Goal: Task Accomplishment & Management: Manage account settings

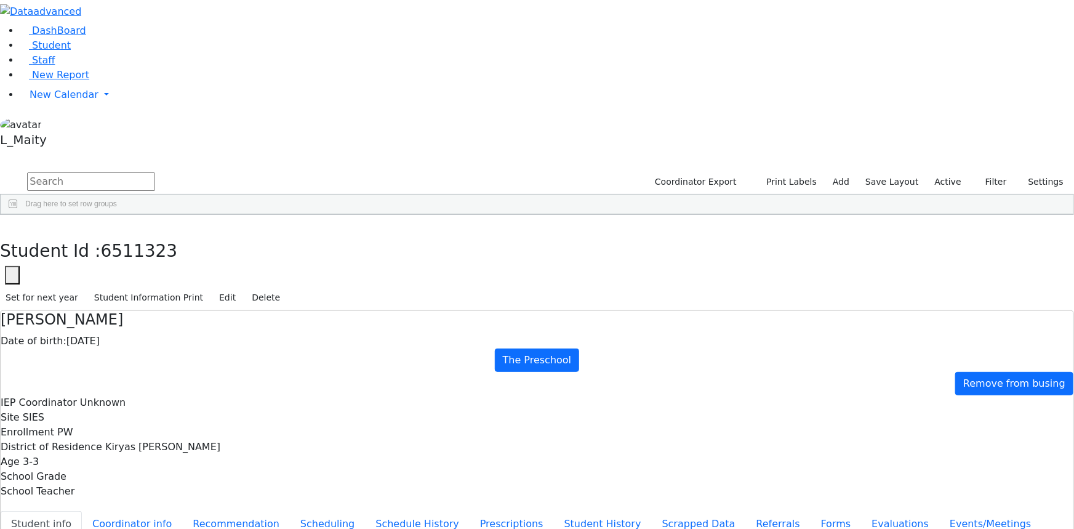
scroll to position [41, 0]
click at [30, 100] on span "New Calendar" at bounding box center [64, 95] width 69 height 12
click at [41, 125] on span "Calendar" at bounding box center [48, 119] width 44 height 12
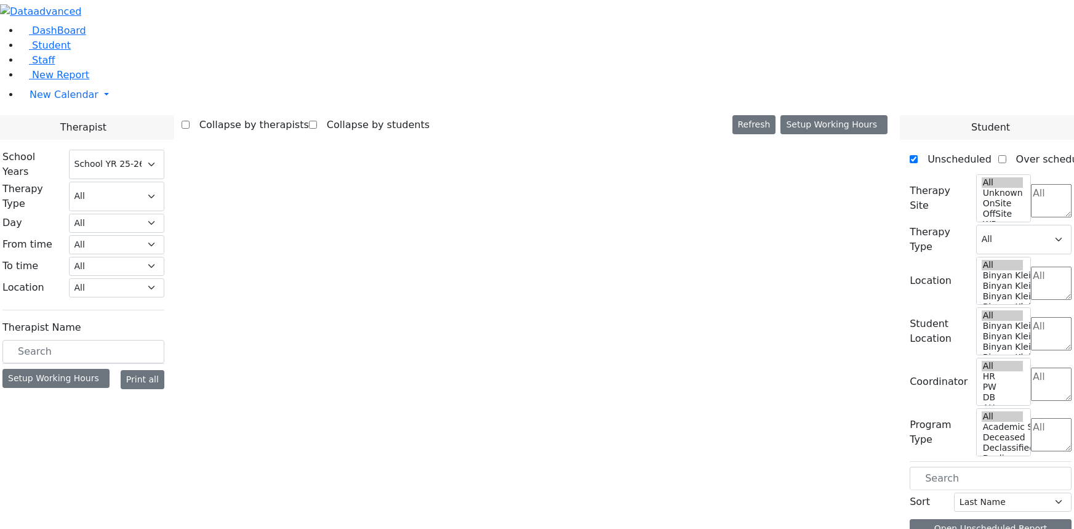
select select "212"
select select "1"
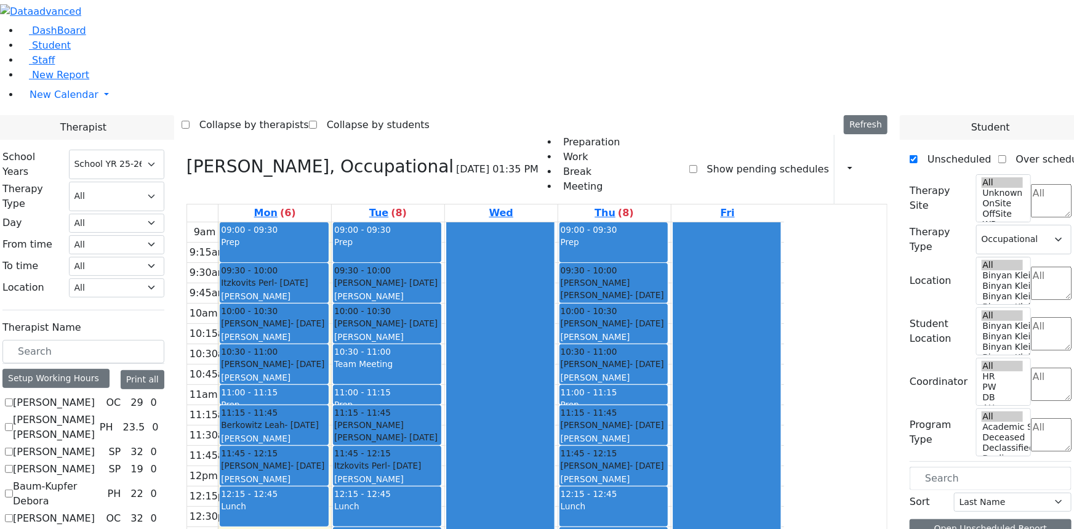
click at [95, 395] on label "[PERSON_NAME]" at bounding box center [54, 402] width 82 height 15
click at [13, 398] on input "[PERSON_NAME]" at bounding box center [9, 402] width 8 height 8
checkbox input "true"
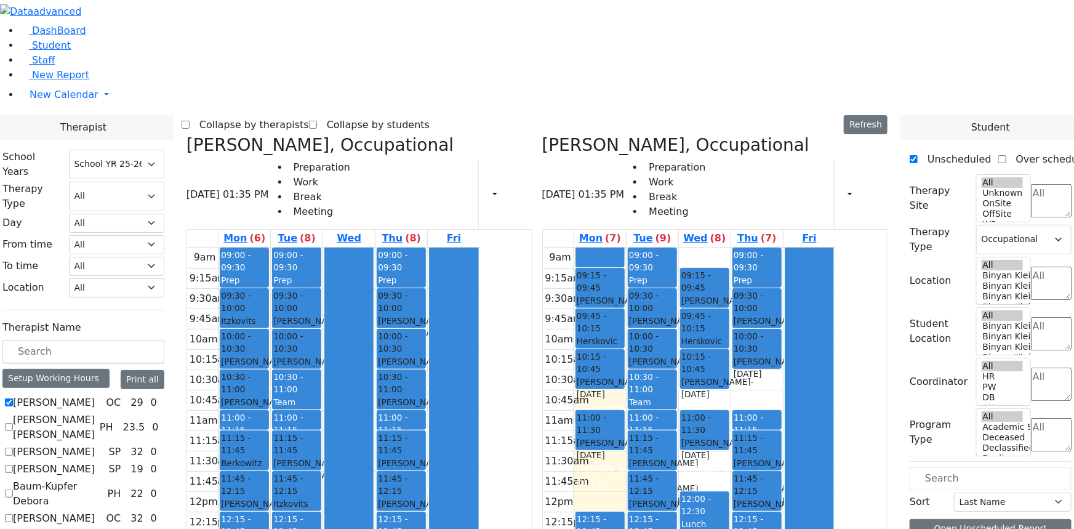
click at [187, 135] on icon at bounding box center [187, 145] width 0 height 20
checkbox input "false"
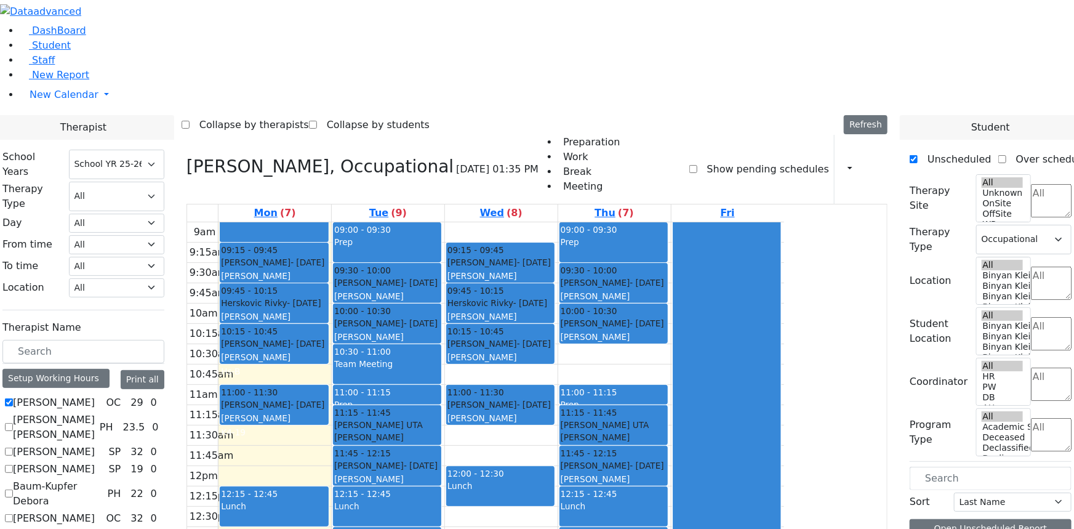
click at [95, 395] on label "[PERSON_NAME]" at bounding box center [54, 402] width 82 height 15
click at [13, 398] on input "[PERSON_NAME]" at bounding box center [9, 402] width 8 height 8
checkbox input "false"
select select
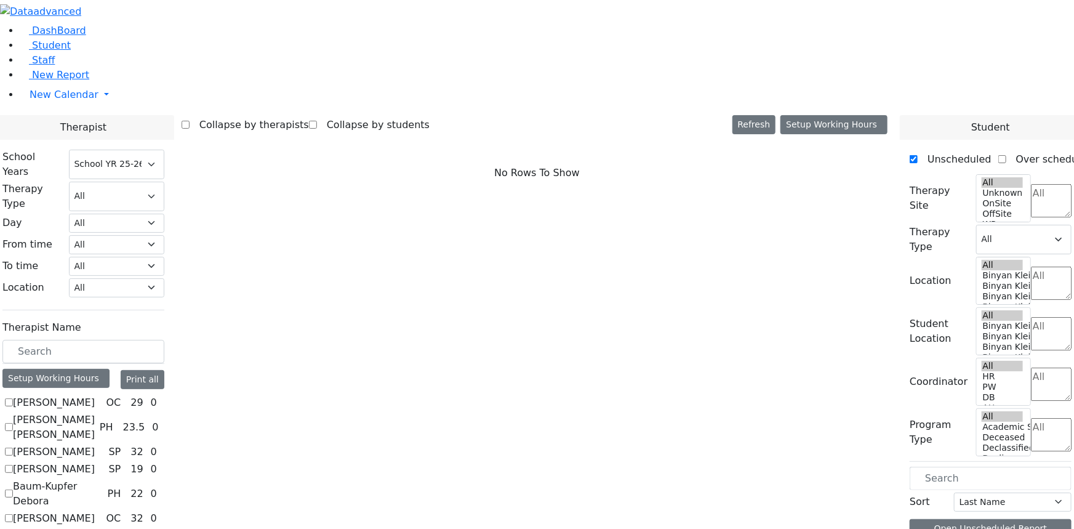
scroll to position [55, 0]
checkbox input "true"
select select "1"
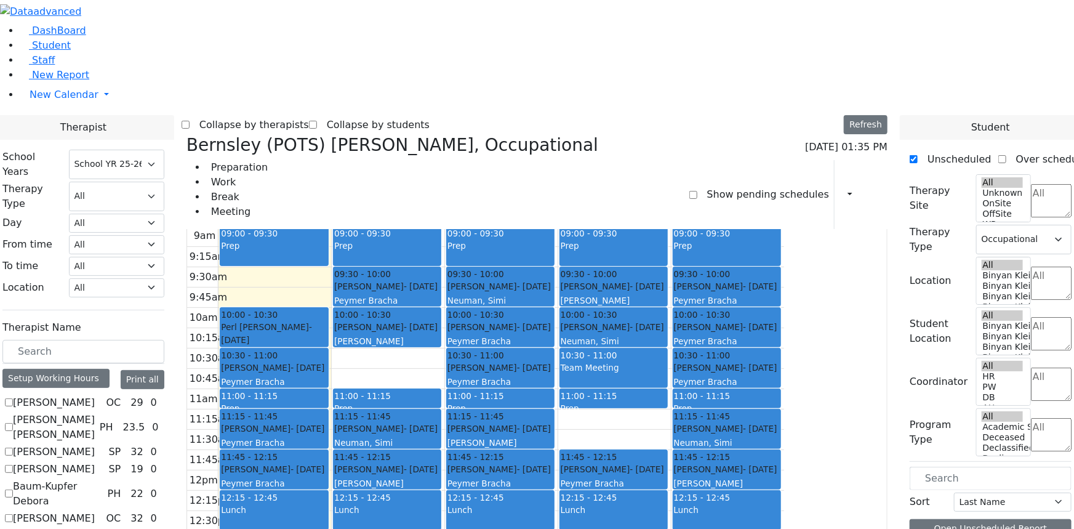
scroll to position [34, 0]
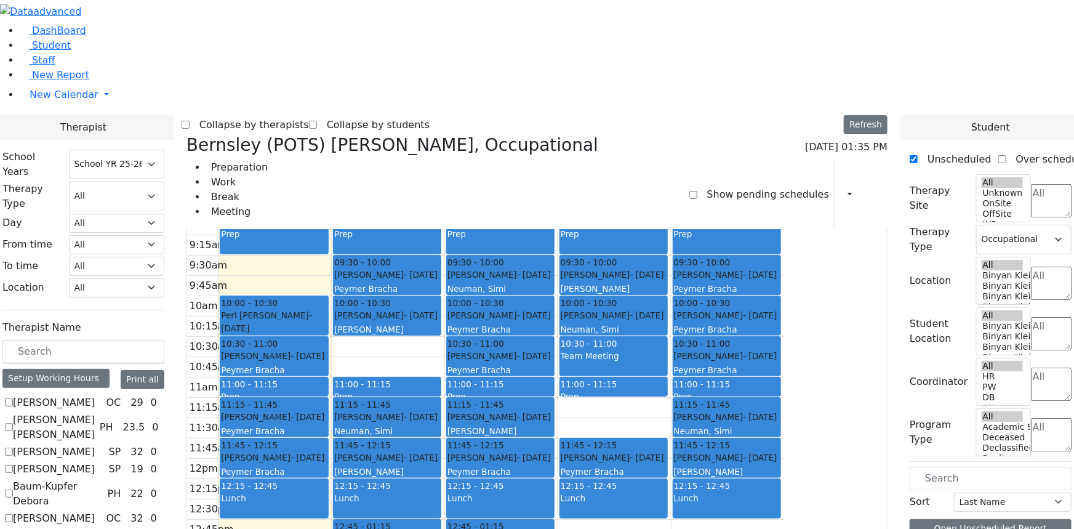
checkbox input "false"
select select
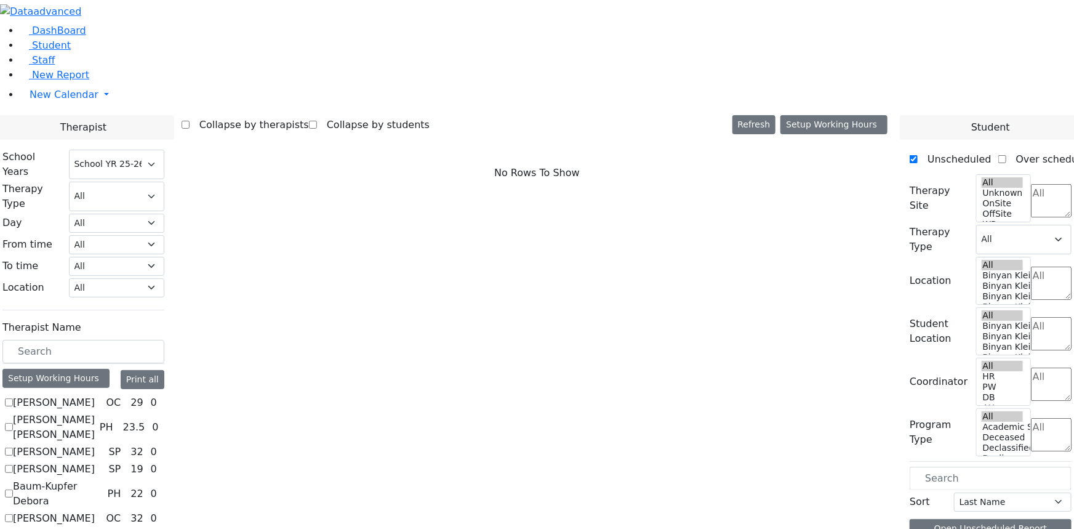
scroll to position [111, 0]
checkbox input "true"
select select "1"
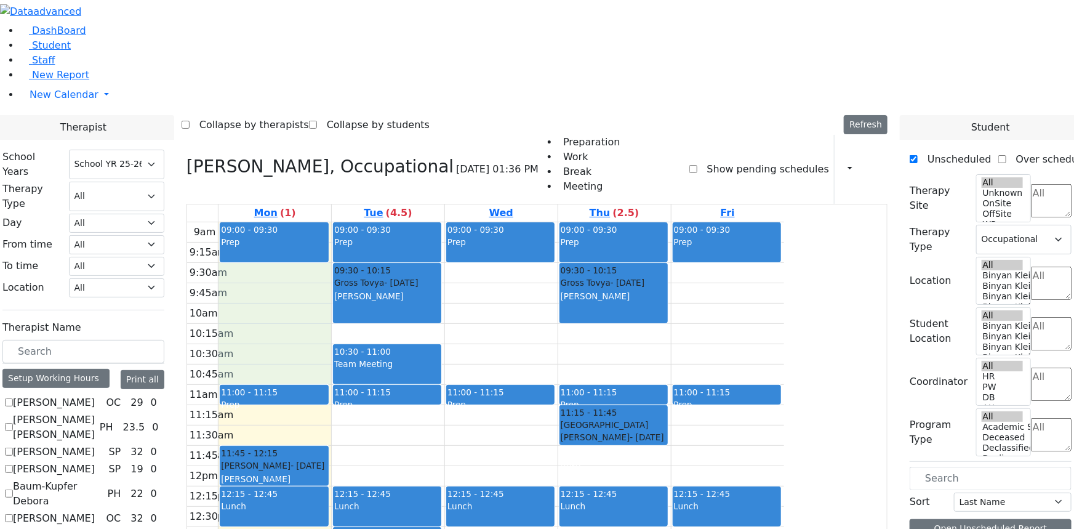
drag, startPoint x: 366, startPoint y: 124, endPoint x: 365, endPoint y: 222, distance: 97.9
click at [366, 224] on div "9am 9:15am 9:30am 9:45am 10am 10:15am 10:30am 10:45am 11am 11:15am 11:30am 11:4…" at bounding box center [485, 466] width 597 height 488
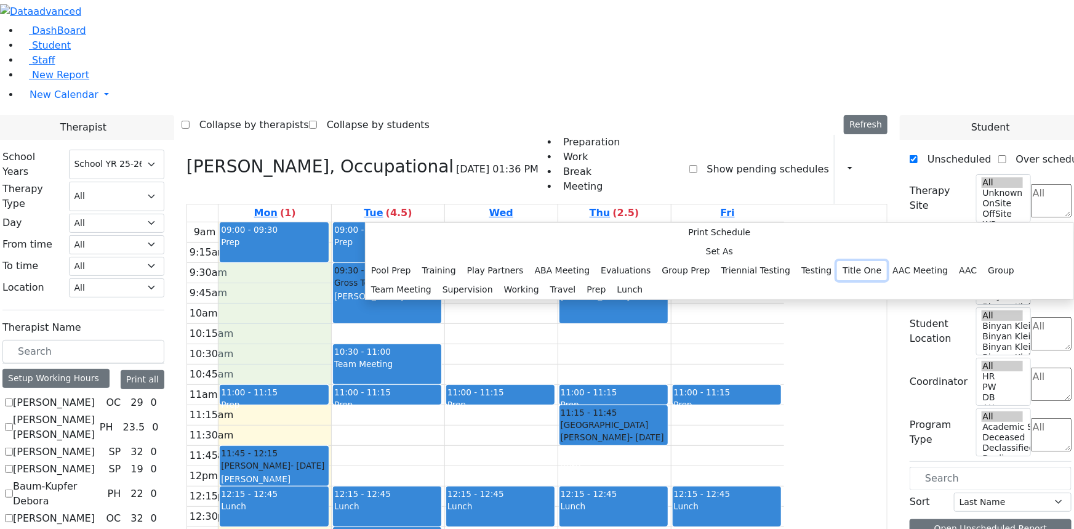
click at [837, 261] on button "Title One" at bounding box center [862, 270] width 50 height 19
select select "1"
select select "09:30:00"
select select "11:00:00"
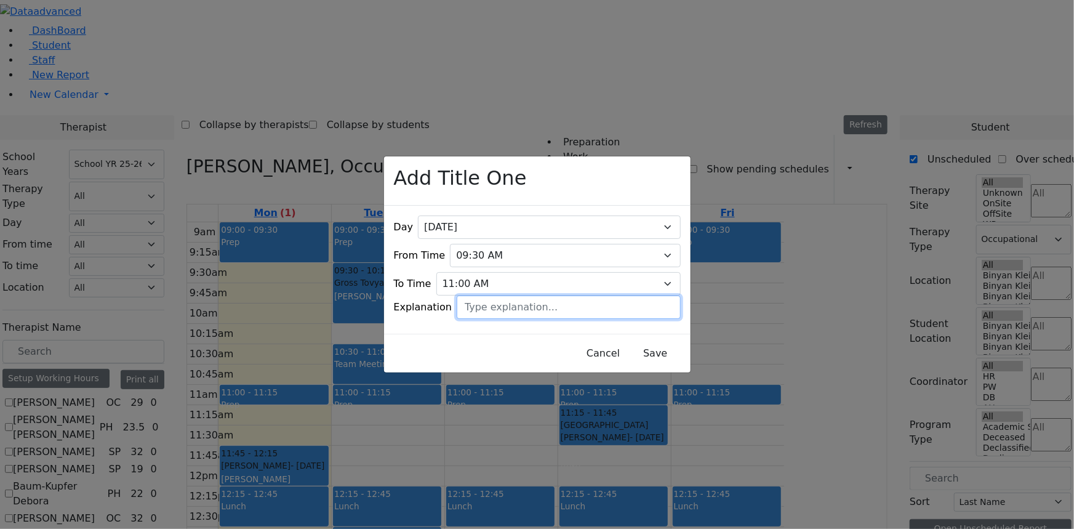
click at [505, 300] on input "text" at bounding box center [568, 306] width 223 height 23
click at [478, 297] on input "[PERSON_NAME]" at bounding box center [568, 306] width 223 height 23
click at [505, 296] on input "Tomatos" at bounding box center [568, 306] width 223 height 23
type input "Tomatis"
click at [641, 350] on button "Save" at bounding box center [655, 353] width 55 height 23
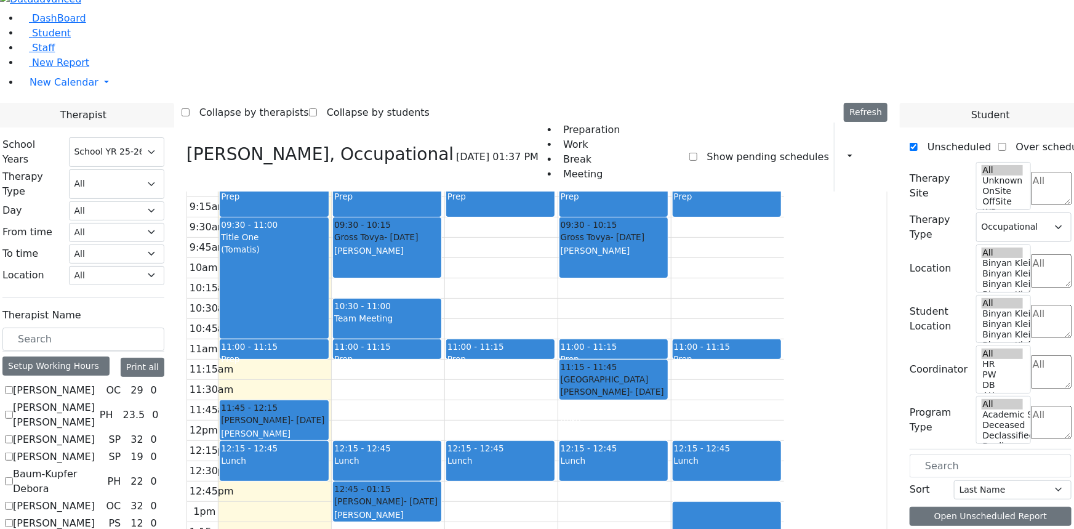
scroll to position [0, 0]
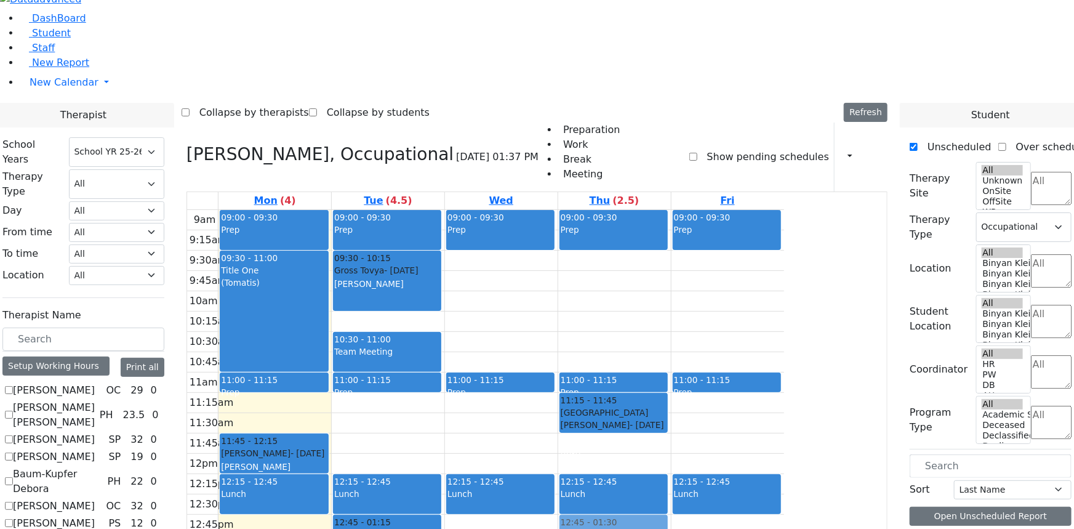
drag, startPoint x: 713, startPoint y: 98, endPoint x: 705, endPoint y: 406, distance: 307.9
click at [671, 400] on div "09:00 - 09:30 Prep 09:30 - 10:15 [PERSON_NAME] - [DATE] [PERSON_NAME] 11:00 - 1…" at bounding box center [614, 454] width 113 height 488
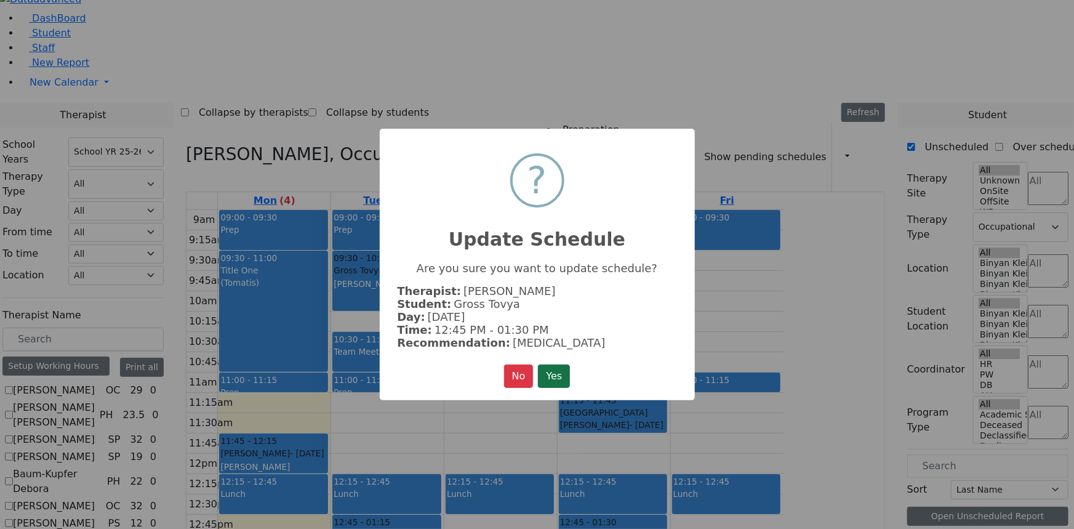
click at [556, 365] on button "Yes" at bounding box center [554, 375] width 32 height 23
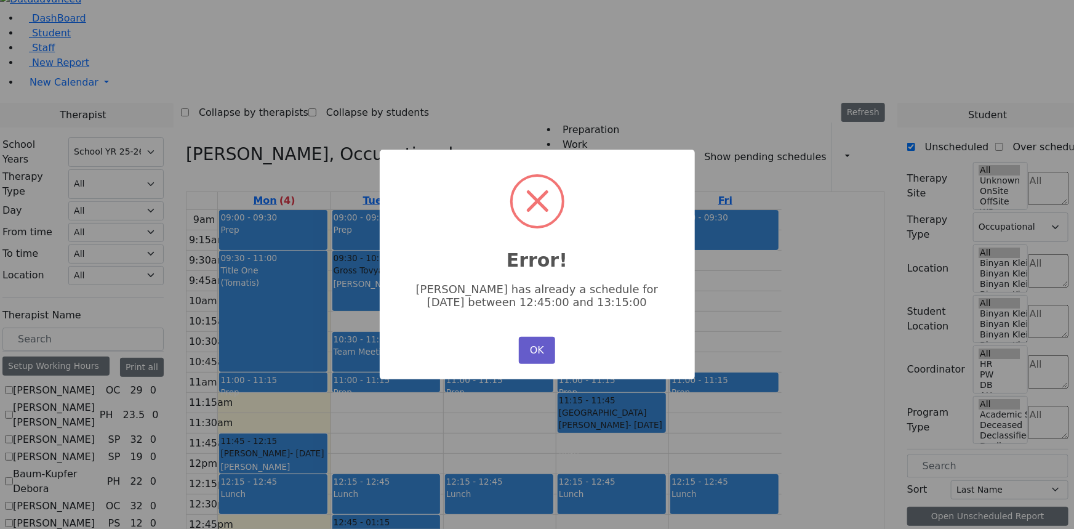
click at [531, 350] on button "OK" at bounding box center [537, 350] width 36 height 27
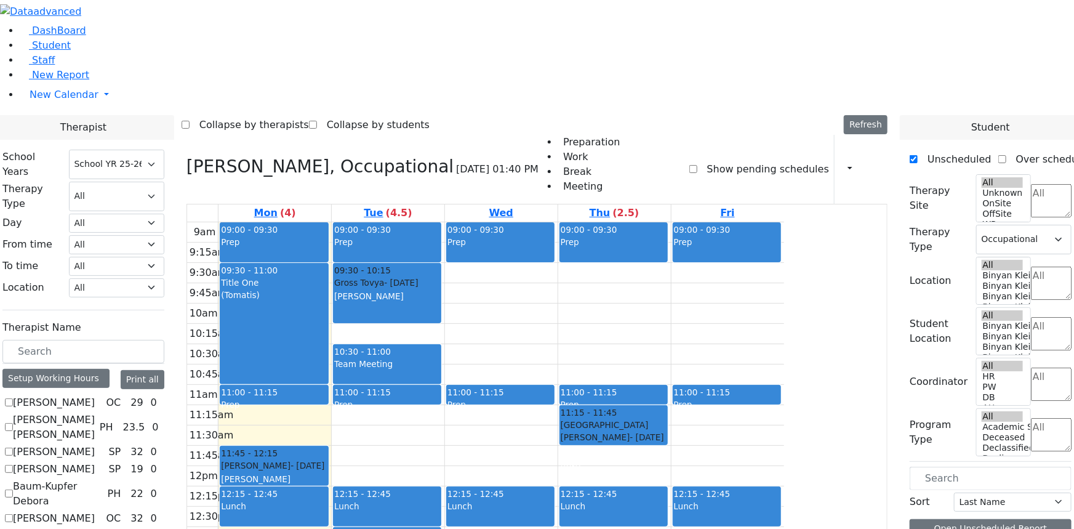
drag, startPoint x: 715, startPoint y: 152, endPoint x: 709, endPoint y: 489, distance: 336.8
click at [671, 492] on div "09:00 - 09:30 Prep 09:30 - 10:15 [PERSON_NAME] - [DATE] [PERSON_NAME] 11:00 - 1…" at bounding box center [614, 466] width 113 height 488
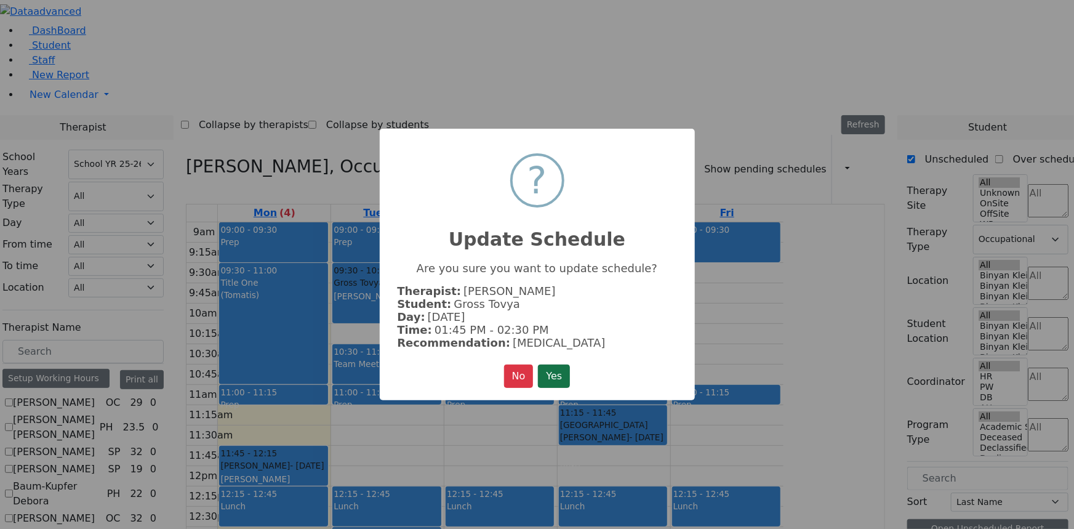
click at [552, 365] on button "Yes" at bounding box center [554, 375] width 32 height 23
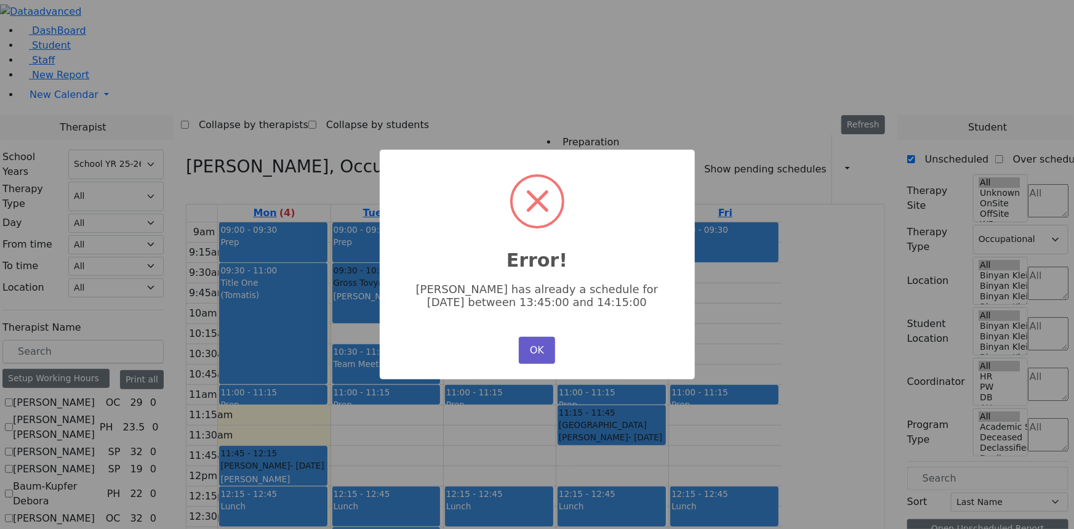
click at [541, 342] on button "OK" at bounding box center [537, 350] width 36 height 27
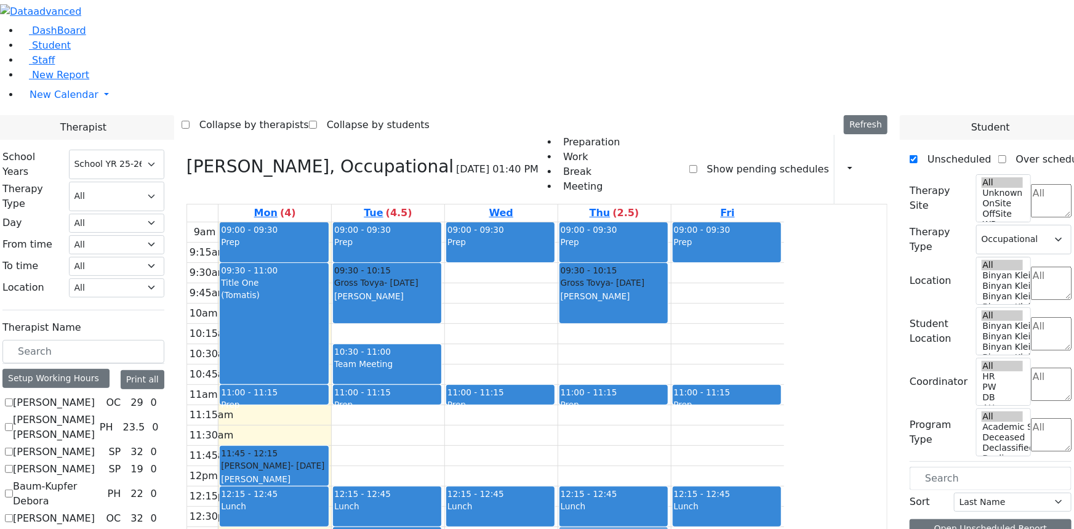
drag, startPoint x: 728, startPoint y: 270, endPoint x: 719, endPoint y: 397, distance: 127.1
click at [671, 397] on div "09:00 - 09:30 Prep 09:30 - 10:15 [PERSON_NAME] - [DATE] [PERSON_NAME] 11:00 - 1…" at bounding box center [614, 466] width 113 height 488
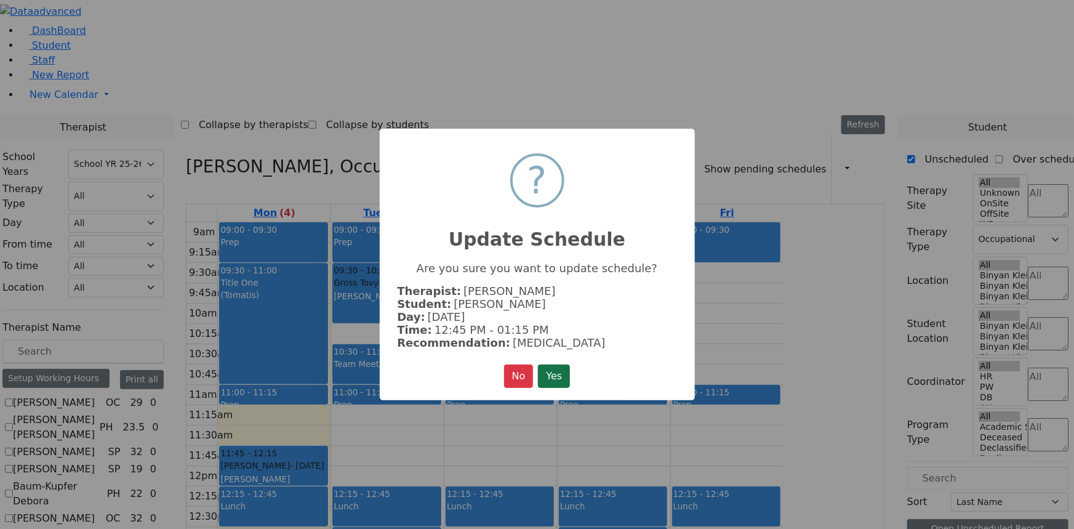
click at [550, 369] on button "Yes" at bounding box center [554, 375] width 32 height 23
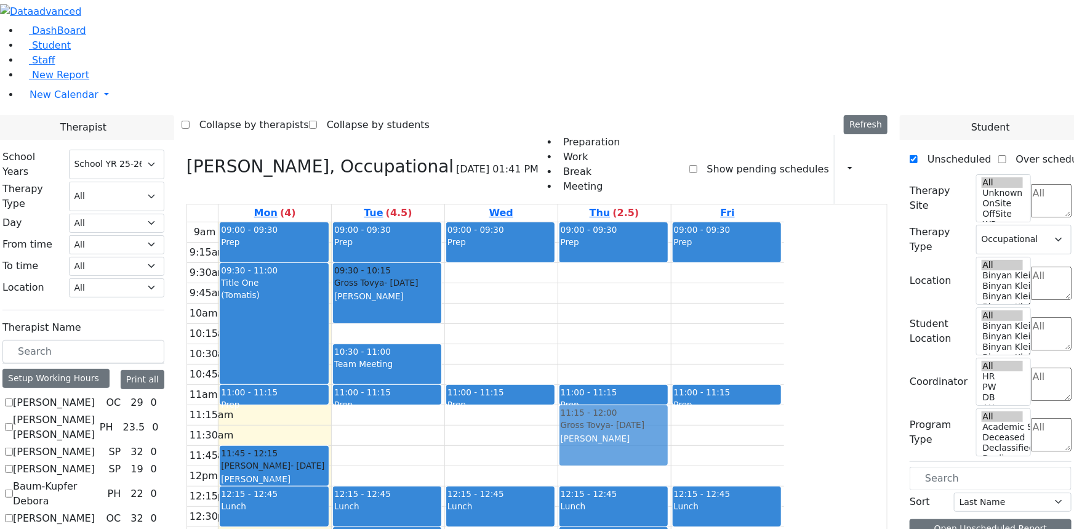
drag, startPoint x: 707, startPoint y: 137, endPoint x: 707, endPoint y: 281, distance: 144.0
click at [671, 281] on div "09:00 - 09:30 Prep 09:30 - 10:15 [PERSON_NAME] - [DATE] [PERSON_NAME] 11:00 - 1…" at bounding box center [614, 466] width 113 height 488
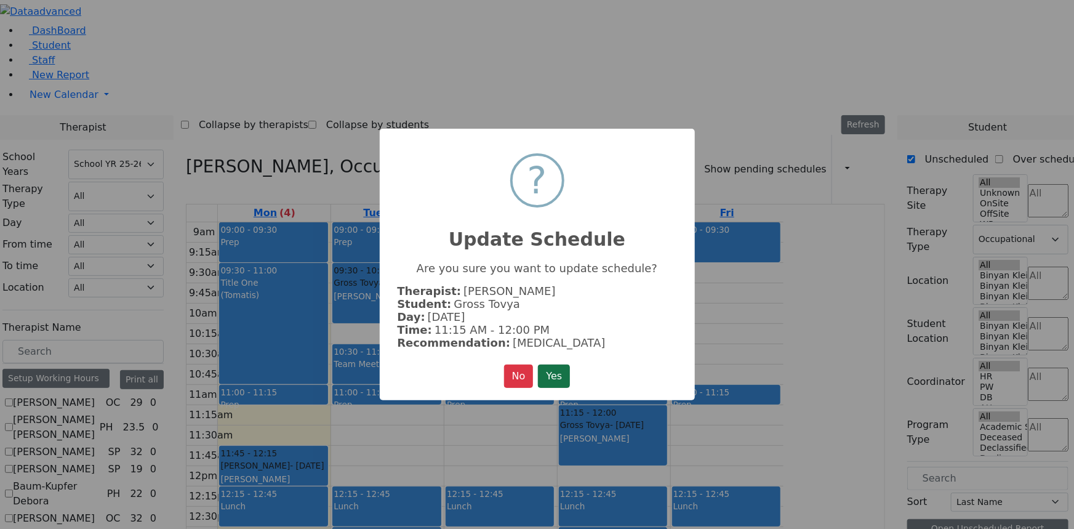
click at [557, 364] on button "Yes" at bounding box center [554, 375] width 32 height 23
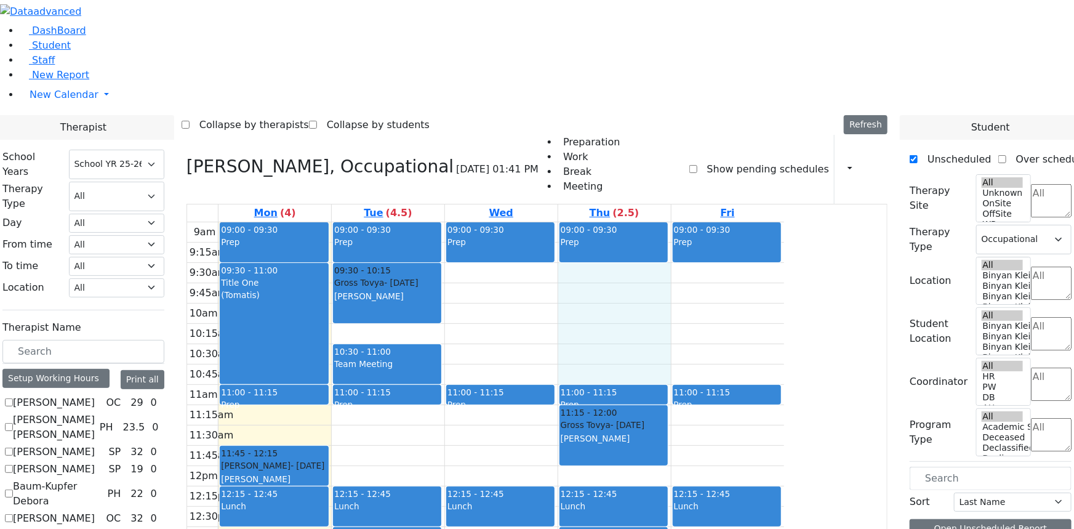
drag, startPoint x: 718, startPoint y: 121, endPoint x: 720, endPoint y: 223, distance: 102.2
click at [720, 223] on div "9am 9:15am 9:30am 9:45am 10am 10:15am 10:30am 10:45am 11am 11:15am 11:30am 11:4…" at bounding box center [485, 466] width 597 height 488
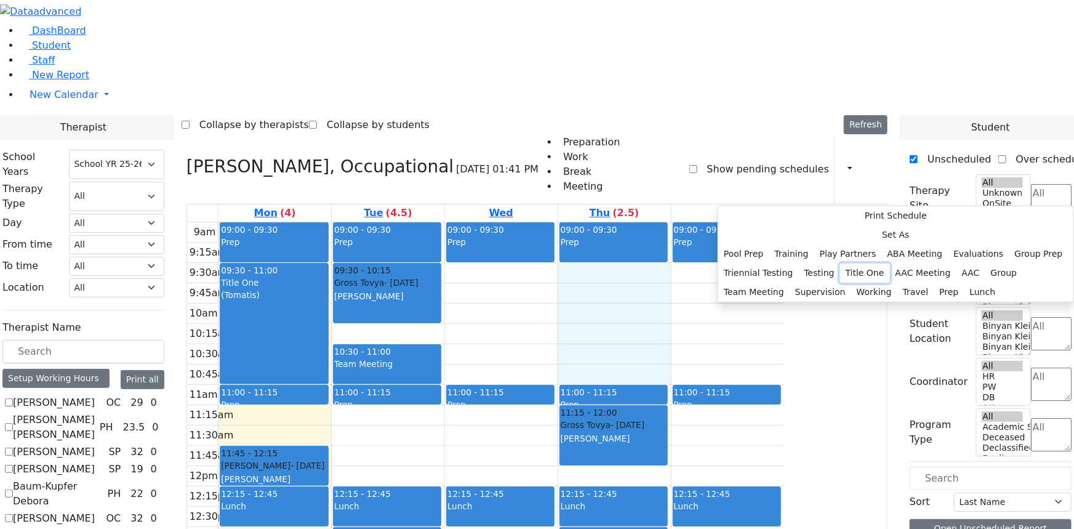
click at [840, 263] on button "Title One" at bounding box center [865, 272] width 50 height 19
select select "4"
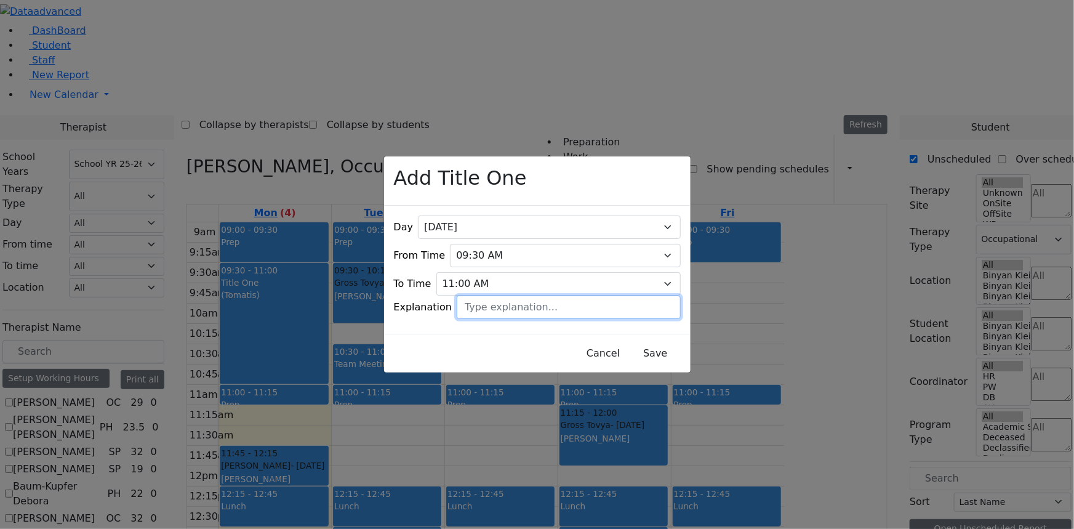
click at [588, 301] on input "text" at bounding box center [568, 306] width 223 height 23
type input "Tomatis"
click at [628, 344] on button "Save" at bounding box center [655, 353] width 55 height 23
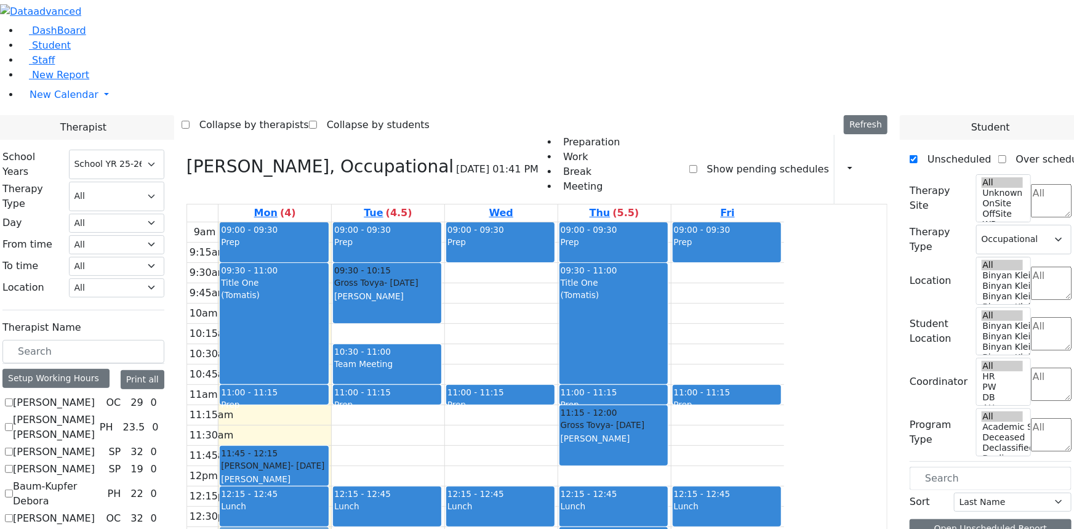
drag, startPoint x: 489, startPoint y: 400, endPoint x: 432, endPoint y: 396, distance: 57.4
click at [425, 397] on tr "09:00 - 09:30 Prep 09:30 - 11:00 Title One (Tomatis) 11:00 - 11:15 Prep 11:45 -…" at bounding box center [485, 466] width 597 height 488
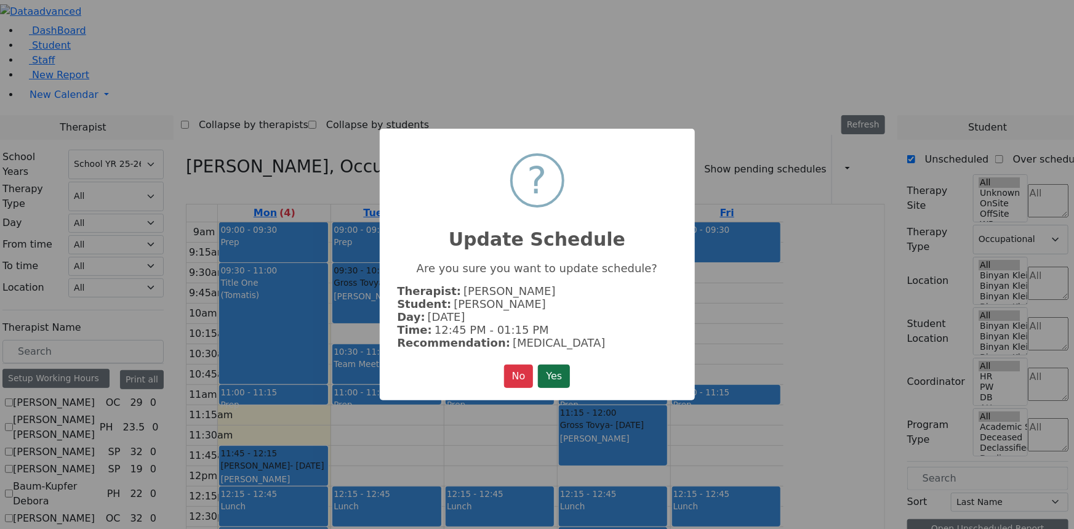
click at [550, 369] on button "Yes" at bounding box center [554, 375] width 32 height 23
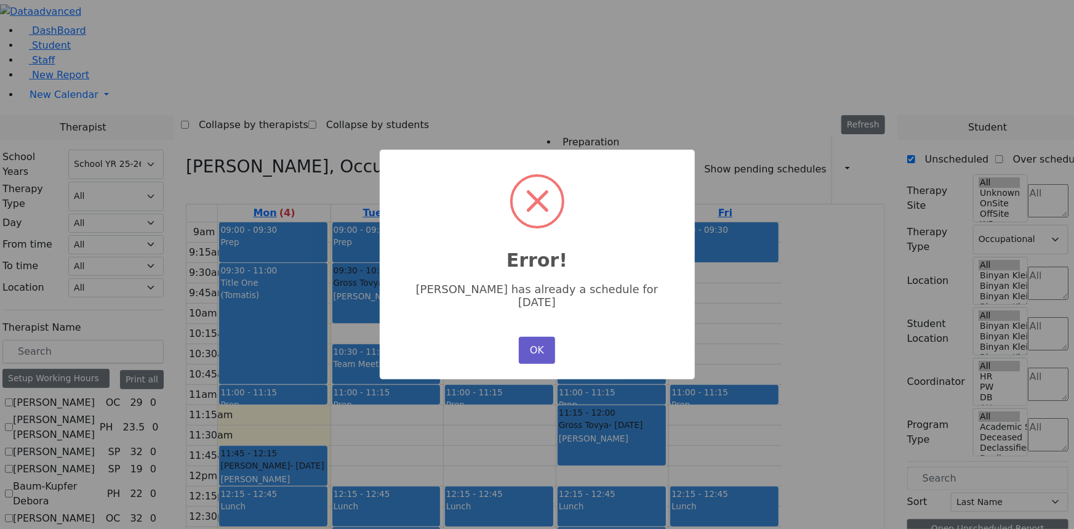
click at [539, 345] on button "OK" at bounding box center [537, 350] width 36 height 27
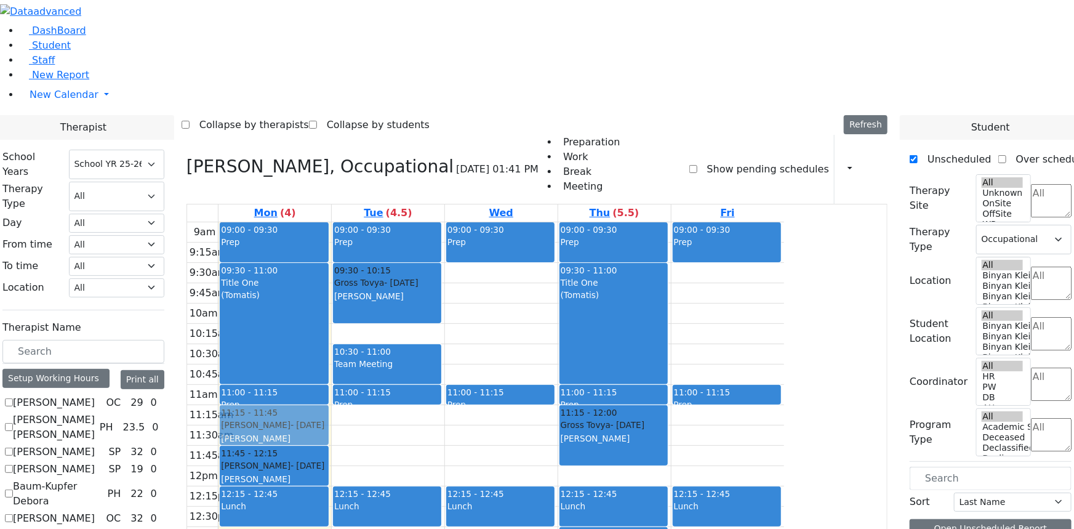
drag, startPoint x: 509, startPoint y: 404, endPoint x: 418, endPoint y: 286, distance: 148.7
click at [418, 286] on tr "09:00 - 09:30 Prep 09:30 - 11:00 Title One (Tomatis) 11:00 - 11:15 Prep 11:45 -…" at bounding box center [485, 466] width 597 height 488
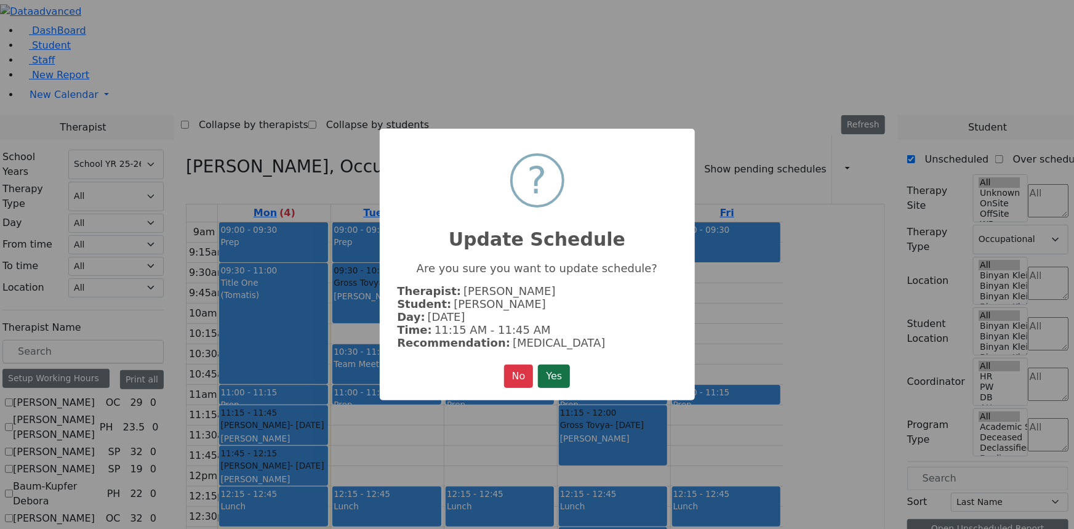
click at [560, 375] on button "Yes" at bounding box center [554, 375] width 32 height 23
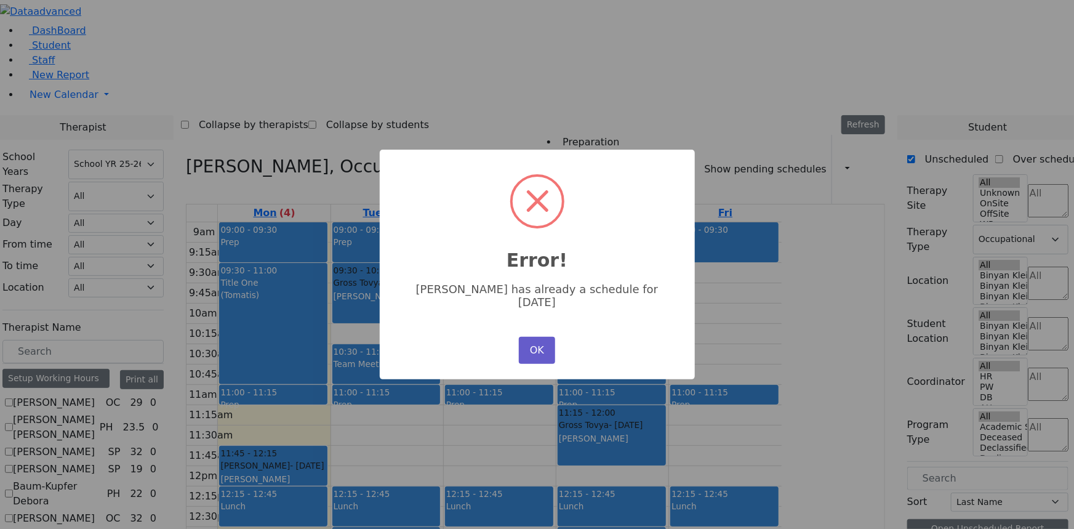
click at [531, 340] on button "OK" at bounding box center [537, 350] width 36 height 27
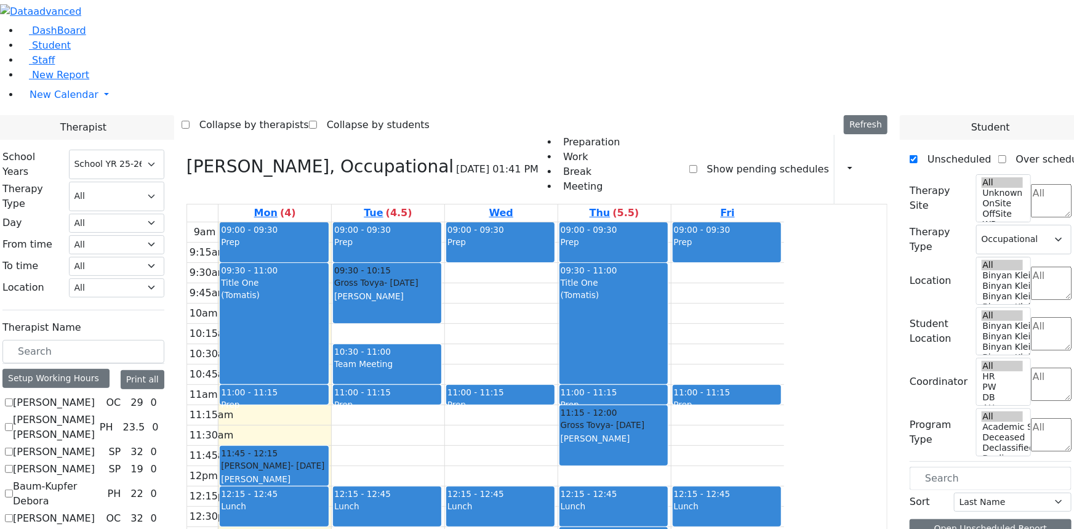
drag, startPoint x: 495, startPoint y: 391, endPoint x: 395, endPoint y: 495, distance: 144.5
click at [395, 495] on tr "09:00 - 09:30 Prep 09:30 - 11:00 Title One (Tomatis) 11:00 - 11:15 Prep 11:45 -…" at bounding box center [485, 466] width 597 height 488
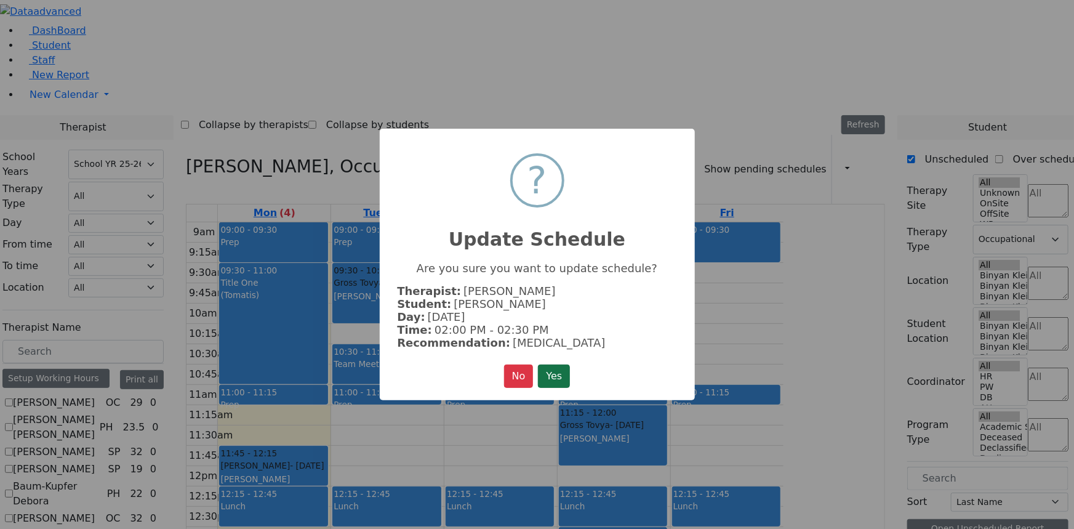
click at [559, 371] on button "Yes" at bounding box center [554, 375] width 32 height 23
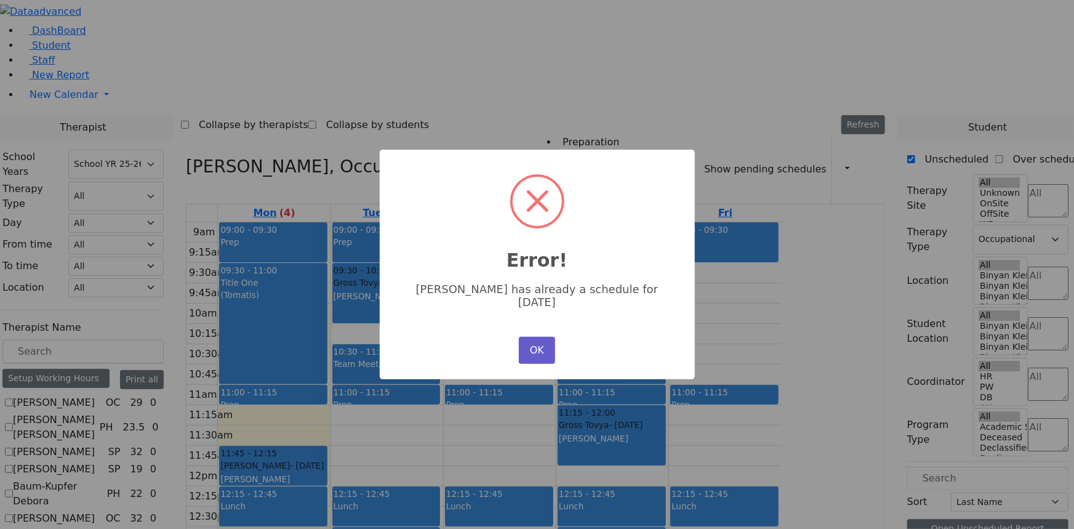
click at [530, 344] on button "OK" at bounding box center [537, 350] width 36 height 27
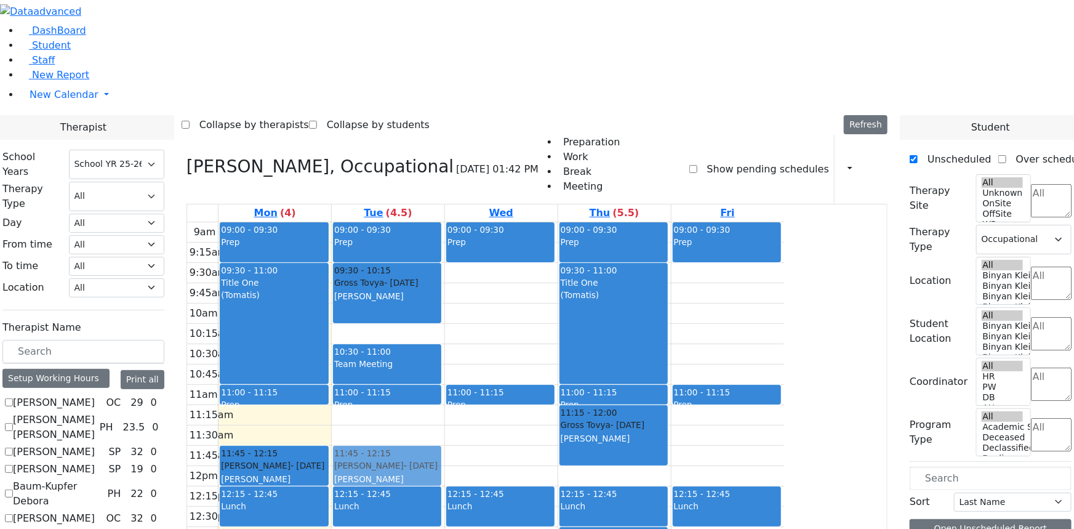
drag, startPoint x: 538, startPoint y: 406, endPoint x: 529, endPoint y: 324, distance: 82.3
click at [444, 324] on div "09:00 - 09:30 Prep 09:30 - 10:15 [PERSON_NAME] - [DATE] [PERSON_NAME] 10:30 - 1…" at bounding box center [388, 466] width 113 height 488
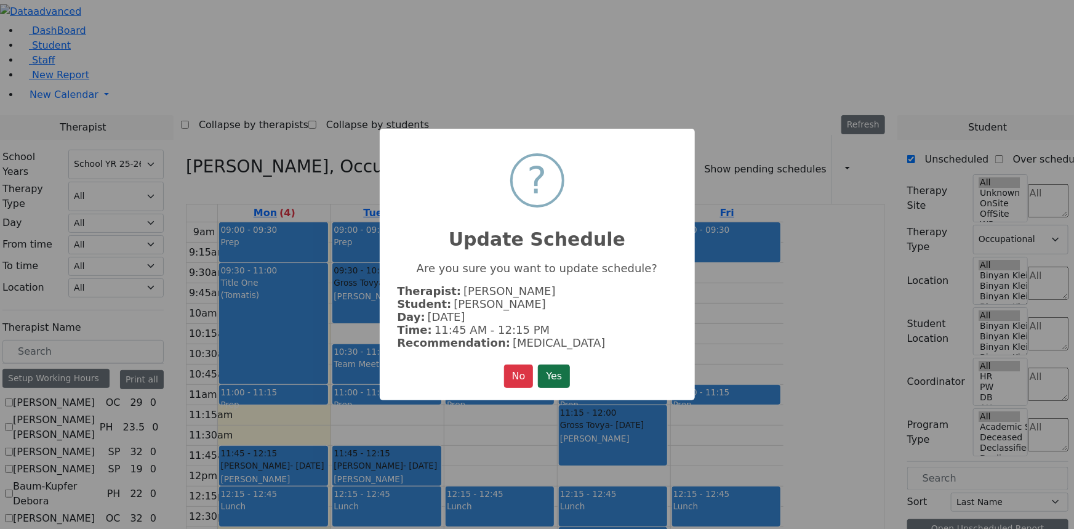
click at [555, 372] on button "Yes" at bounding box center [554, 375] width 32 height 23
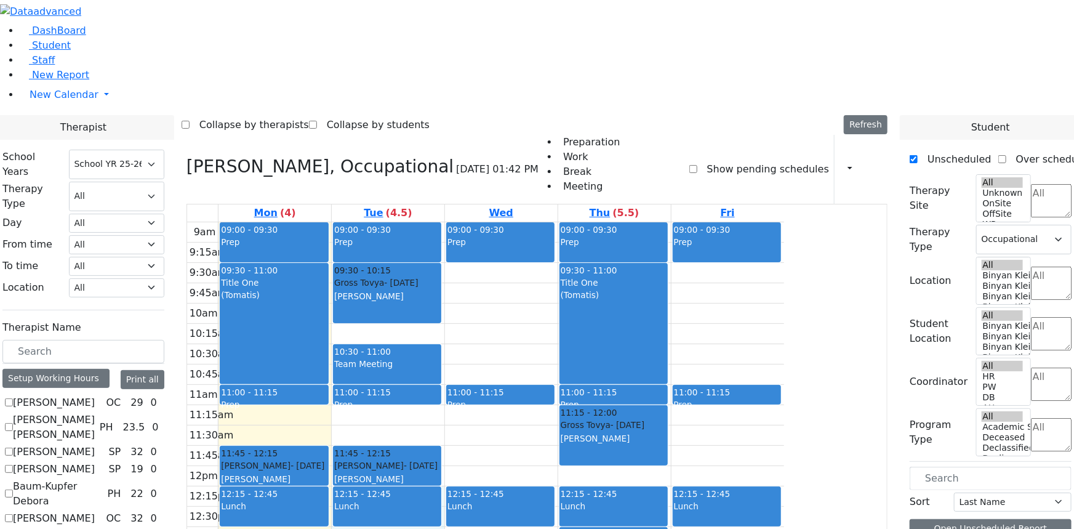
click at [483, 362] on div "9am 9:15am 9:30am 9:45am 10am 10:15am 10:30am 10:45am 11am 11:15am 11:30am 11:4…" at bounding box center [485, 466] width 597 height 488
drag, startPoint x: 475, startPoint y: 388, endPoint x: 483, endPoint y: 484, distance: 96.3
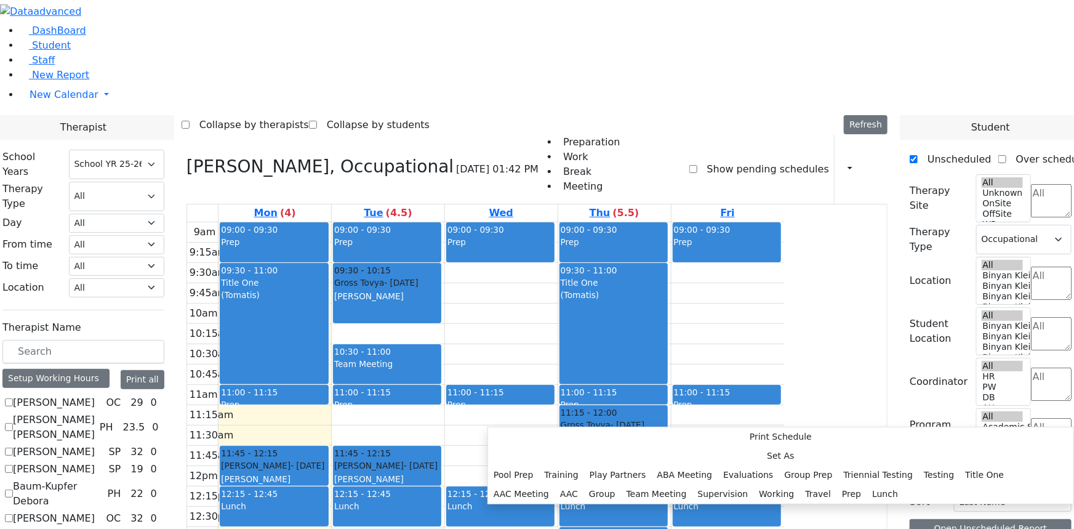
scroll to position [223, 0]
click at [838, 465] on button "Triennial Testing" at bounding box center [878, 474] width 81 height 19
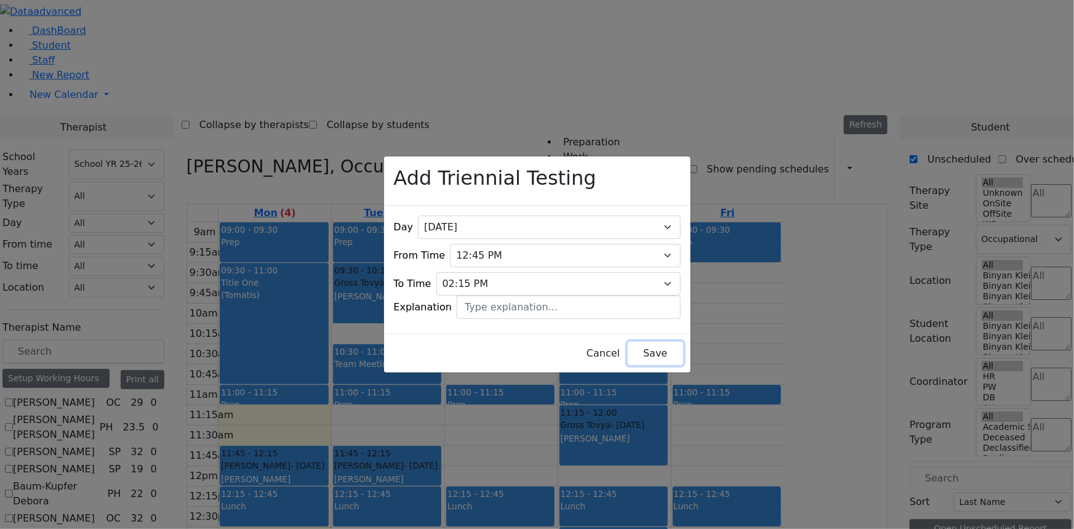
click at [633, 355] on button "Save" at bounding box center [655, 353] width 55 height 23
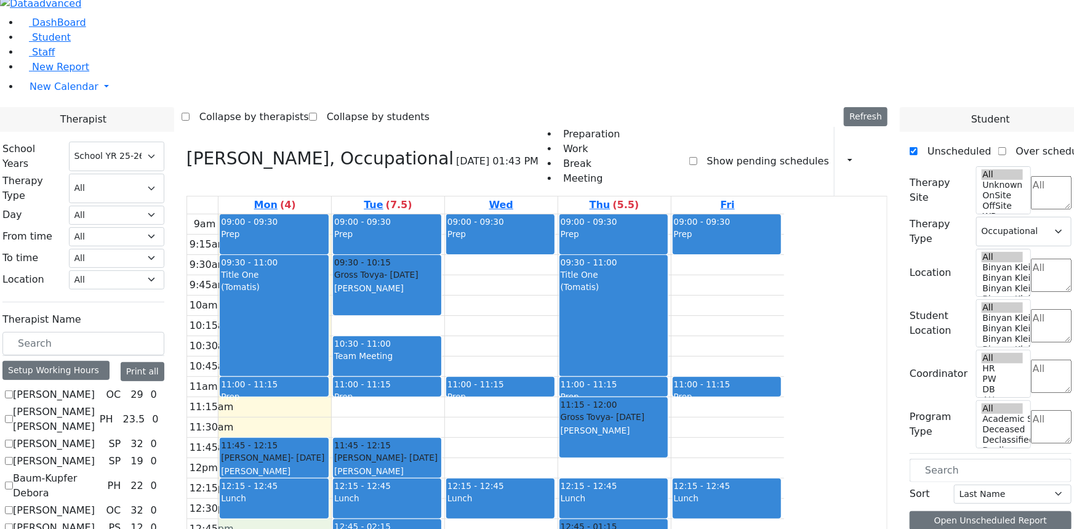
scroll to position [12, 0]
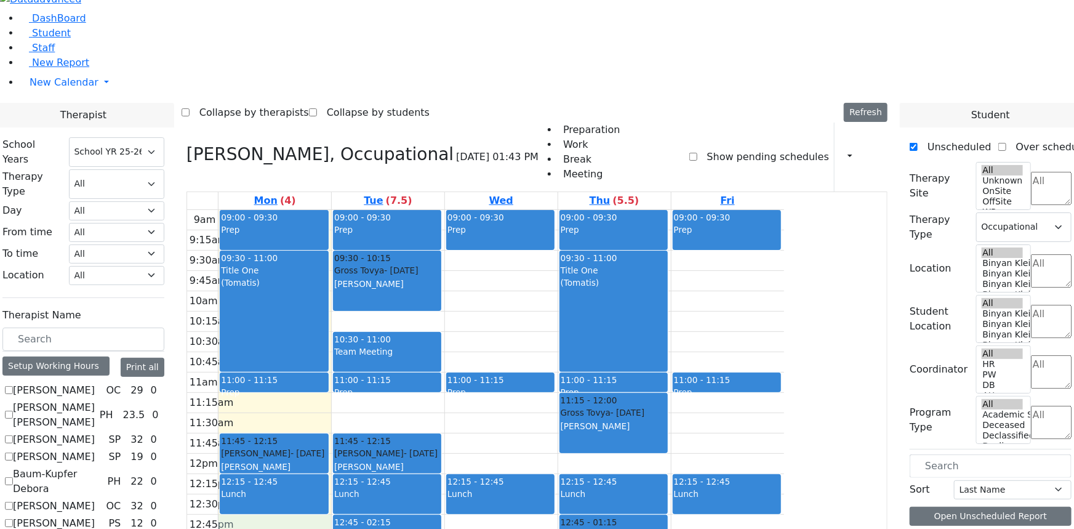
drag, startPoint x: 379, startPoint y: 391, endPoint x: 387, endPoint y: 508, distance: 116.6
click at [387, 508] on div "9am 9:15am 9:30am 9:45am 10am 10:15am 10:30am 10:45am 11am 11:15am 11:30am 11:4…" at bounding box center [485, 454] width 597 height 488
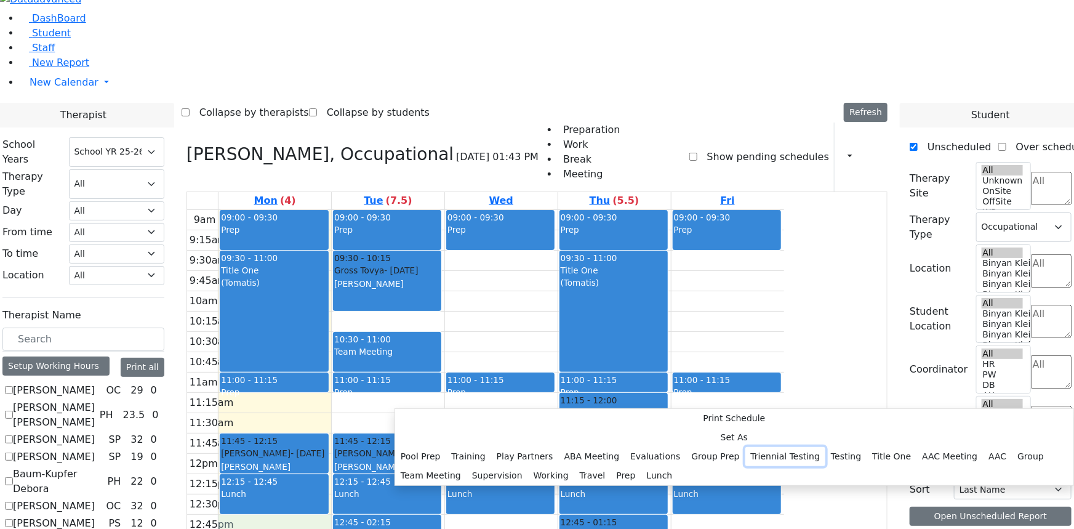
click at [745, 447] on button "Triennial Testing" at bounding box center [785, 456] width 81 height 19
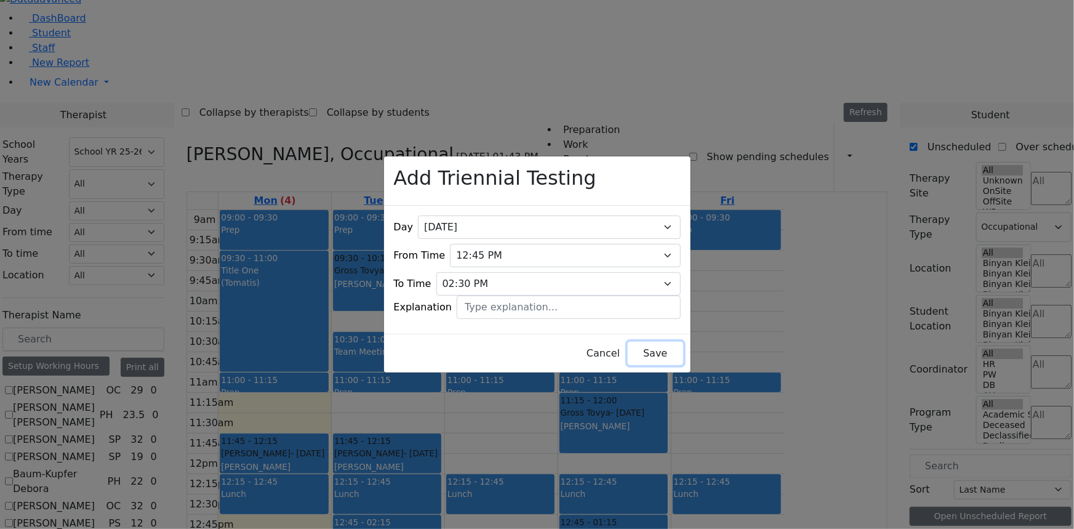
click at [628, 345] on button "Save" at bounding box center [655, 353] width 55 height 23
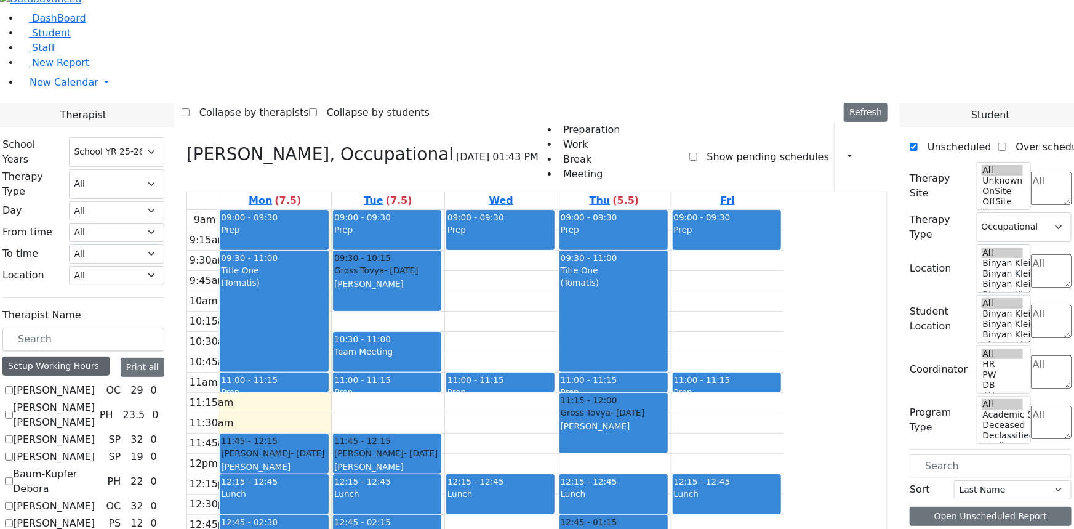
click at [110, 356] on div "Setup Working Hours" at bounding box center [55, 365] width 107 height 19
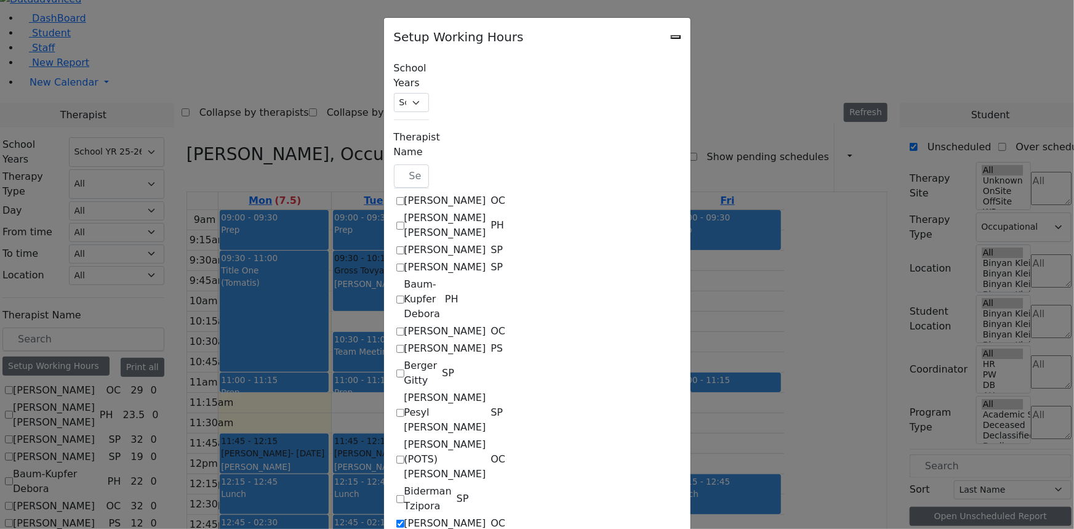
checkbox input "true"
select select "09:00:00"
select select "15:00:00"
select select "1"
select select "15:00:00"
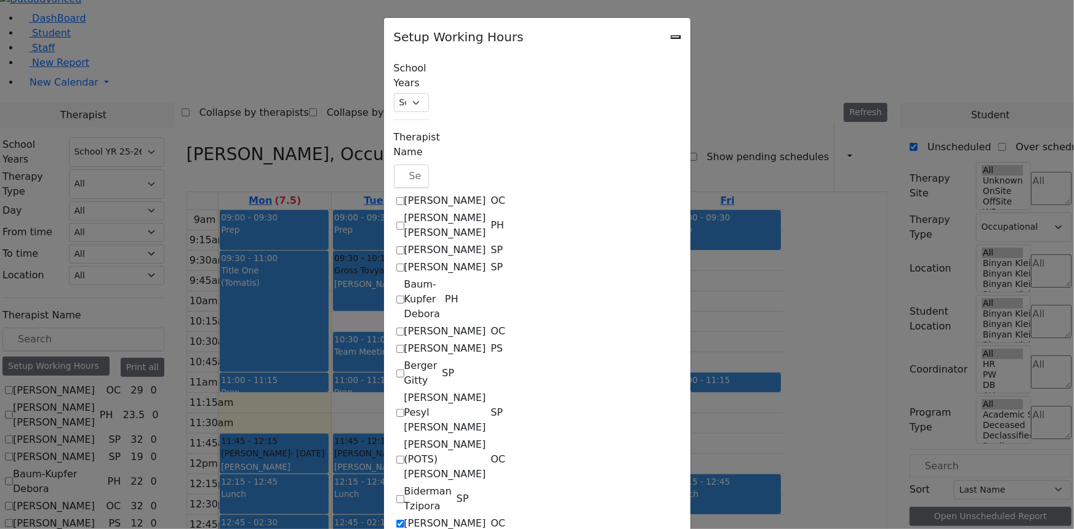
select select "19:00:00"
select select "09:00:00"
select select "15:00:00"
select select "1"
select select "15:00:00"
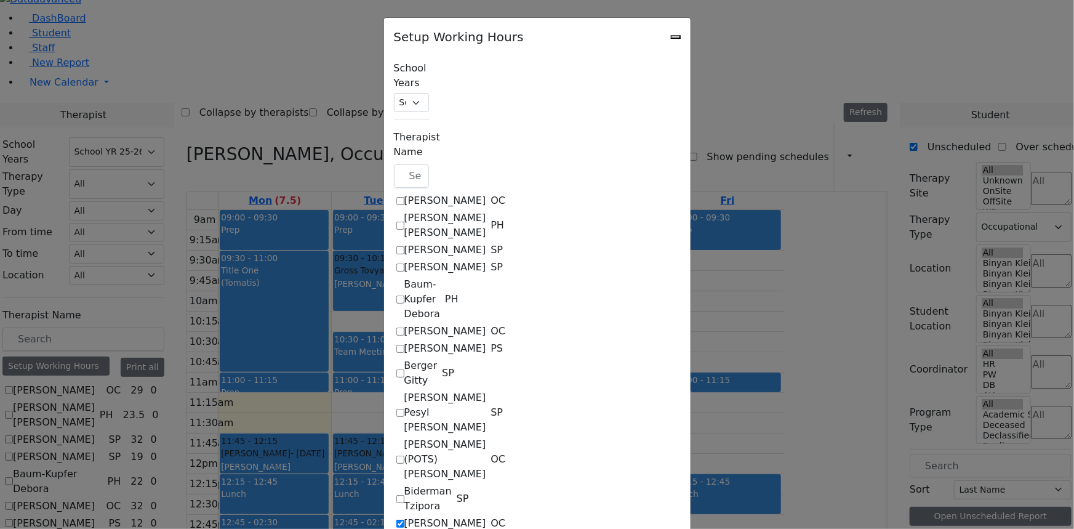
select select "19:00:00"
select select "09:00:00"
select select "15:00:00"
select select "1"
select select "15:00:00"
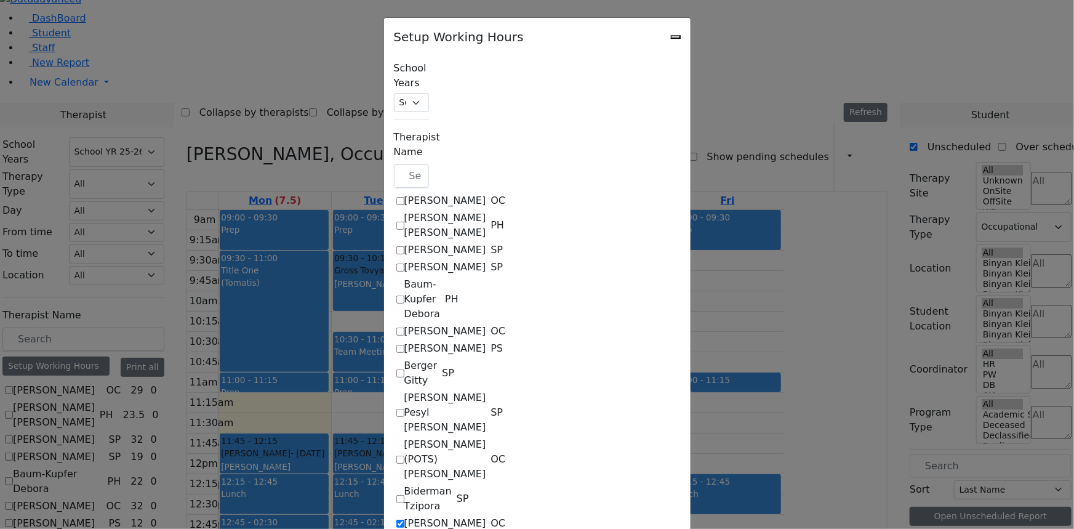
select select "19:00:00"
select select "09:00:00"
select select "15:00:00"
select select "1"
select select "15:00:00"
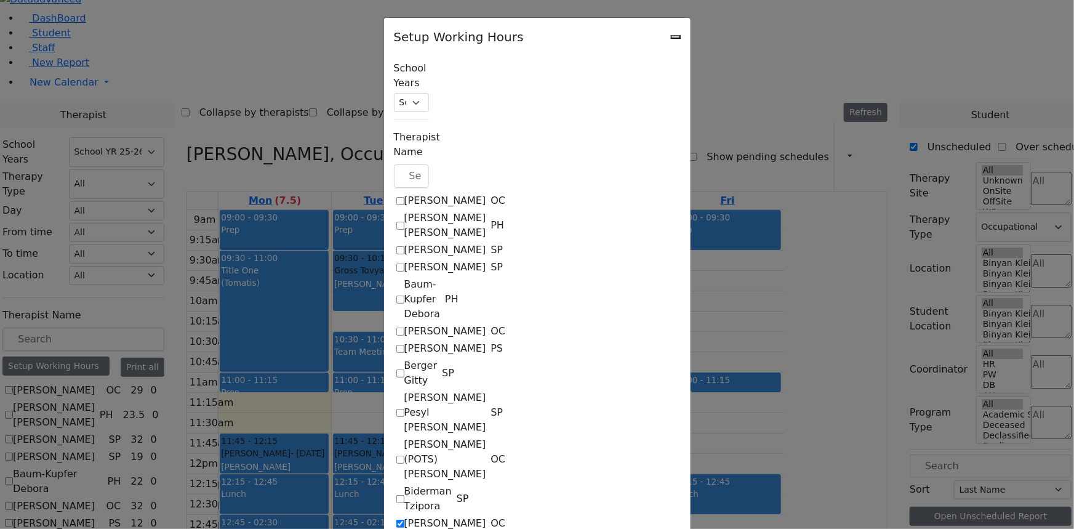
select select "19:00:00"
select select "09:00:00"
select select "13:00:00"
select select "1"
select select "15:00:00"
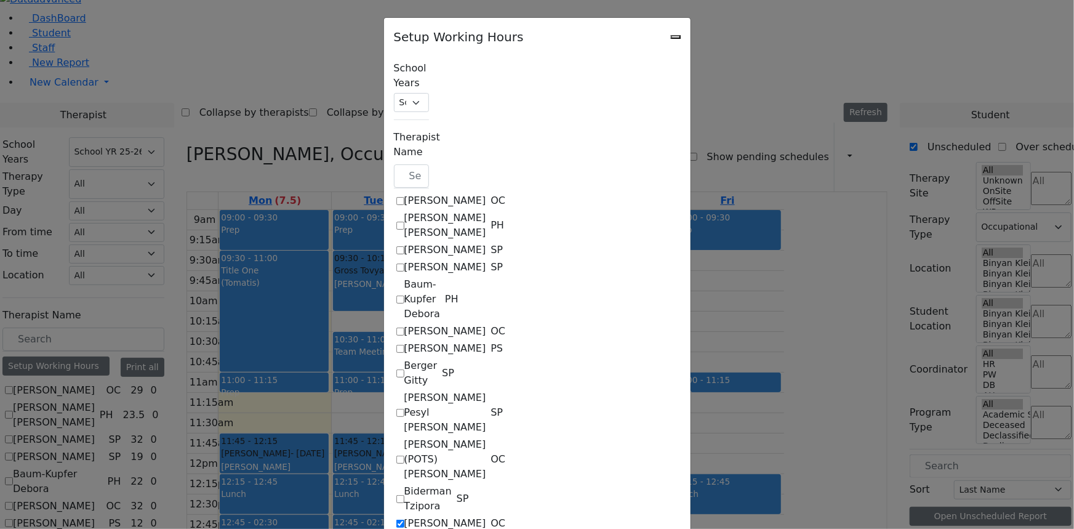
select select "19:00:00"
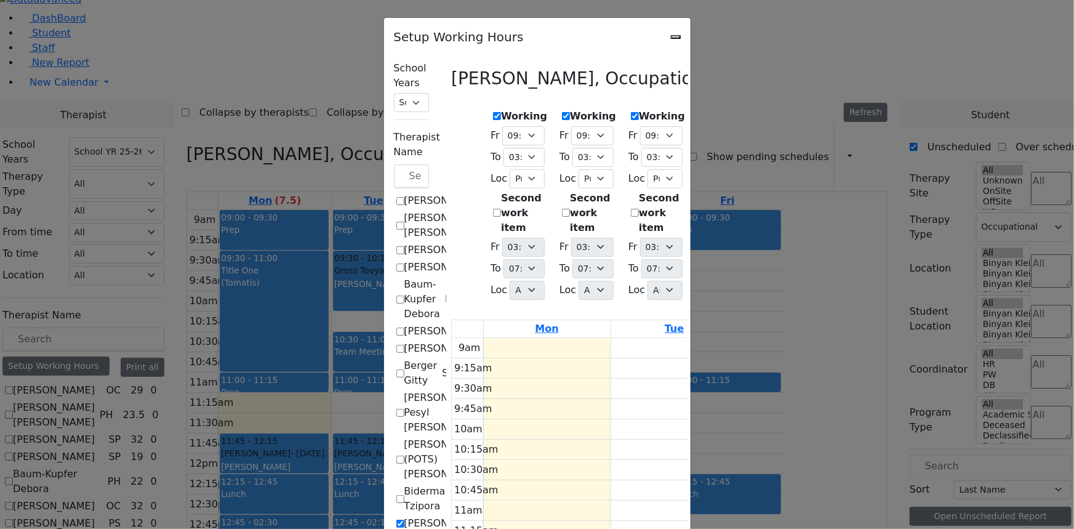
click at [639, 109] on label "Working" at bounding box center [662, 116] width 46 height 15
click at [631, 112] on input "Working" at bounding box center [635, 116] width 8 height 8
checkbox input "false"
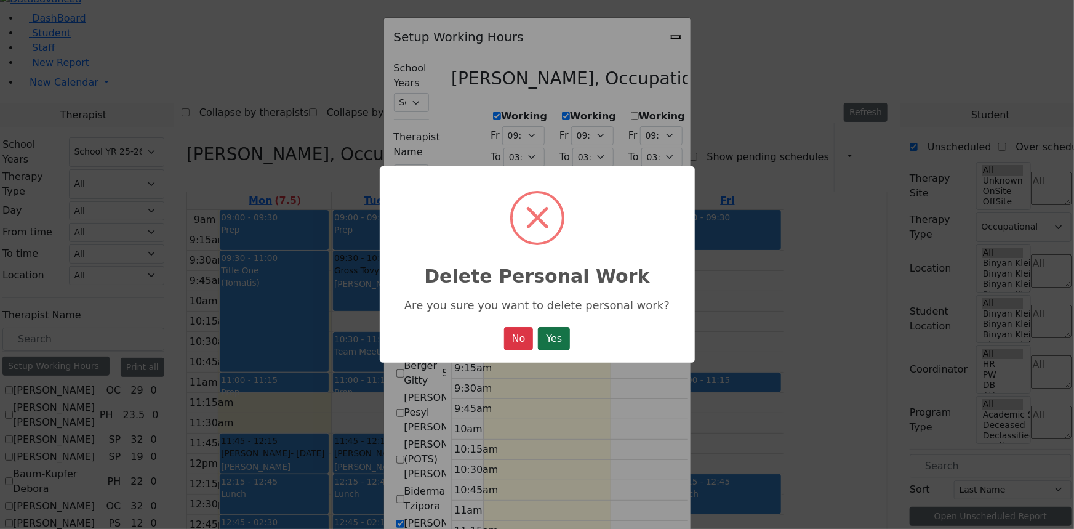
click at [550, 344] on button "Yes" at bounding box center [554, 338] width 32 height 23
select select "09:00:00"
select select "15:00:00"
select select "1"
select select "15:00:00"
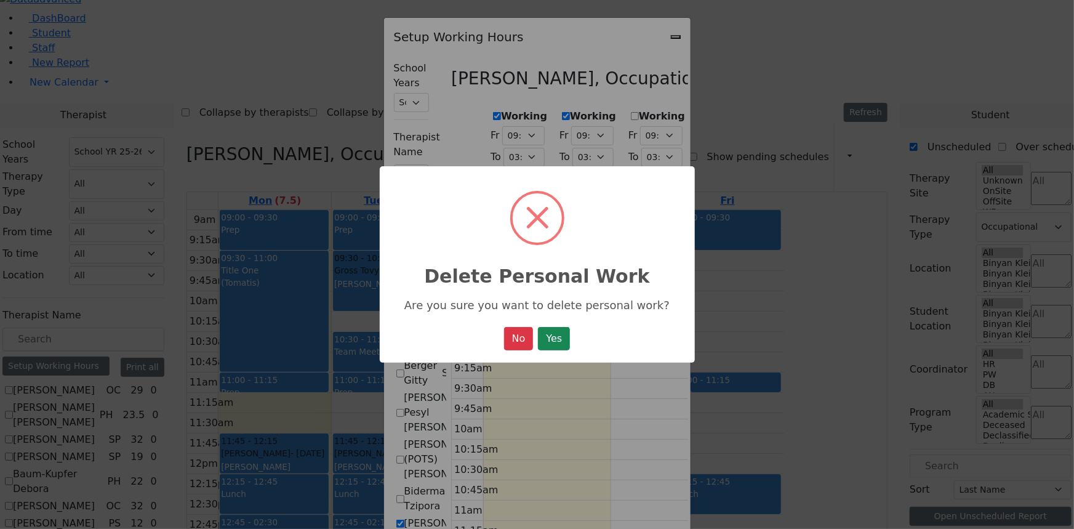
select select "19:00:00"
select select "09:00:00"
select select "15:00:00"
select select "1"
select select "15:00:00"
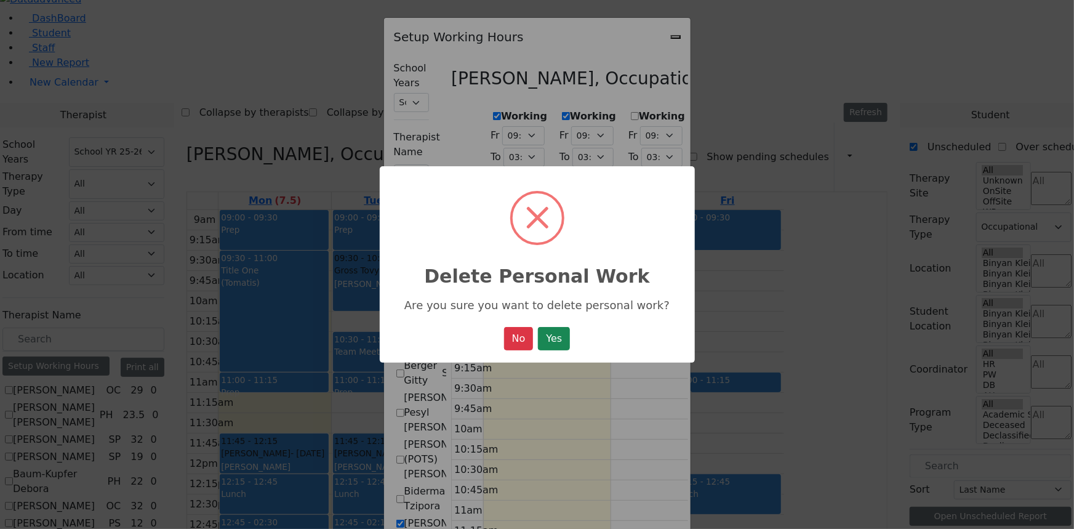
select select "19:00:00"
select select "09:00:00"
select select "15:00:00"
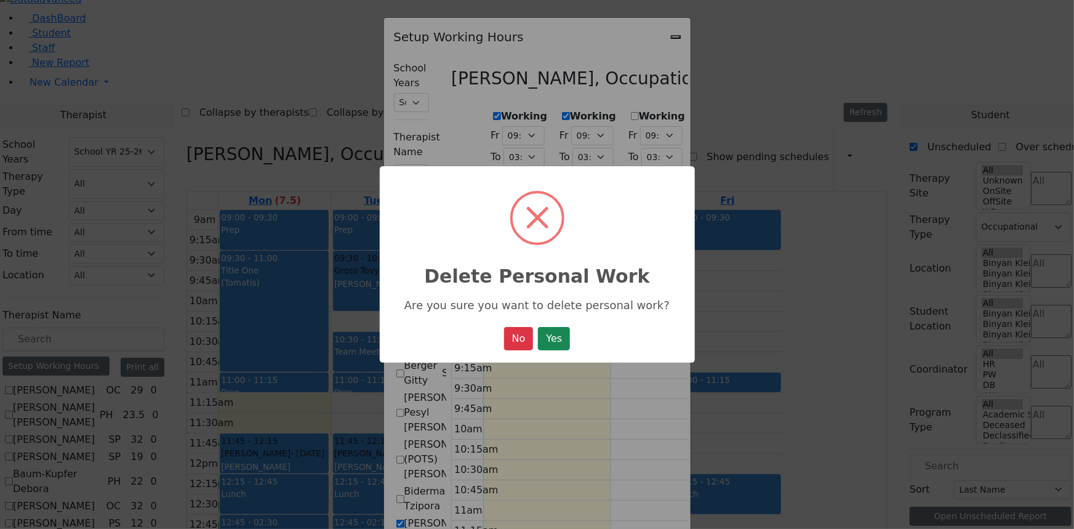
select select "1"
select select "15:00:00"
select select "19:00:00"
select select "09:00:00"
select select "13:00:00"
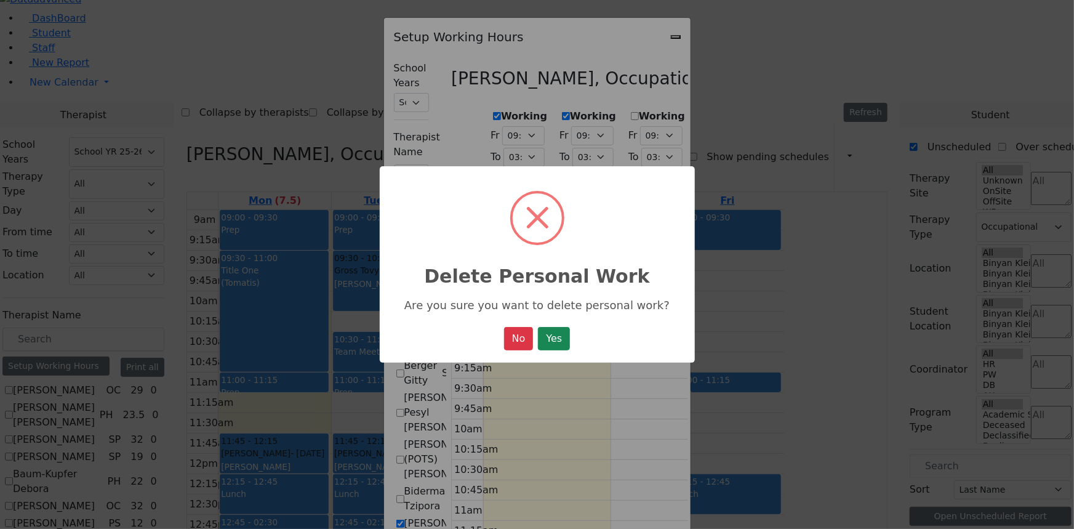
select select "1"
select select "15:00:00"
select select "19:00:00"
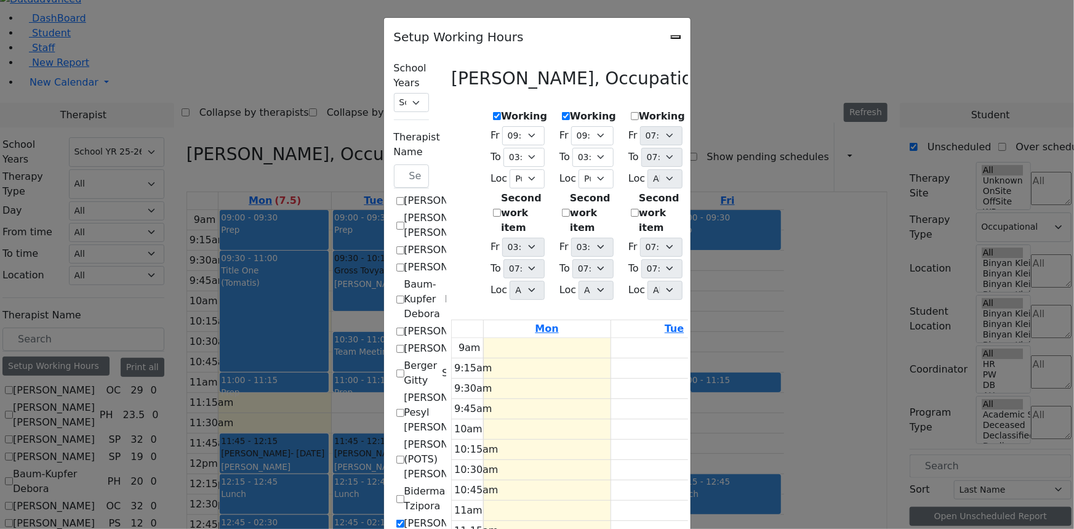
click at [62, 276] on div "Setup Working Hours School Years Select School YR Summer YR 25 School YR 25-26 …" at bounding box center [537, 264] width 1074 height 529
checkbox input "false"
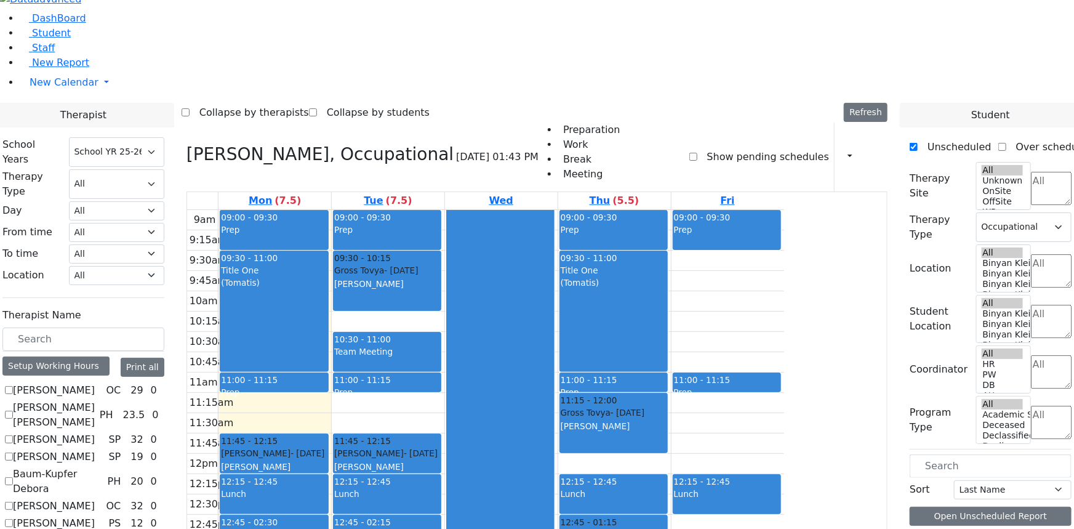
click at [554, 267] on div at bounding box center [500, 453] width 107 height 486
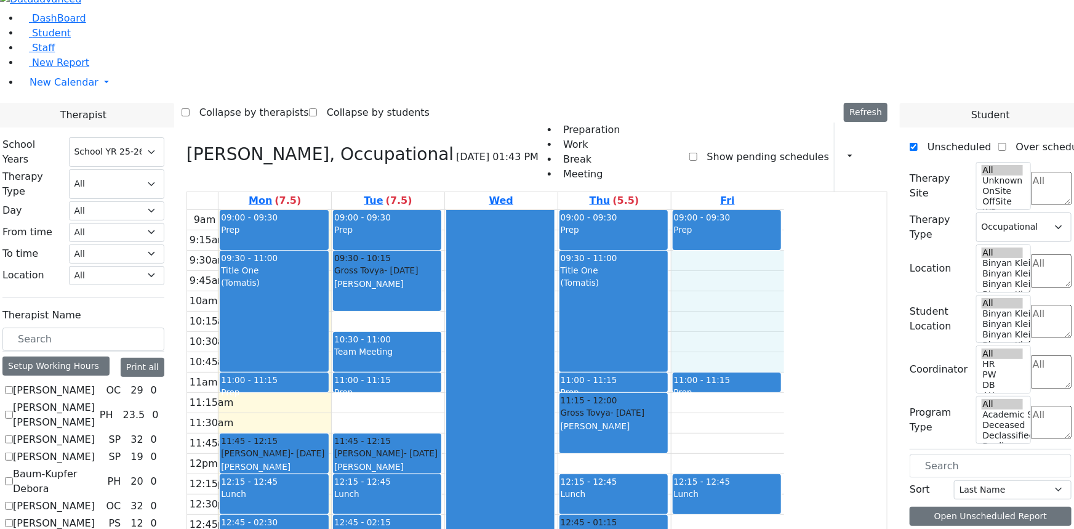
drag, startPoint x: 822, startPoint y: 110, endPoint x: 827, endPoint y: 207, distance: 97.4
click at [784, 211] on div "9am 9:15am 9:30am 9:45am 10am 10:15am 10:30am 10:45am 11am 11:15am 11:30am 11:4…" at bounding box center [485, 454] width 597 height 488
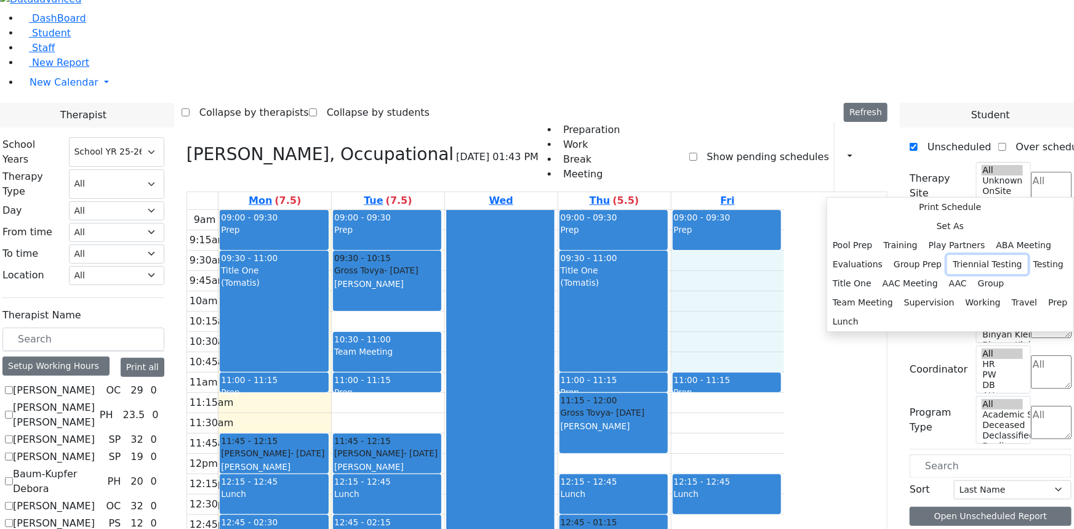
click at [950, 255] on button "Triennial Testing" at bounding box center [987, 264] width 81 height 19
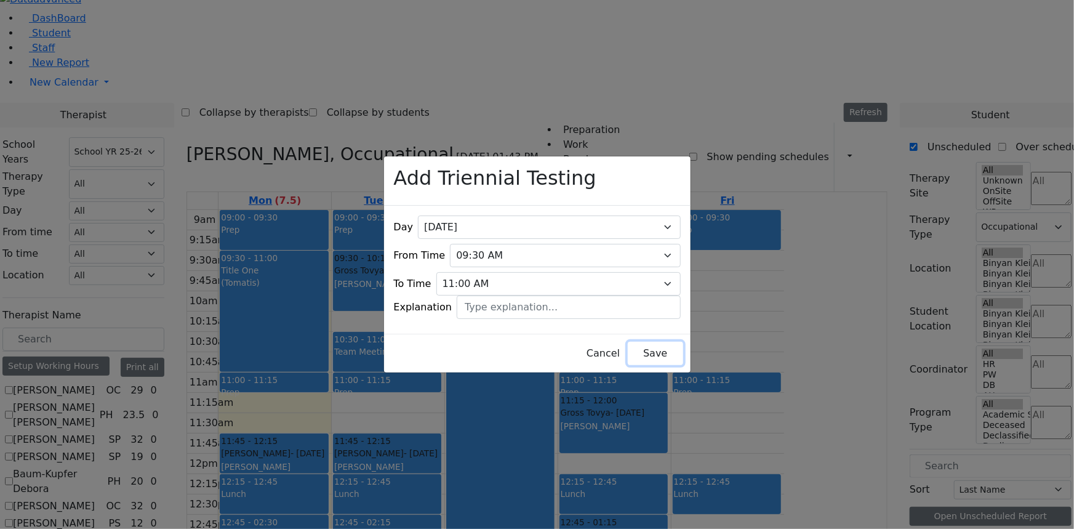
click at [636, 353] on button "Save" at bounding box center [655, 353] width 55 height 23
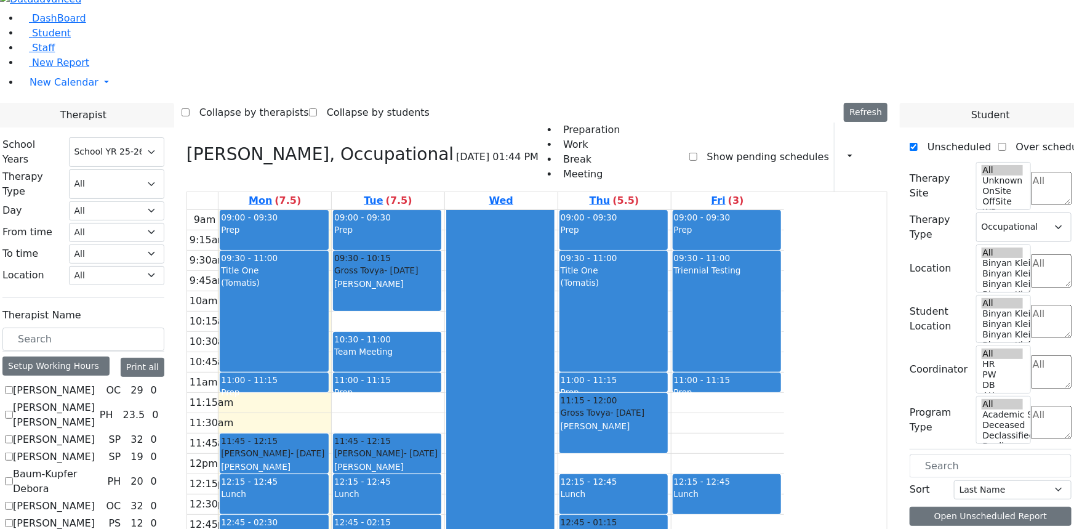
scroll to position [0, 0]
drag, startPoint x: 735, startPoint y: 387, endPoint x: 742, endPoint y: 520, distance: 132.5
click at [742, 520] on tbody "9am 9:15am 9:30am 9:45am 10am 10:15am 10:30am 10:45am 11am 11:15am 11:30am 11:4…" at bounding box center [485, 454] width 597 height 488
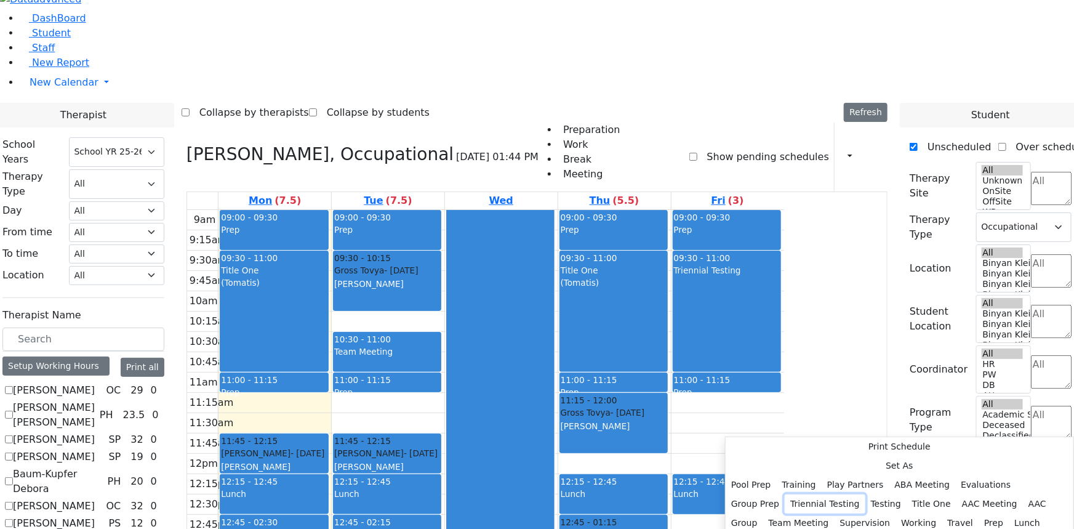
click at [861, 494] on button "Triennial Testing" at bounding box center [825, 503] width 81 height 19
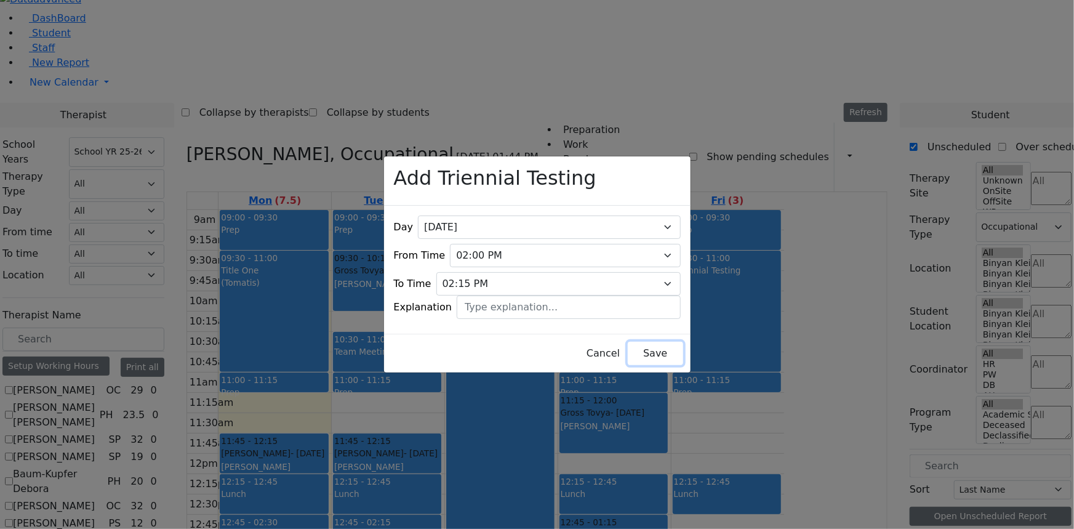
click at [628, 352] on button "Save" at bounding box center [655, 353] width 55 height 23
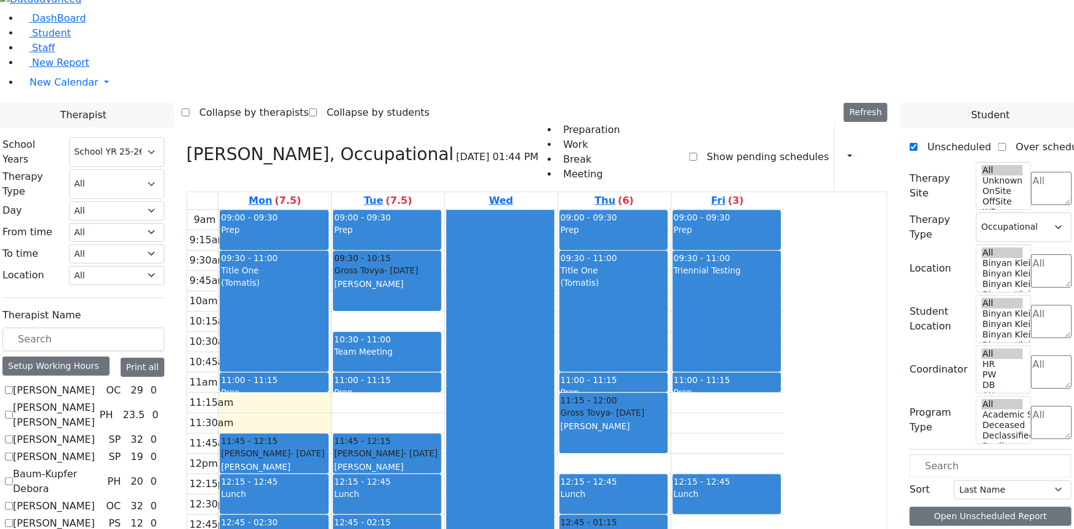
drag, startPoint x: 681, startPoint y: 382, endPoint x: 695, endPoint y: 499, distance: 117.7
click at [695, 499] on div "9am 9:15am 9:30am 9:45am 10am 10:15am 10:30am 10:45am 11am 11:15am 11:30am 11:4…" at bounding box center [485, 454] width 597 height 488
click at [726, 471] on button "Delete Selected Schedule" at bounding box center [763, 471] width 122 height 19
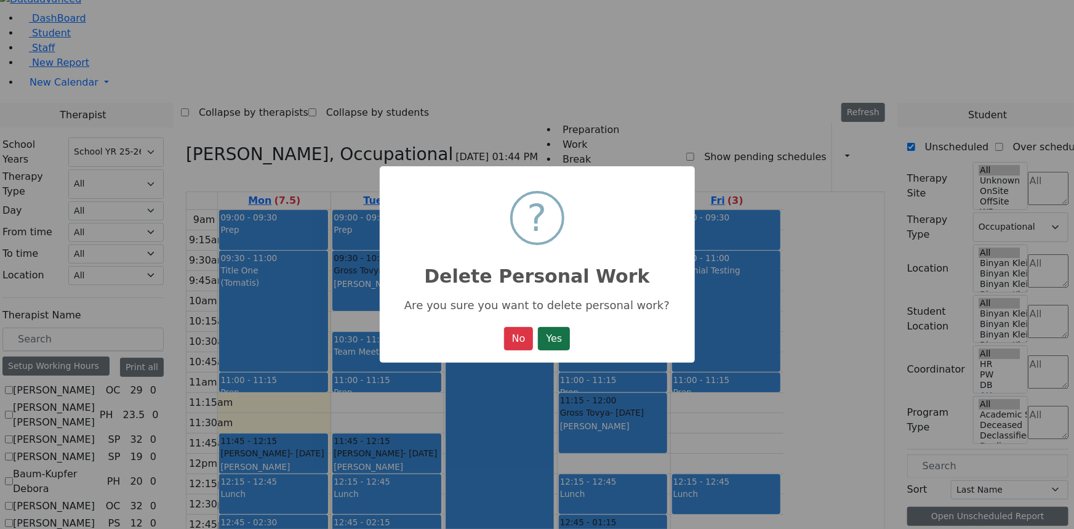
click at [560, 347] on button "Yes" at bounding box center [554, 338] width 32 height 23
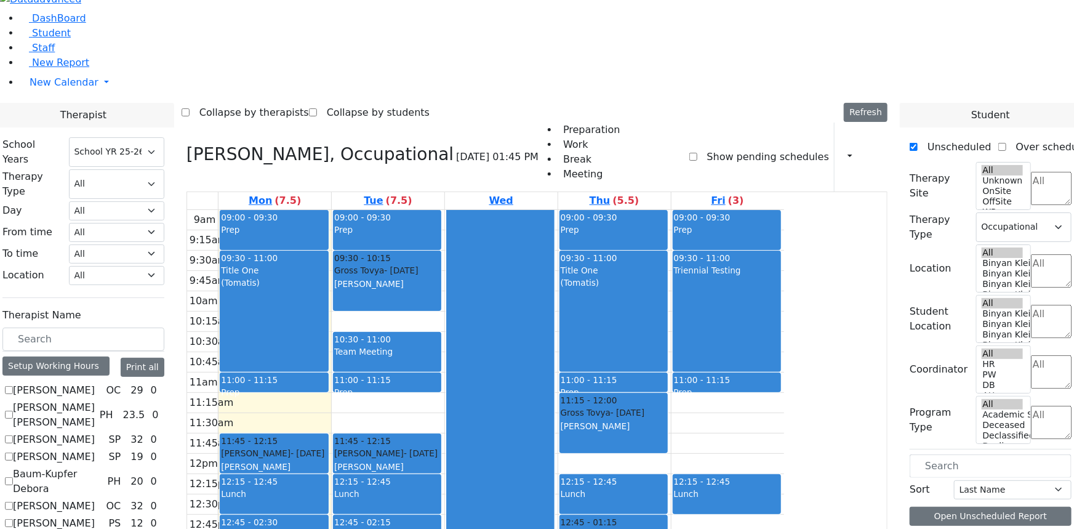
drag, startPoint x: 679, startPoint y: 416, endPoint x: 699, endPoint y: 518, distance: 104.1
click at [699, 518] on tbody "9am 9:15am 9:30am 9:45am 10am 10:15am 10:30am 10:45am 11am 11:15am 11:30am 11:4…" at bounding box center [485, 454] width 597 height 488
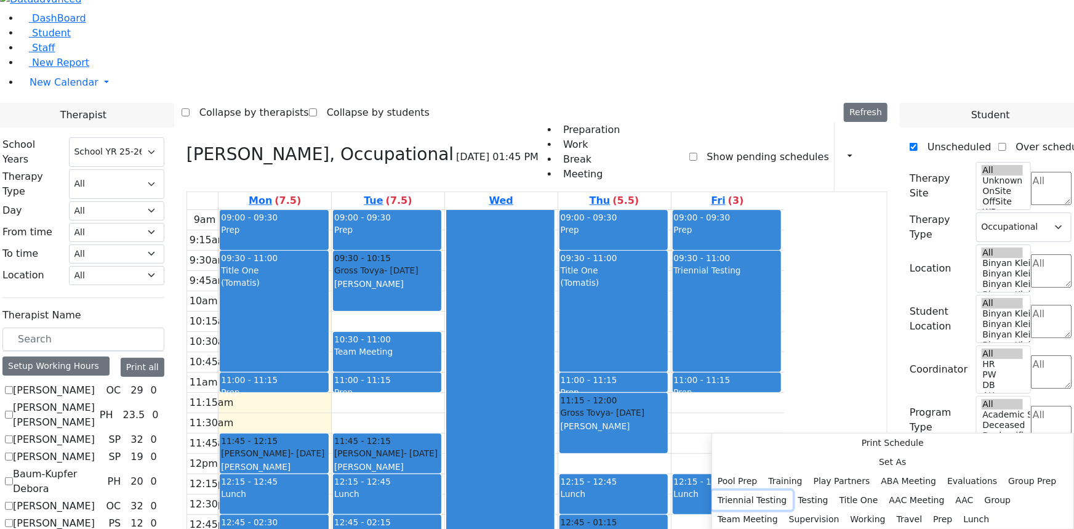
click at [793, 491] on button "Triennial Testing" at bounding box center [752, 500] width 81 height 19
select select "13:15:00"
select select "14:30:00"
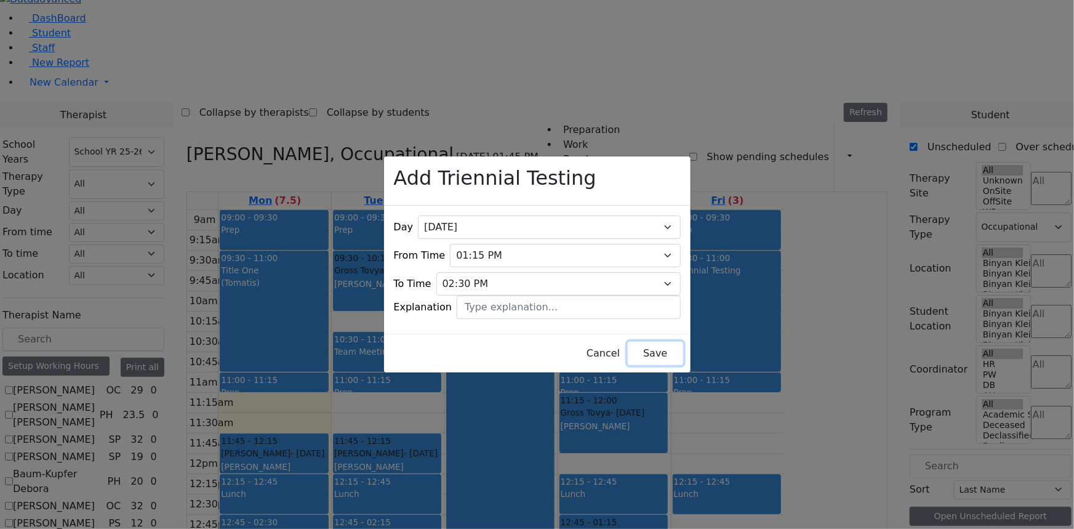
click at [628, 345] on button "Save" at bounding box center [655, 353] width 55 height 23
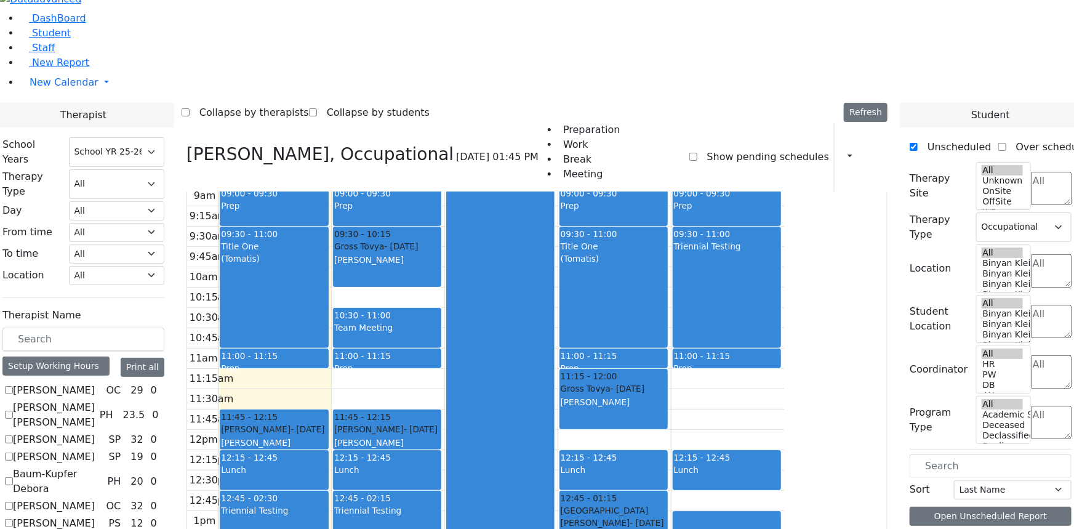
scroll to position [34, 0]
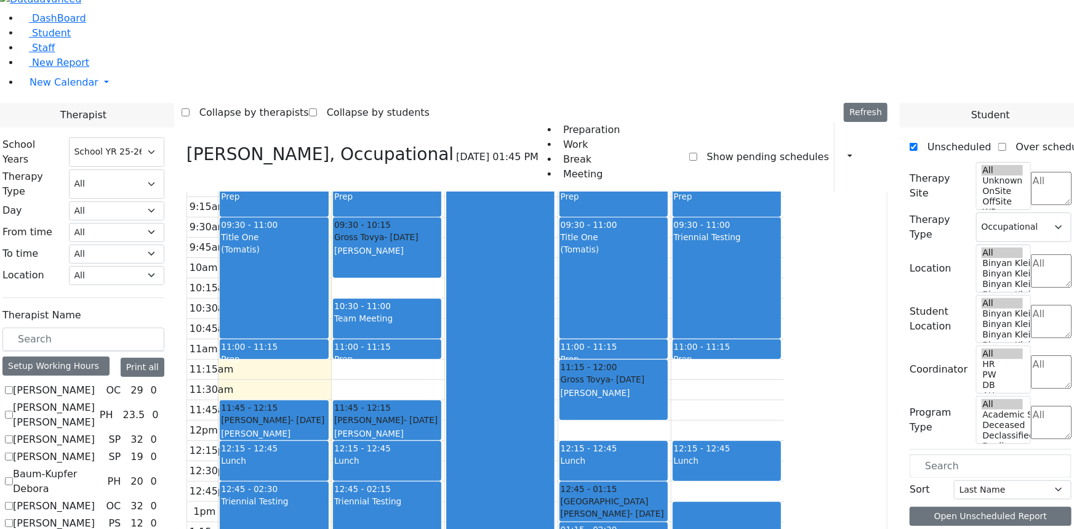
checkbox input "false"
select select
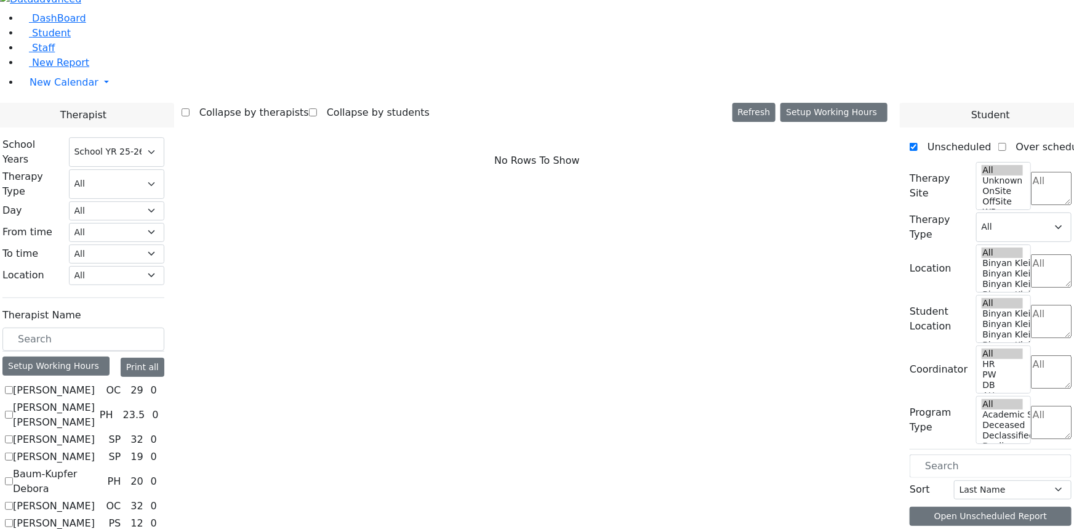
checkbox input "true"
select select "1"
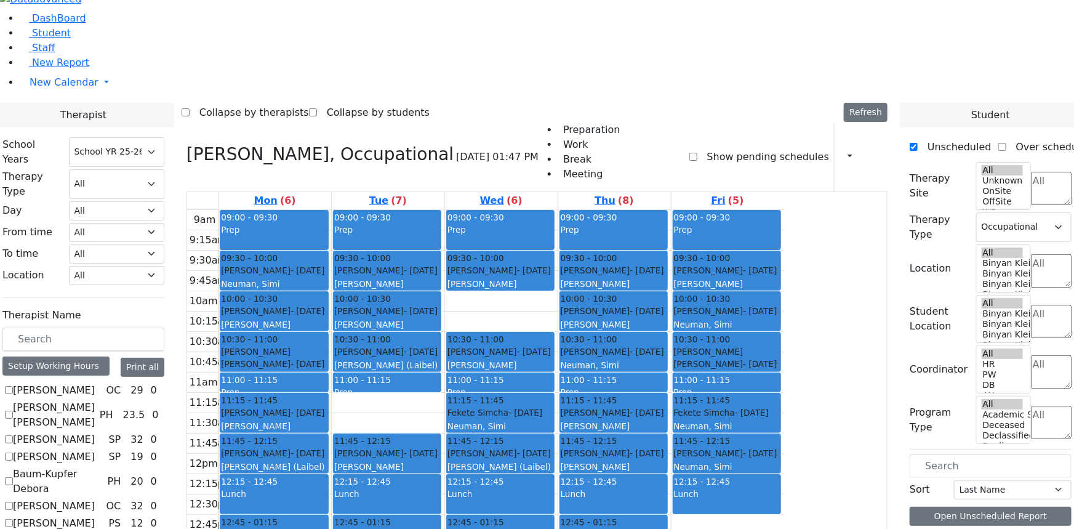
checkbox input "false"
select select
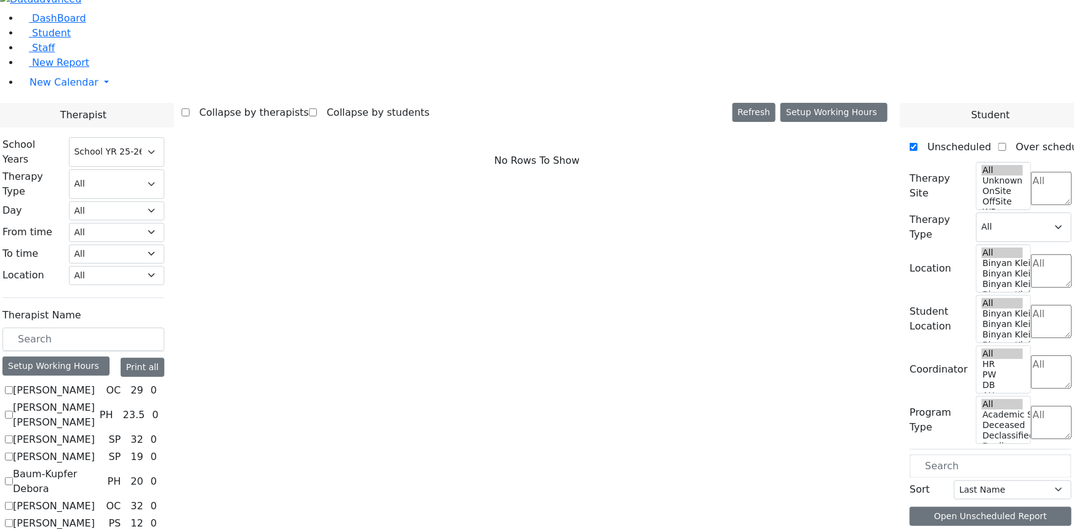
checkbox input "true"
select select "1"
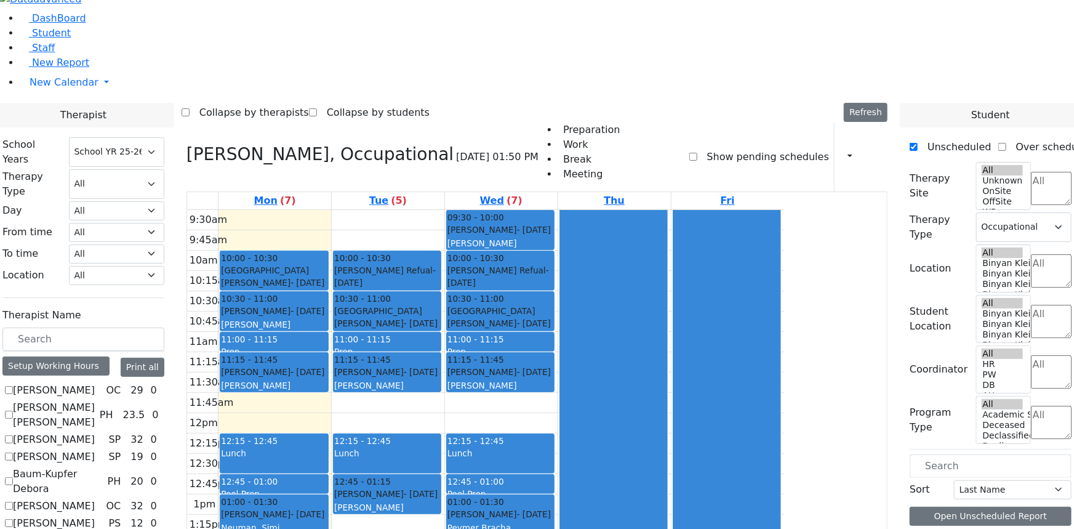
scroll to position [335, 0]
checkbox input "false"
select select
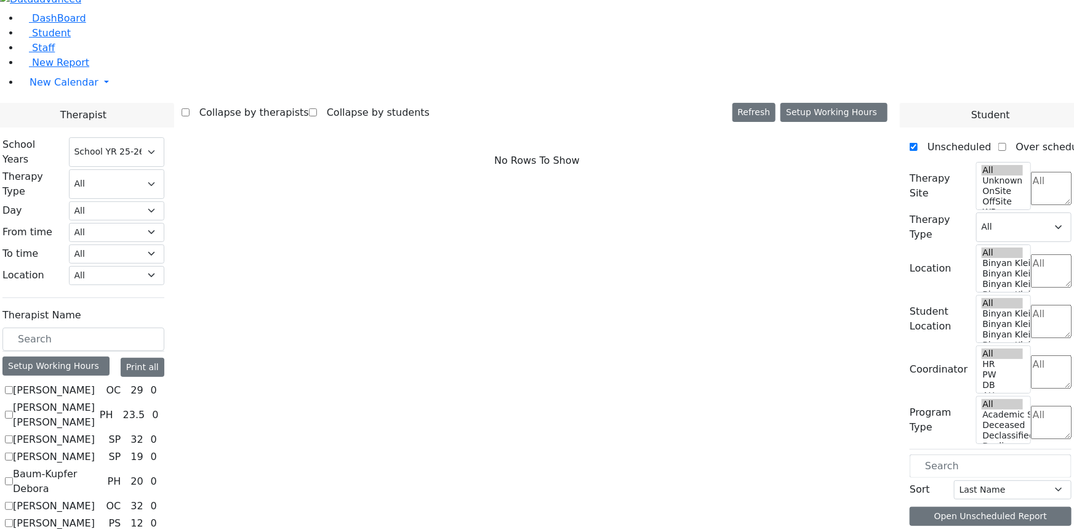
checkbox input "true"
select select "1"
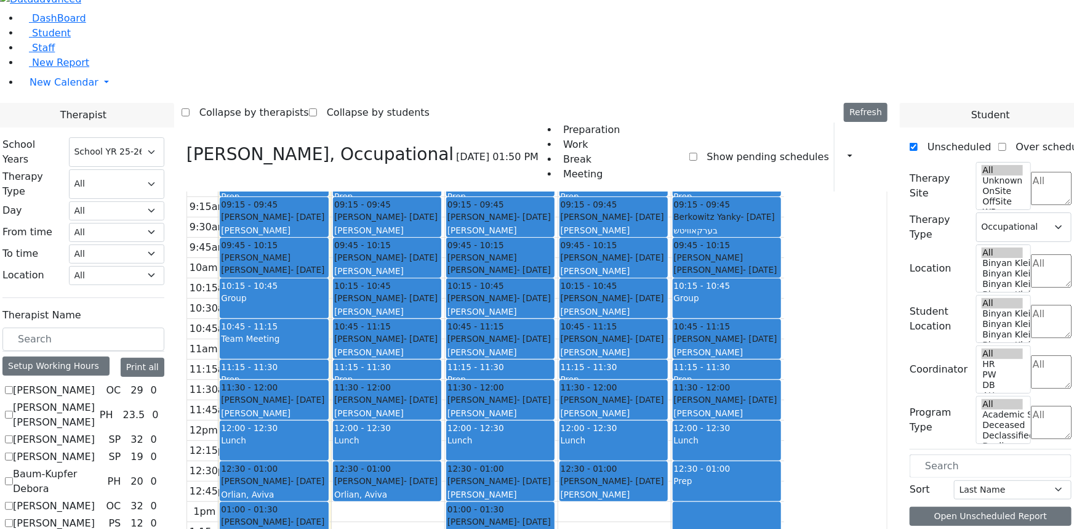
scroll to position [0, 0]
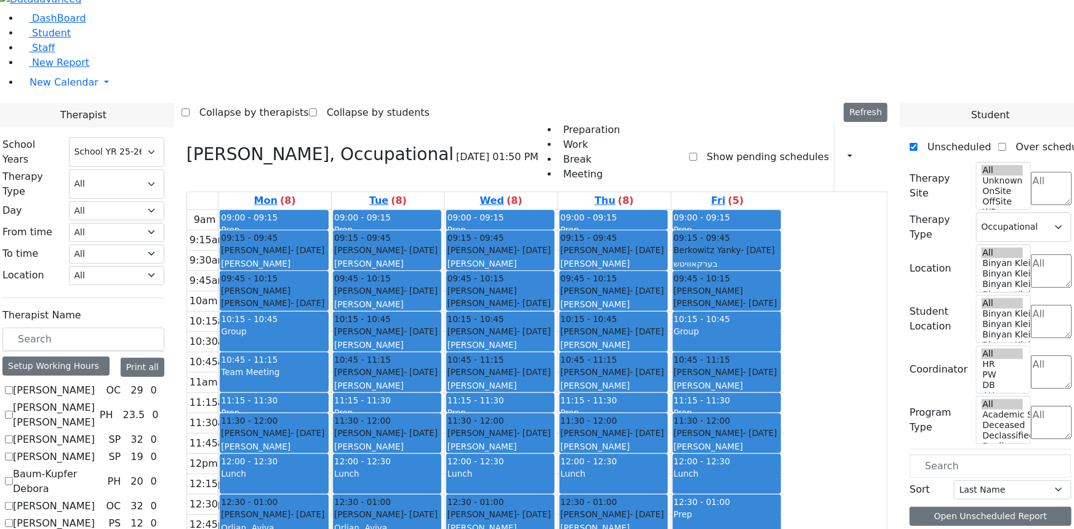
checkbox input "false"
select select
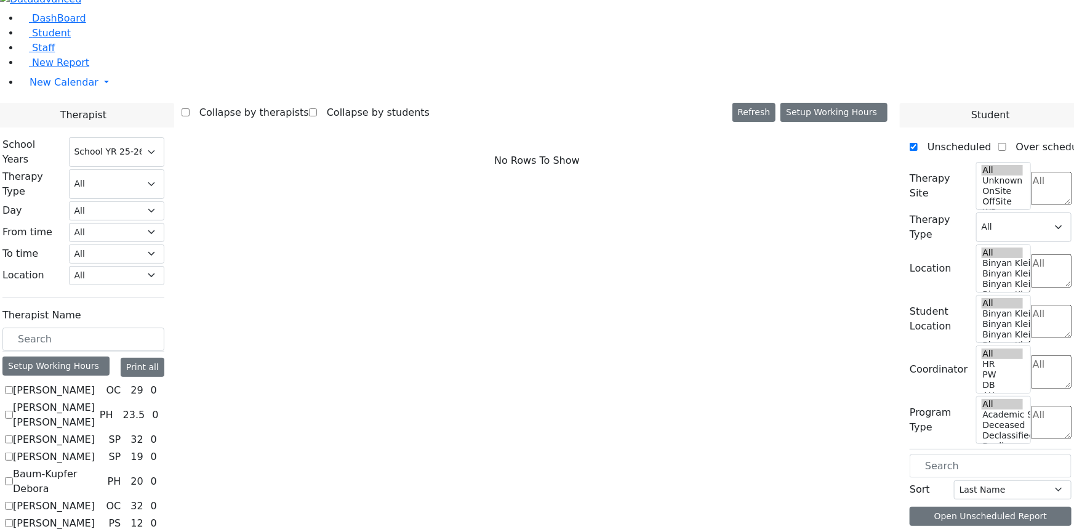
checkbox input "true"
select select "1"
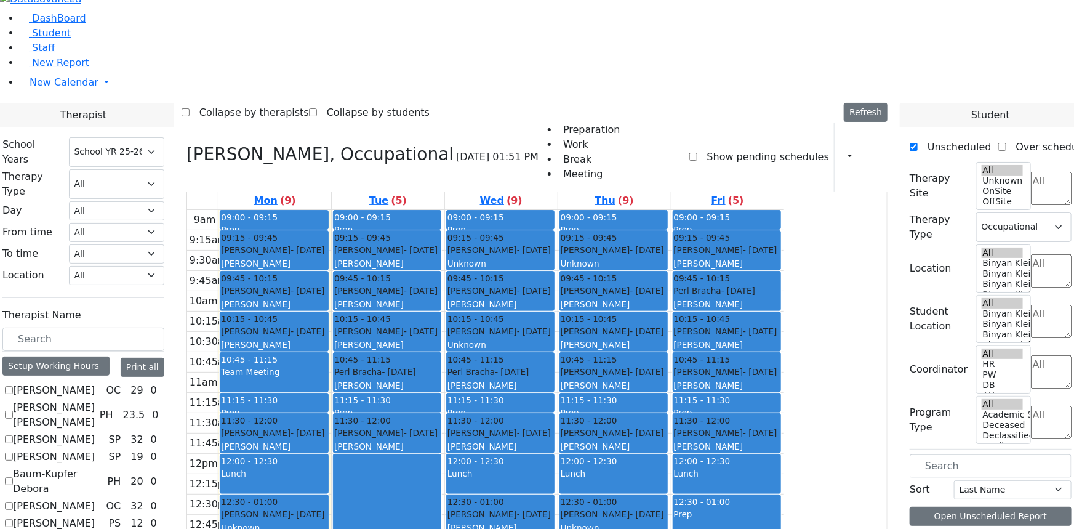
checkbox input "false"
select select
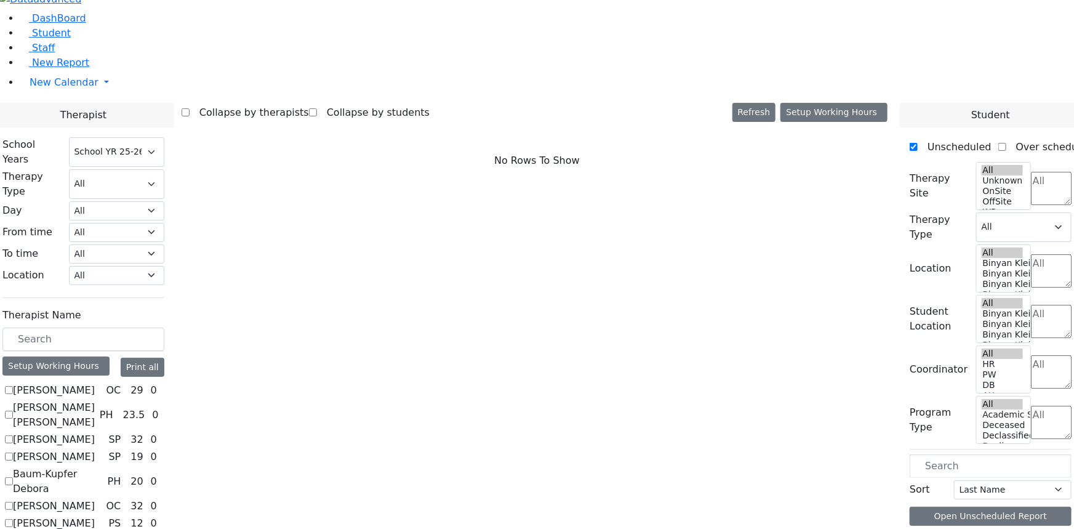
scroll to position [448, 0]
checkbox input "true"
select select "1"
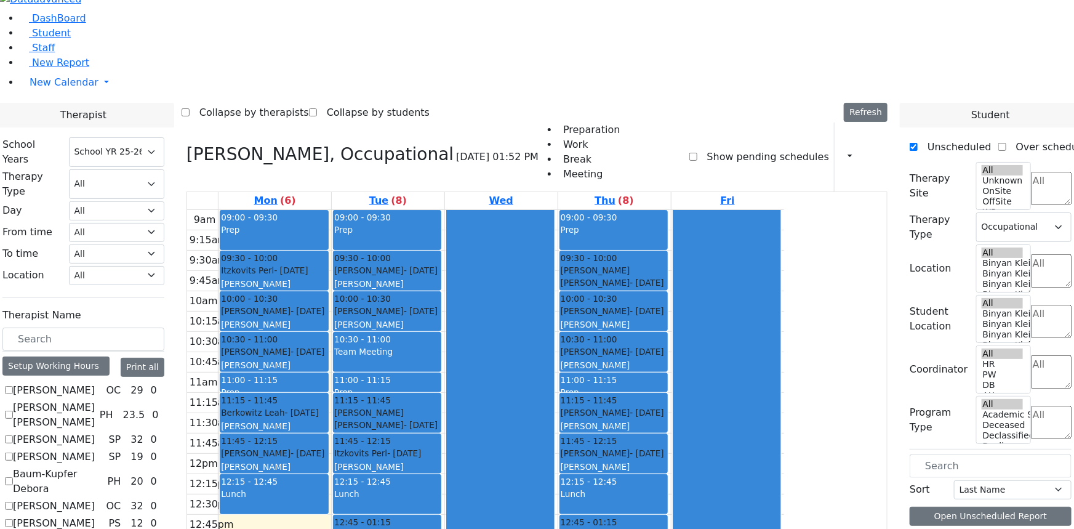
checkbox input "false"
select select
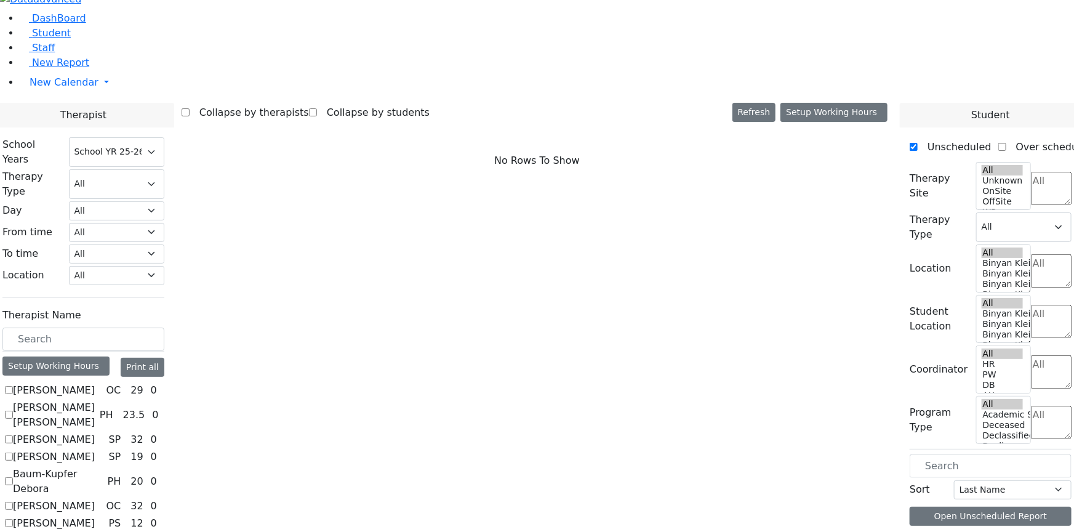
scroll to position [560, 0]
checkbox input "true"
select select "1"
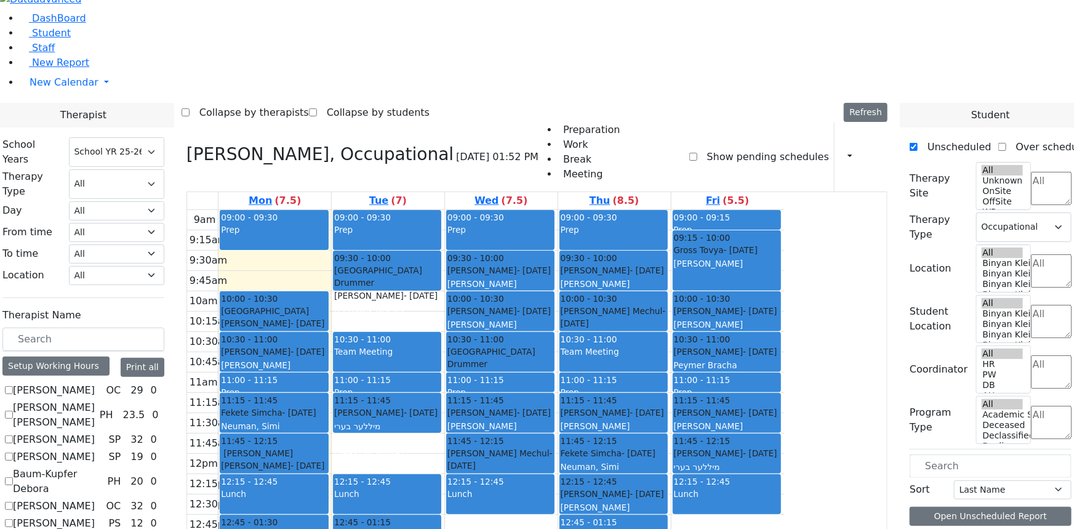
scroll to position [671, 0]
drag, startPoint x: 153, startPoint y: 370, endPoint x: 154, endPoint y: 393, distance: 22.8
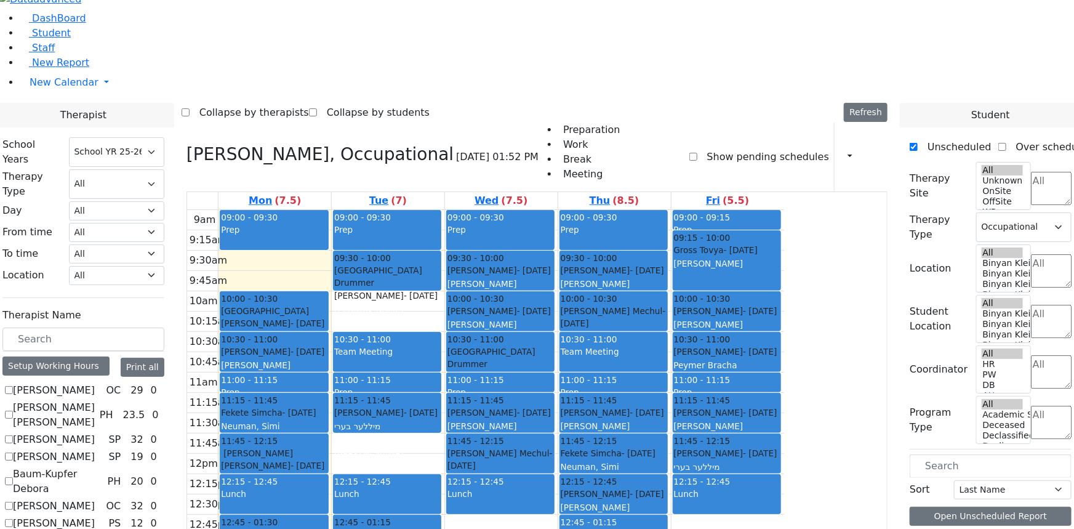
checkbox input "true"
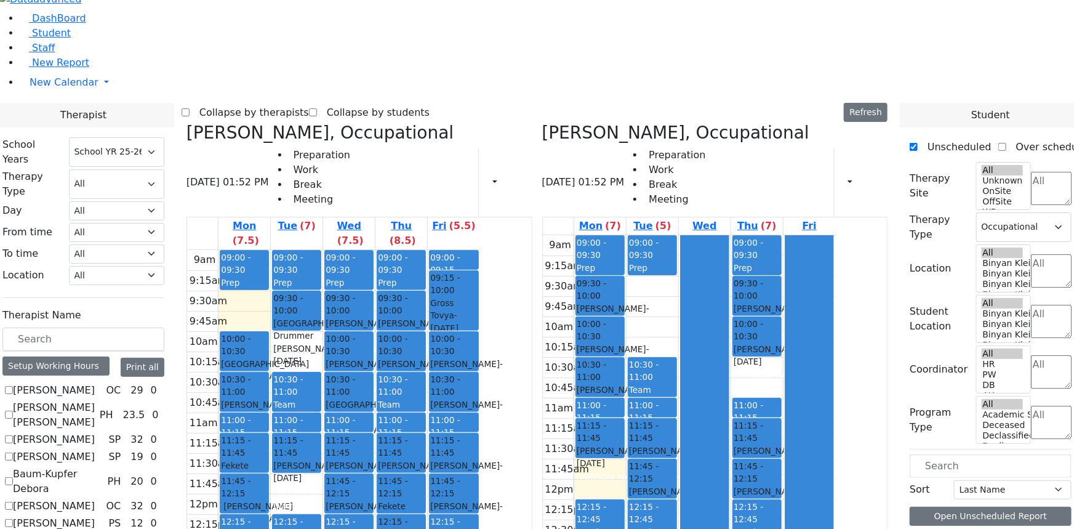
click at [187, 122] on icon at bounding box center [187, 132] width 0 height 20
checkbox input "false"
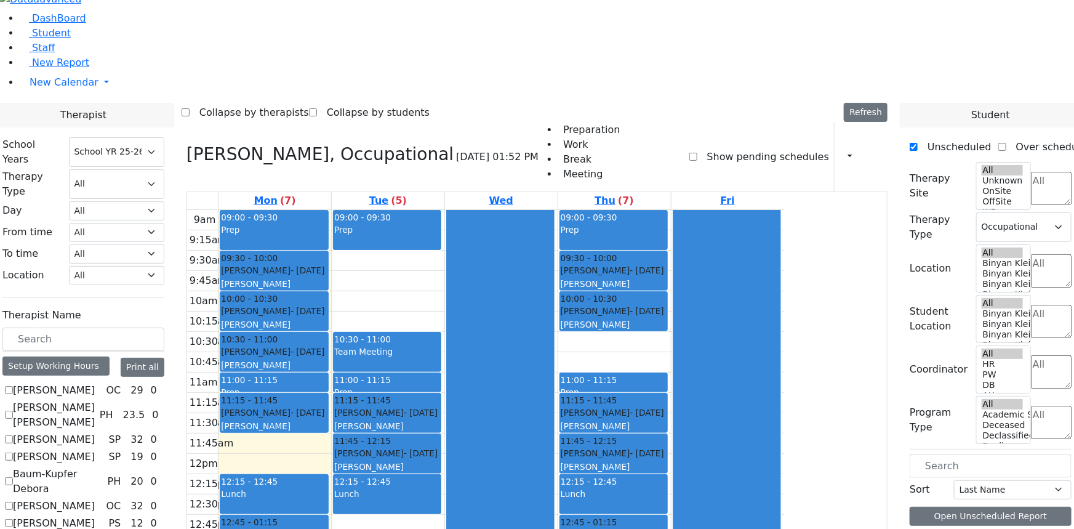
checkbox input "false"
select select
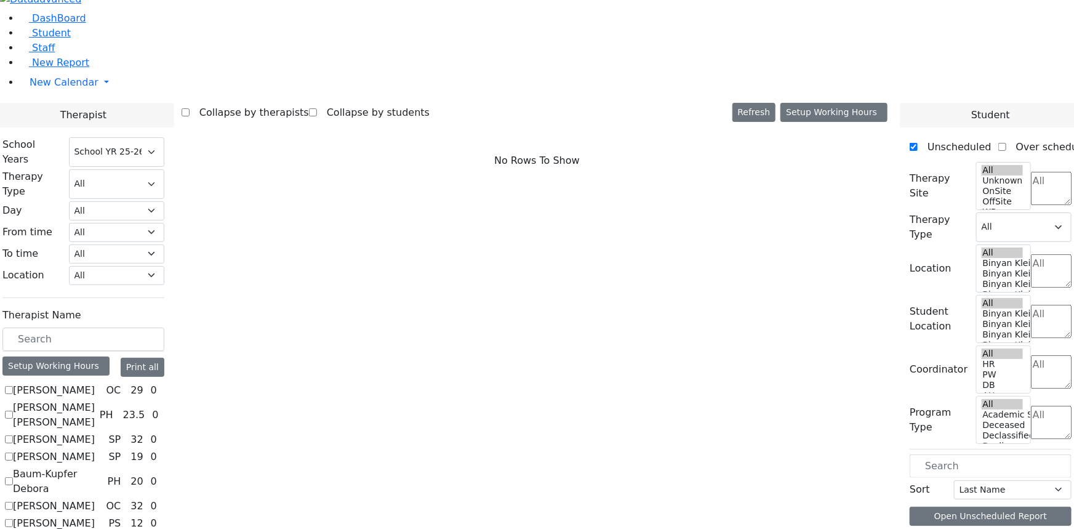
checkbox input "true"
select select "1"
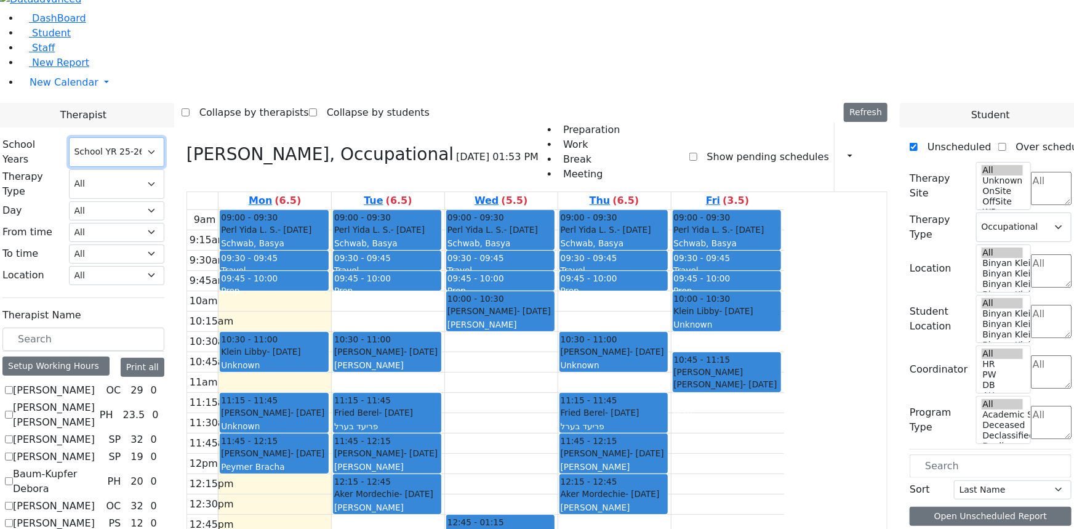
click at [164, 137] on select "Select School YR Summer YR 25 School YR 25-26 Summer YR 25 School YR 24-25 Summ…" at bounding box center [116, 152] width 95 height 30
select select "210"
click at [164, 137] on select "Select School YR Summer YR 25 School YR 25-26 Summer YR 25 School YR 24-25 Summ…" at bounding box center [116, 152] width 95 height 30
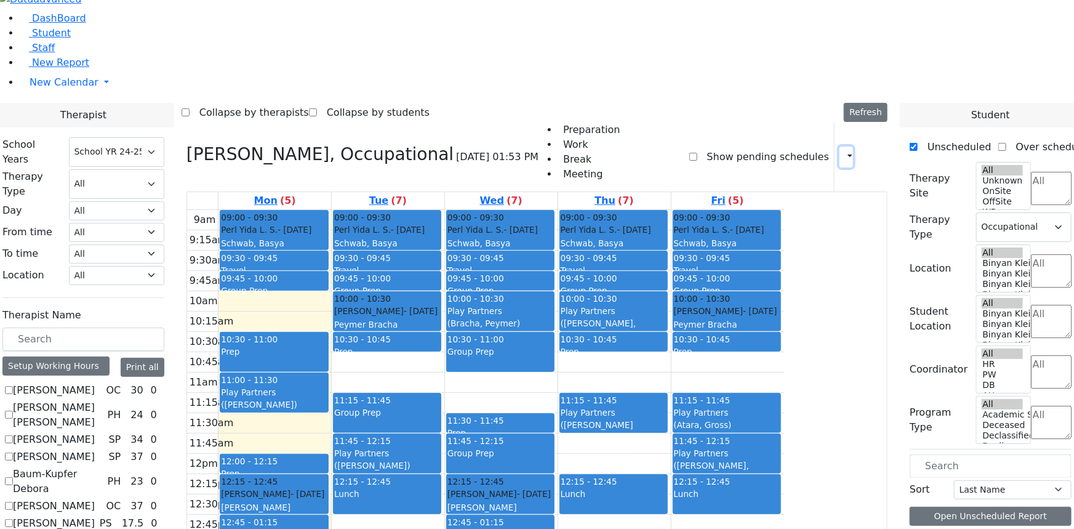
click at [843, 151] on icon "button" at bounding box center [843, 157] width 0 height 12
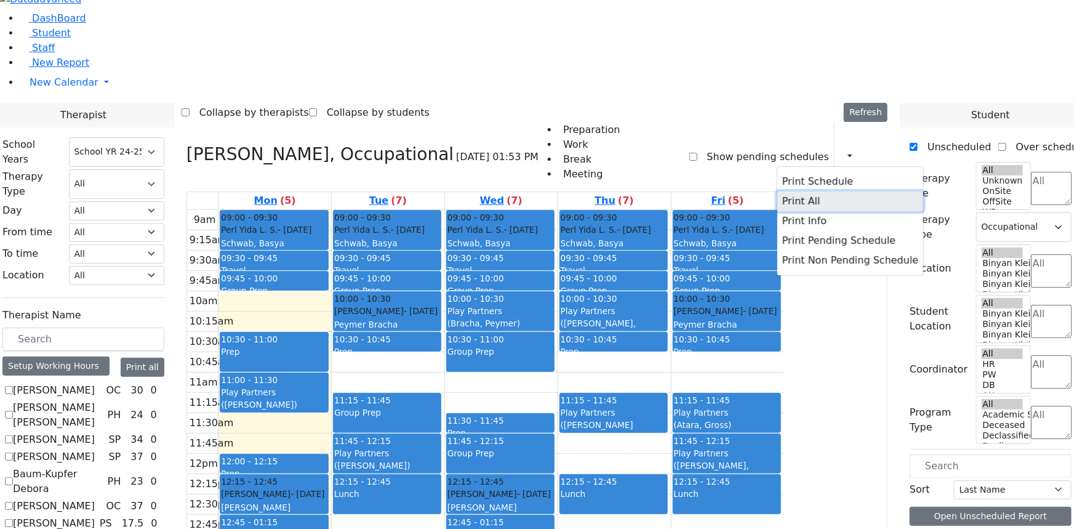
click at [789, 191] on button "Print All" at bounding box center [850, 201] width 146 height 20
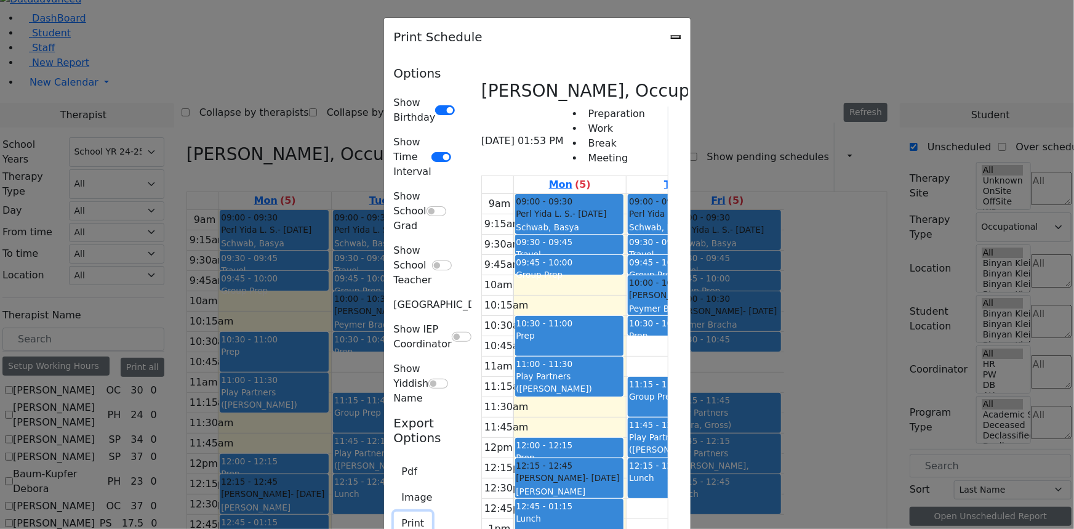
click at [394, 512] on button "Print" at bounding box center [413, 523] width 39 height 23
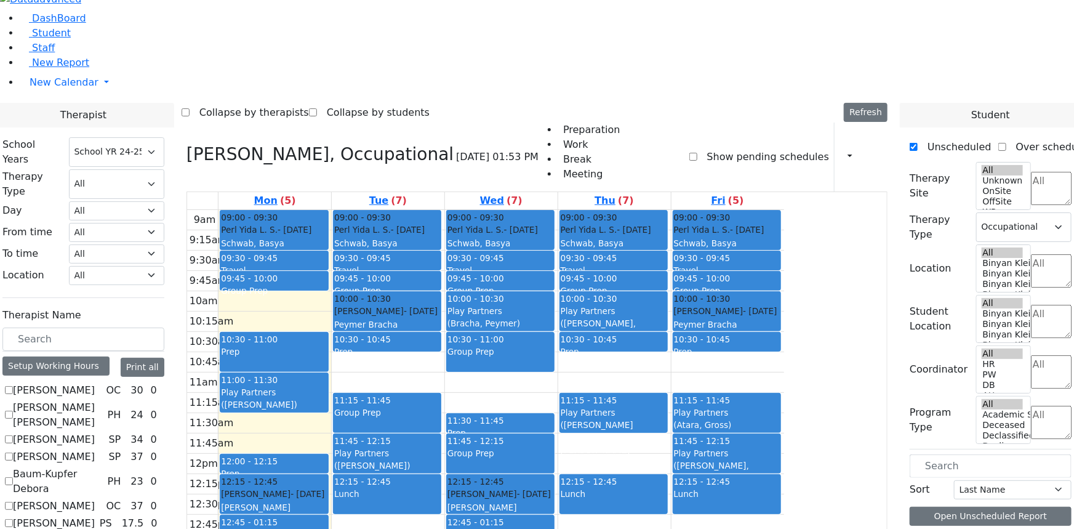
checkbox input "false"
select select
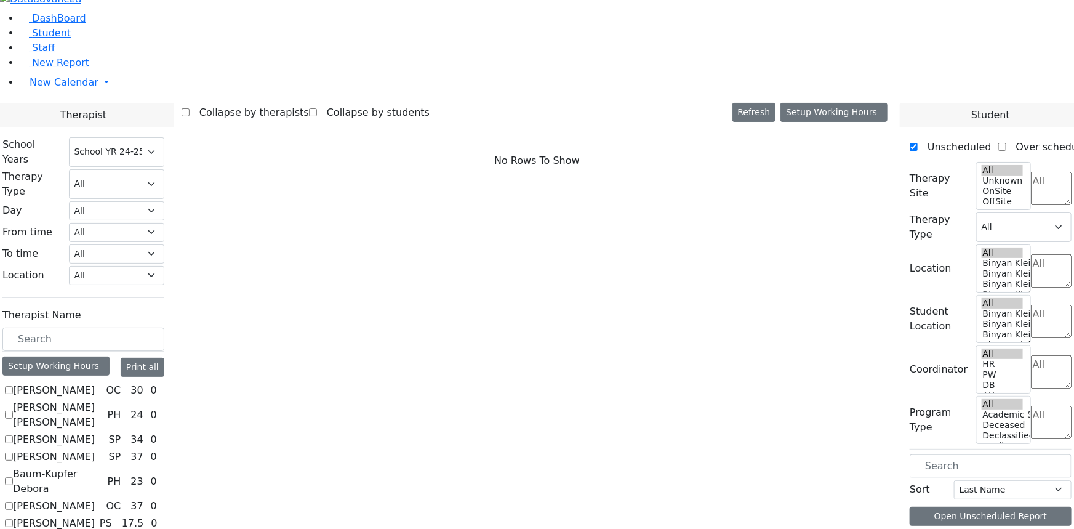
checkbox input "true"
select select "1"
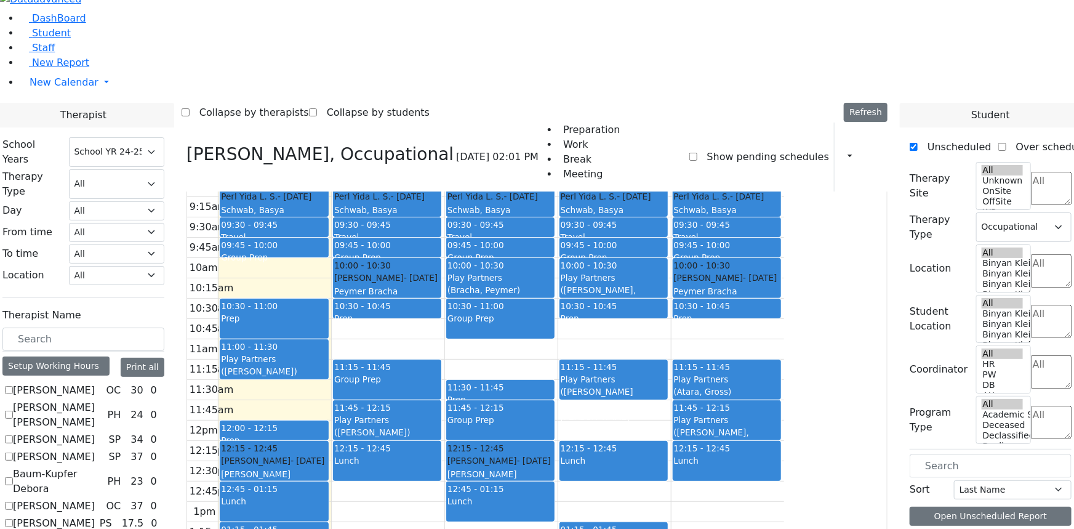
scroll to position [34, 0]
click at [164, 137] on select "Select School YR Summer YR 25 School YR 25-26 Summer YR 25 School YR 24-25 Summ…" at bounding box center [116, 152] width 95 height 30
select select "212"
click at [164, 137] on select "Select School YR Summer YR 25 School YR 25-26 Summer YR 25 School YR 24-25 Summ…" at bounding box center [116, 152] width 95 height 30
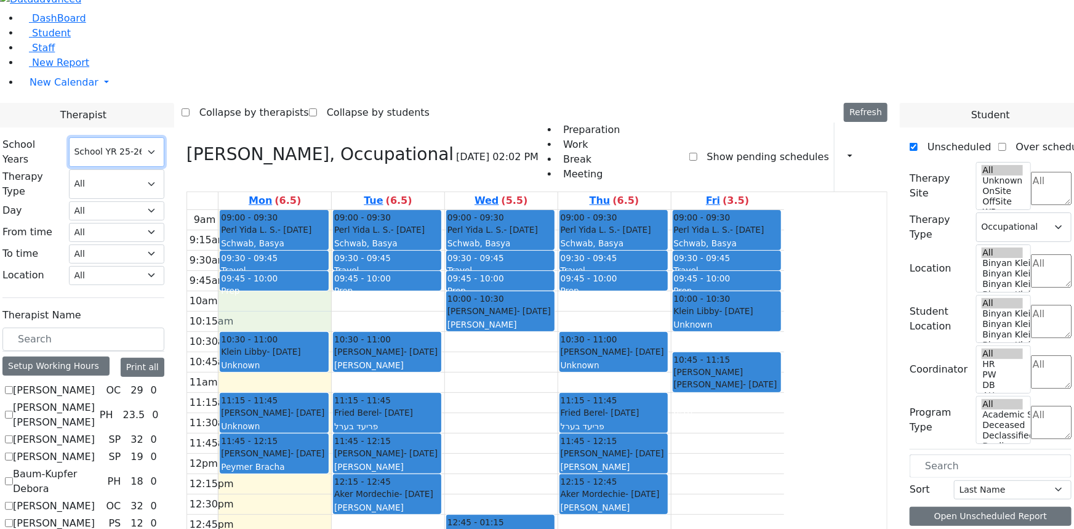
drag, startPoint x: 364, startPoint y: 154, endPoint x: 372, endPoint y: 174, distance: 21.8
click at [372, 210] on div "9am 9:15am 9:30am 9:45am 10am 10:15am 10:30am 10:45am 11am 11:15am 11:30am 11:4…" at bounding box center [485, 454] width 597 height 488
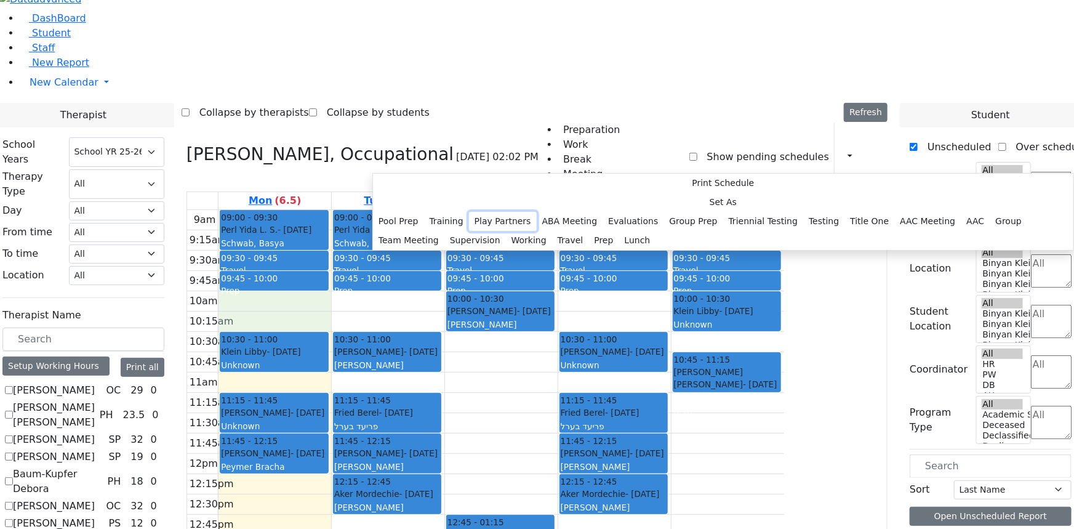
click at [497, 231] on button "Play Partners" at bounding box center [503, 221] width 68 height 19
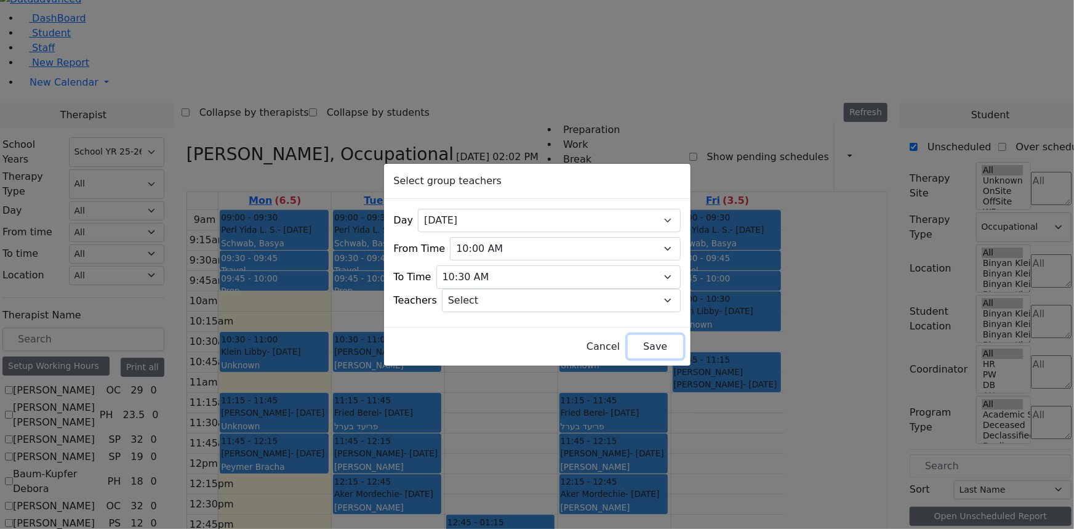
click at [640, 342] on button "Save" at bounding box center [655, 346] width 55 height 23
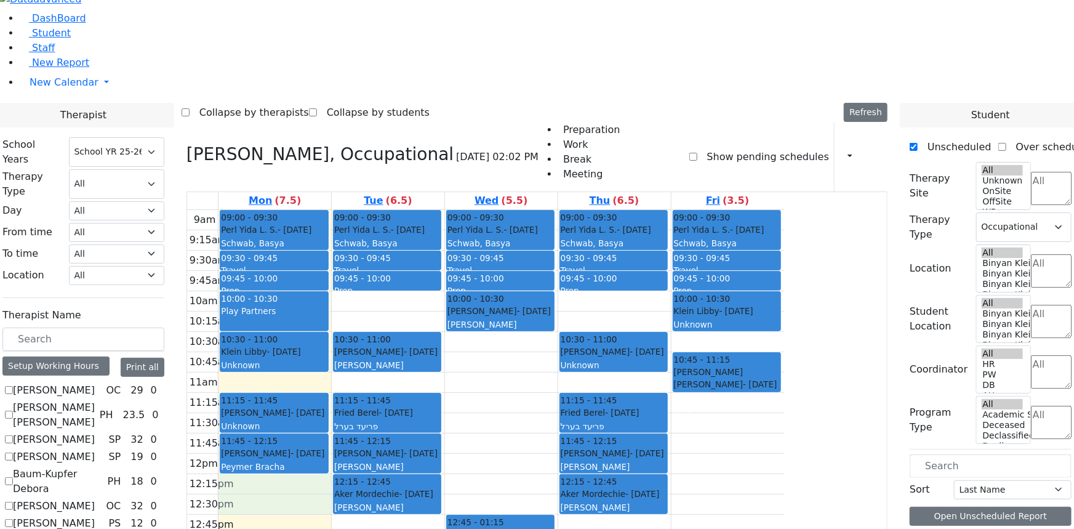
drag, startPoint x: 363, startPoint y: 335, endPoint x: 369, endPoint y: 355, distance: 21.1
click at [369, 355] on div "9am 9:15am 9:30am 9:45am 10am 10:15am 10:30am 10:45am 11am 11:15am 11:30am 11:4…" at bounding box center [485, 454] width 597 height 488
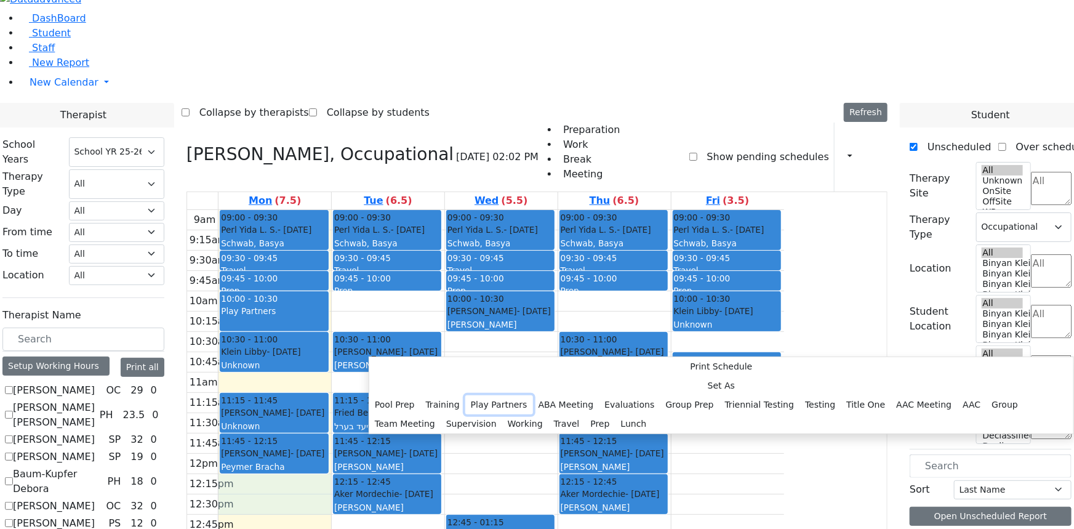
click at [512, 395] on button "Play Partners" at bounding box center [499, 404] width 68 height 19
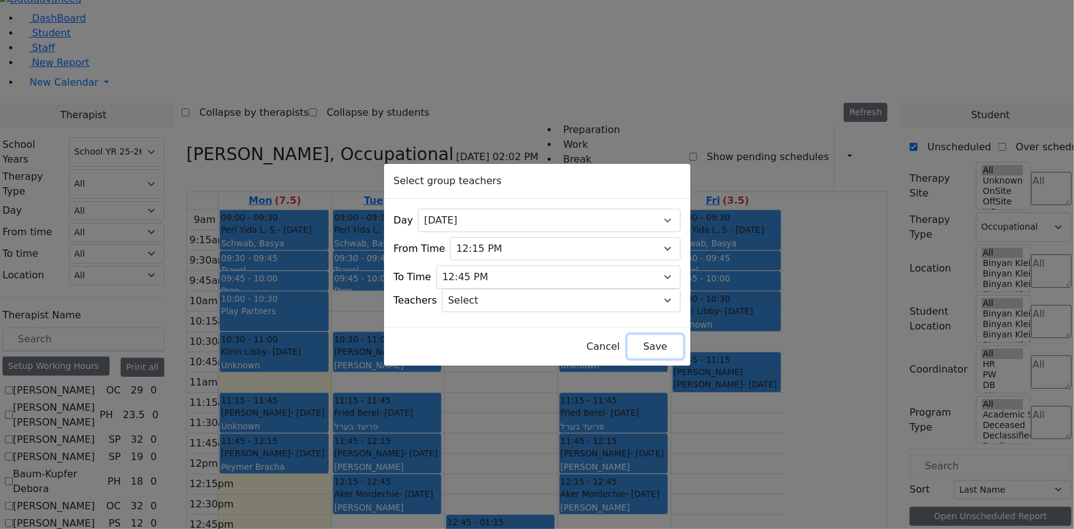
click at [629, 345] on button "Save" at bounding box center [655, 346] width 55 height 23
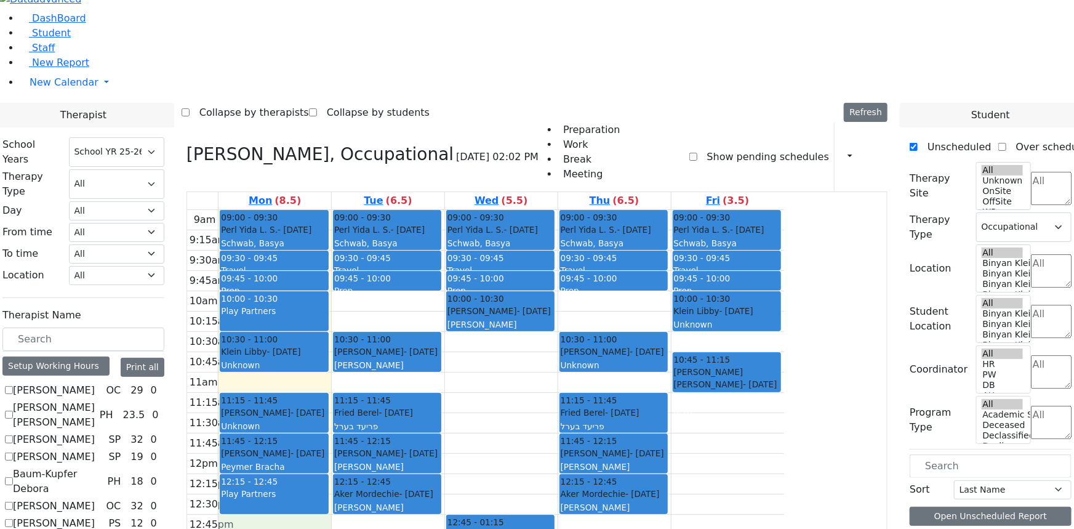
drag, startPoint x: 364, startPoint y: 380, endPoint x: 371, endPoint y: 404, distance: 24.4
click at [371, 404] on div "9am 9:15am 9:30am 9:45am 10am 10:15am 10:30am 10:45am 11am 11:15am 11:30am 11:4…" at bounding box center [485, 454] width 597 height 488
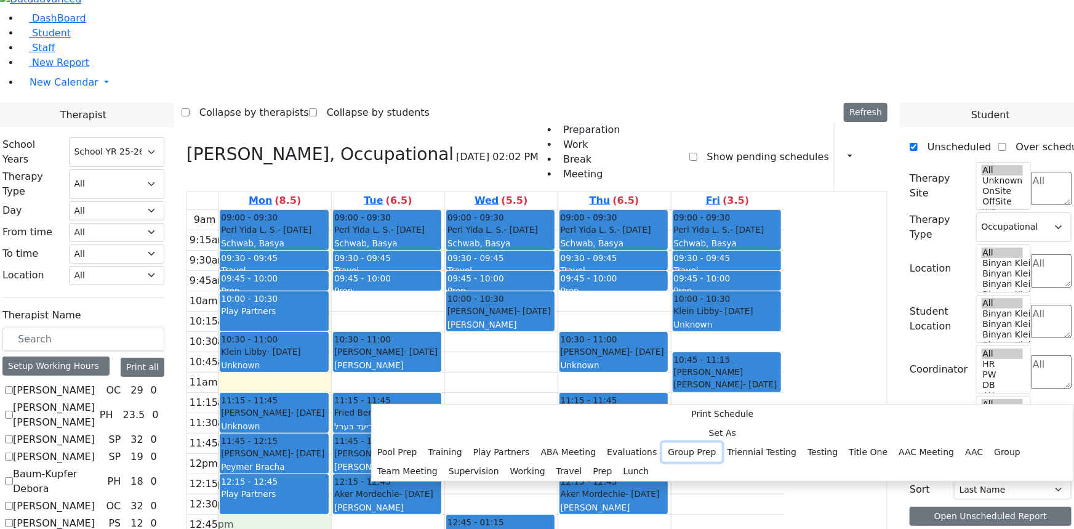
click at [662, 443] on button "Group Prep" at bounding box center [691, 452] width 59 height 19
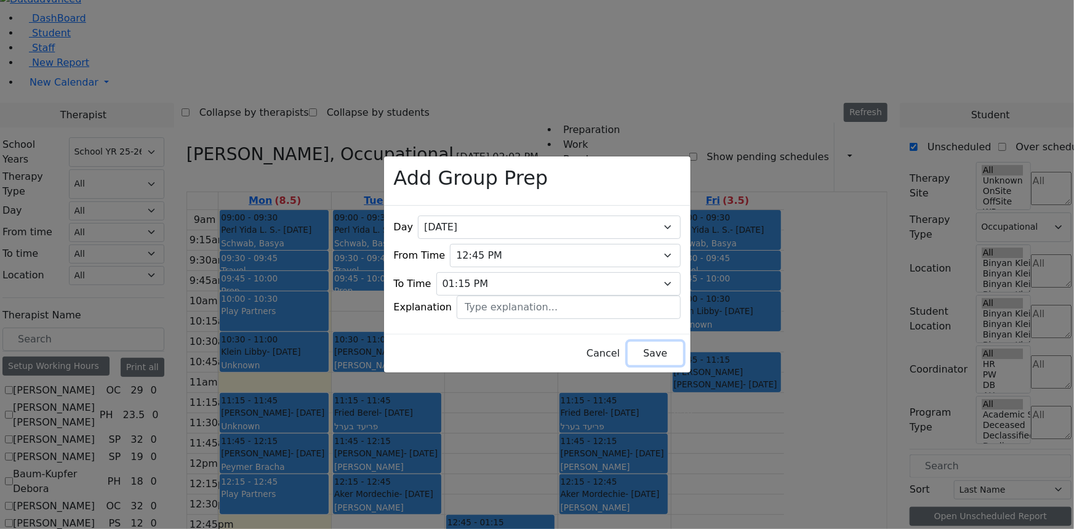
click at [628, 344] on button "Save" at bounding box center [655, 353] width 55 height 23
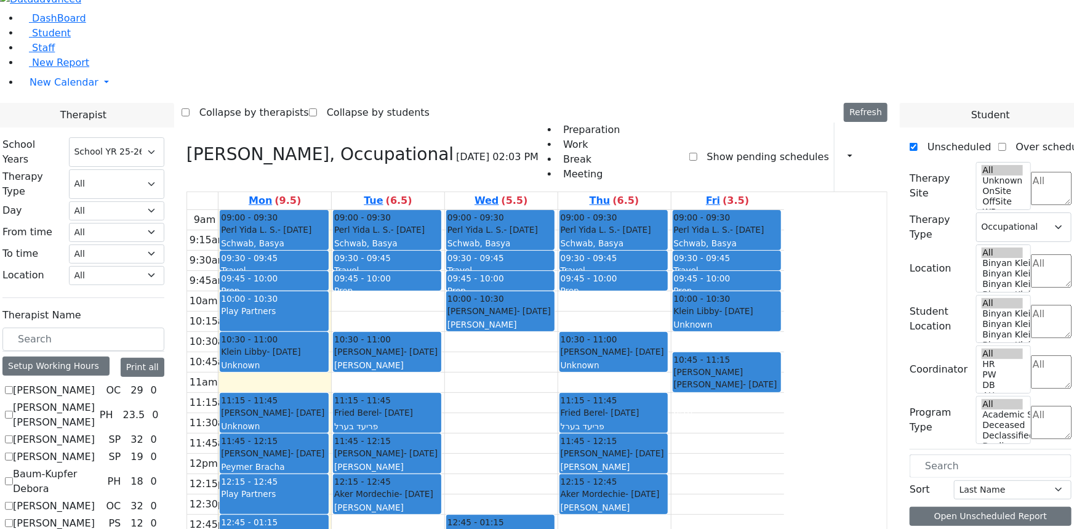
drag, startPoint x: 407, startPoint y: 417, endPoint x: 409, endPoint y: 435, distance: 18.6
click at [409, 435] on div "9am 9:15am 9:30am 9:45am 10am 10:15am 10:30am 10:45am 11am 11:15am 11:30am 11:4…" at bounding box center [485, 454] width 597 height 488
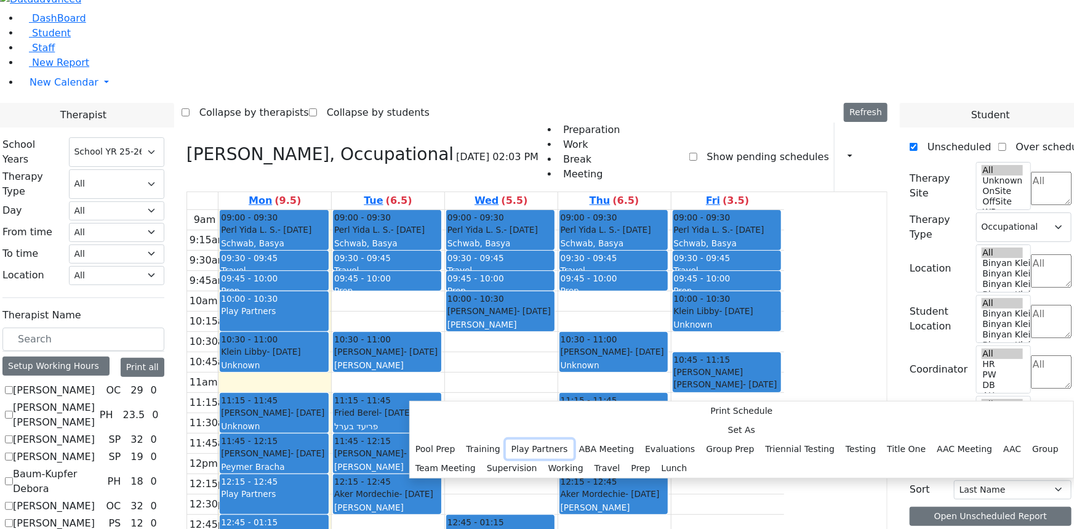
click at [550, 440] on button "Play Partners" at bounding box center [540, 449] width 68 height 19
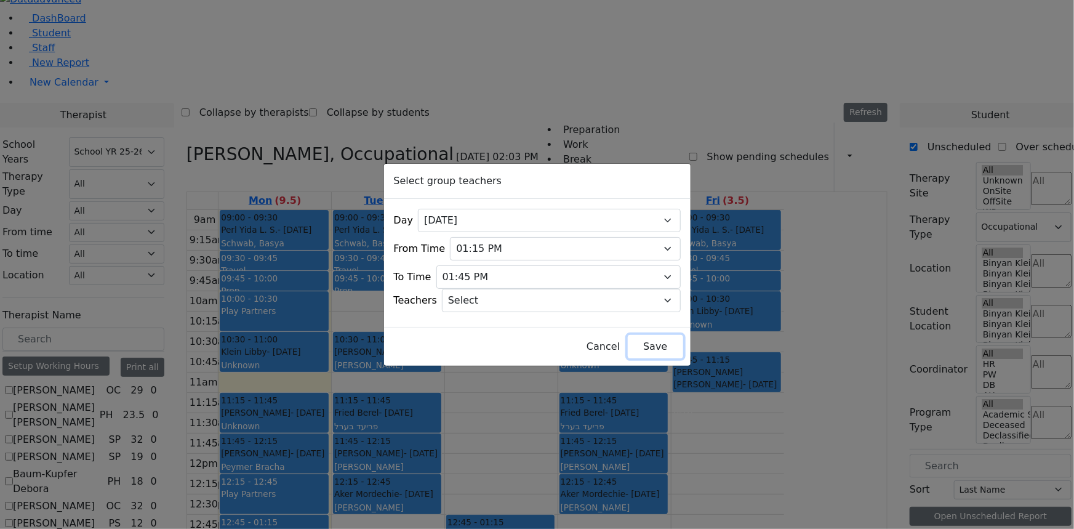
click at [628, 335] on button "Save" at bounding box center [655, 346] width 55 height 23
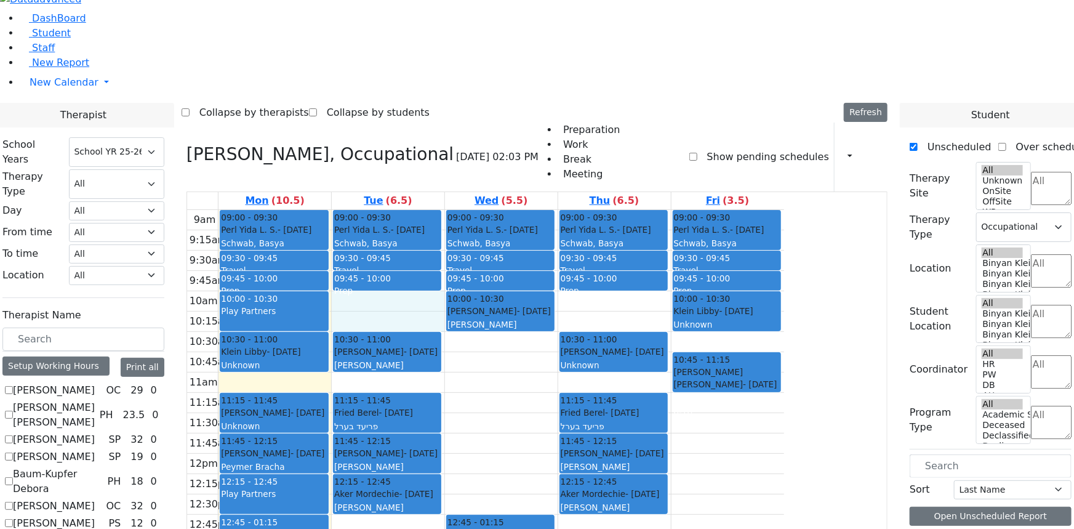
drag, startPoint x: 493, startPoint y: 156, endPoint x: 495, endPoint y: 166, distance: 10.0
click at [495, 210] on div "9am 9:15am 9:30am 9:45am 10am 10:15am 10:30am 10:45am 11am 11:15am 11:30am 11:4…" at bounding box center [485, 454] width 597 height 488
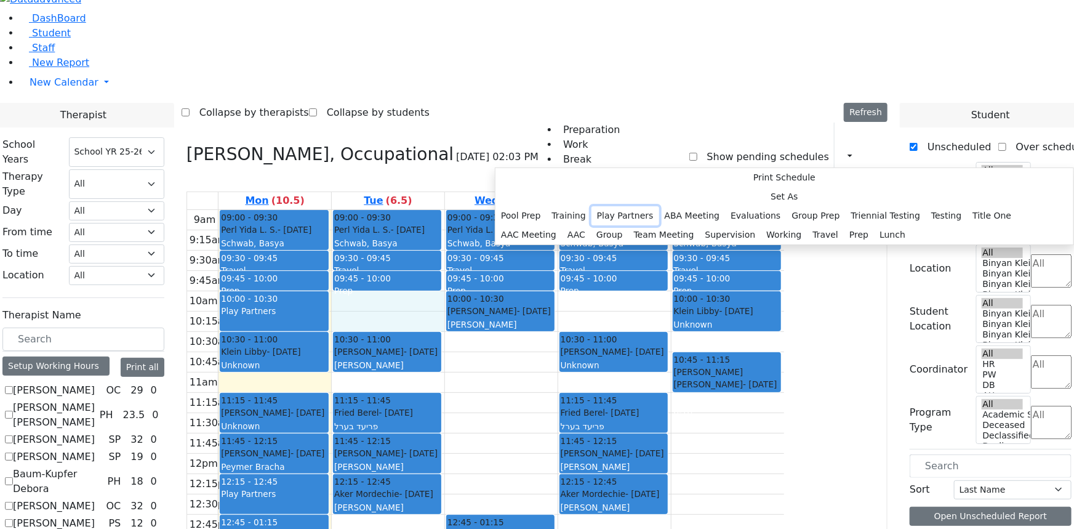
click at [620, 225] on button "Play Partners" at bounding box center [626, 215] width 68 height 19
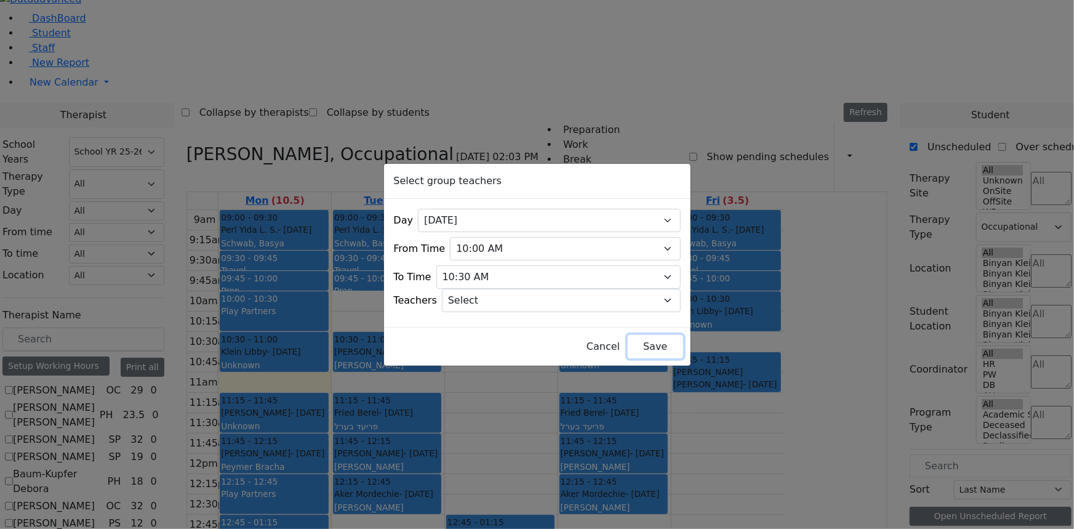
click at [636, 341] on button "Save" at bounding box center [655, 346] width 55 height 23
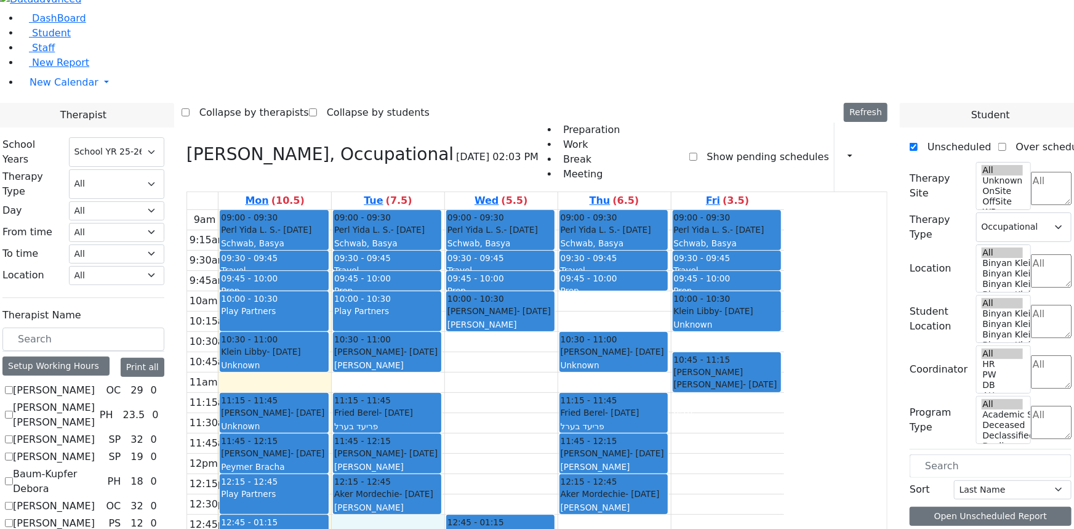
drag, startPoint x: 517, startPoint y: 376, endPoint x: 518, endPoint y: 395, distance: 18.5
click at [518, 395] on div "9am 9:15am 9:30am 9:45am 10am 10:15am 10:30am 10:45am 11am 11:15am 11:30am 11:4…" at bounding box center [485, 454] width 597 height 488
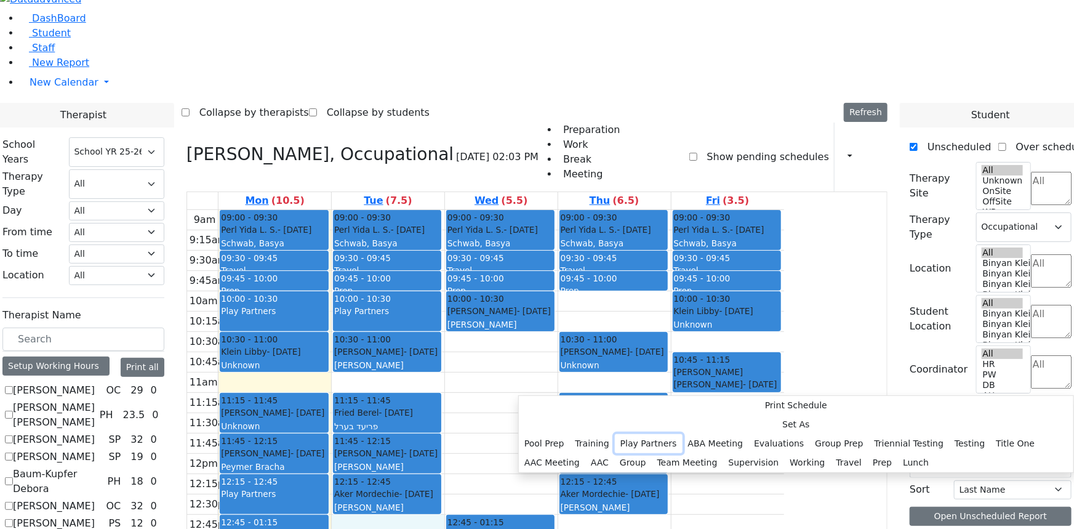
click at [669, 434] on button "Play Partners" at bounding box center [649, 443] width 68 height 19
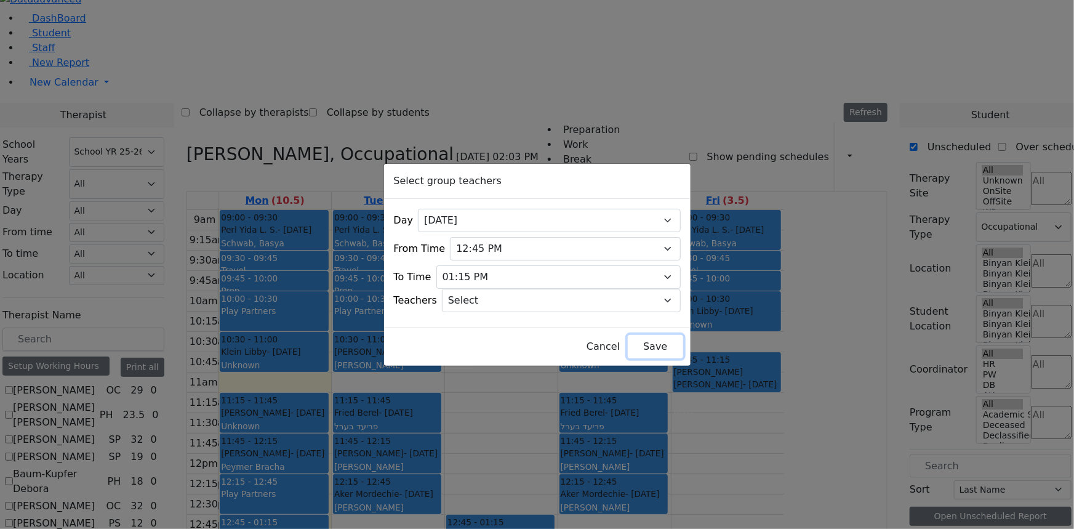
click at [628, 342] on button "Save" at bounding box center [655, 346] width 55 height 23
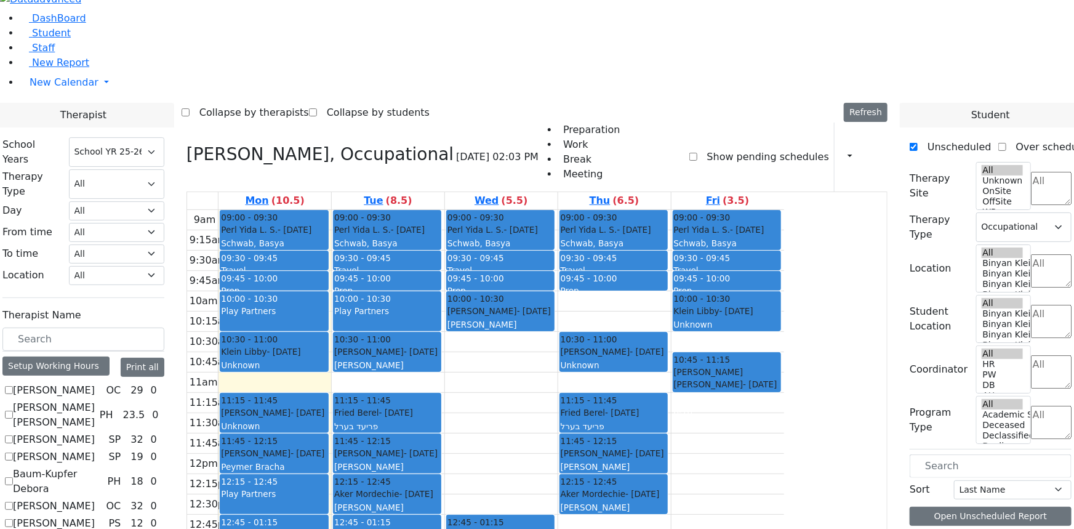
drag, startPoint x: 491, startPoint y: 458, endPoint x: 491, endPoint y: 479, distance: 20.9
click at [491, 479] on div "9am 9:15am 9:30am 9:45am 10am 10:15am 10:30am 10:45am 11am 11:15am 11:30am 11:4…" at bounding box center [485, 454] width 597 height 488
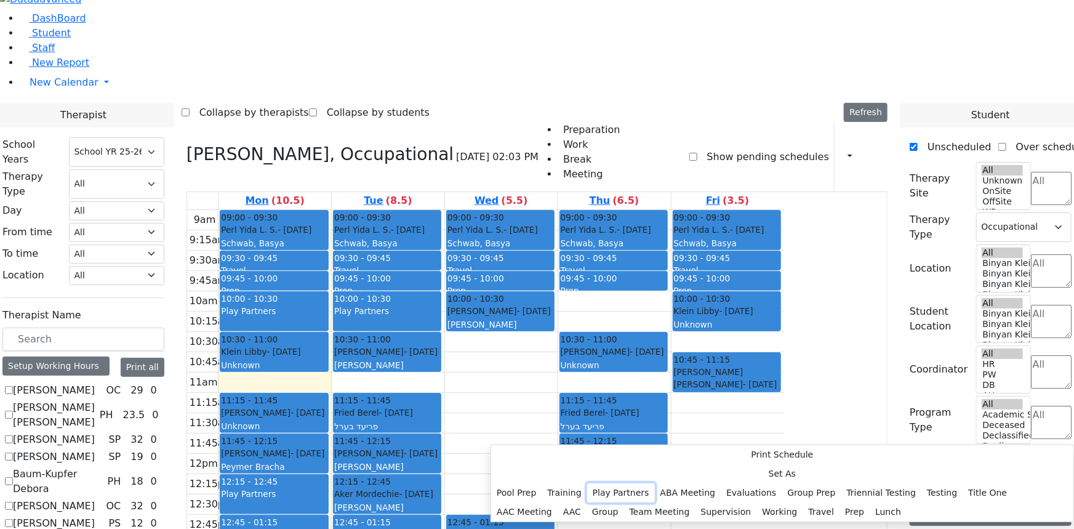
click at [627, 483] on button "Play Partners" at bounding box center [621, 492] width 68 height 19
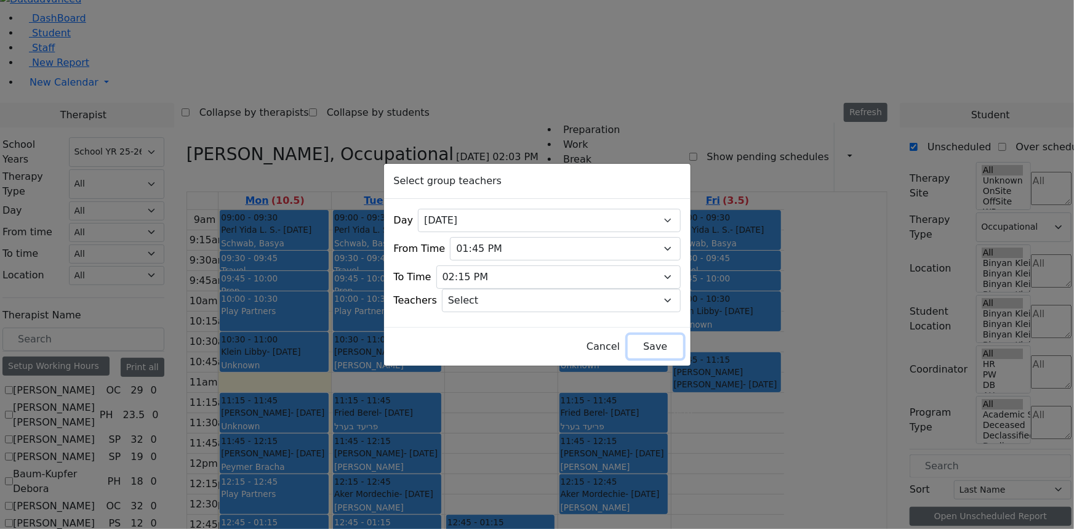
click at [631, 339] on button "Save" at bounding box center [655, 346] width 55 height 23
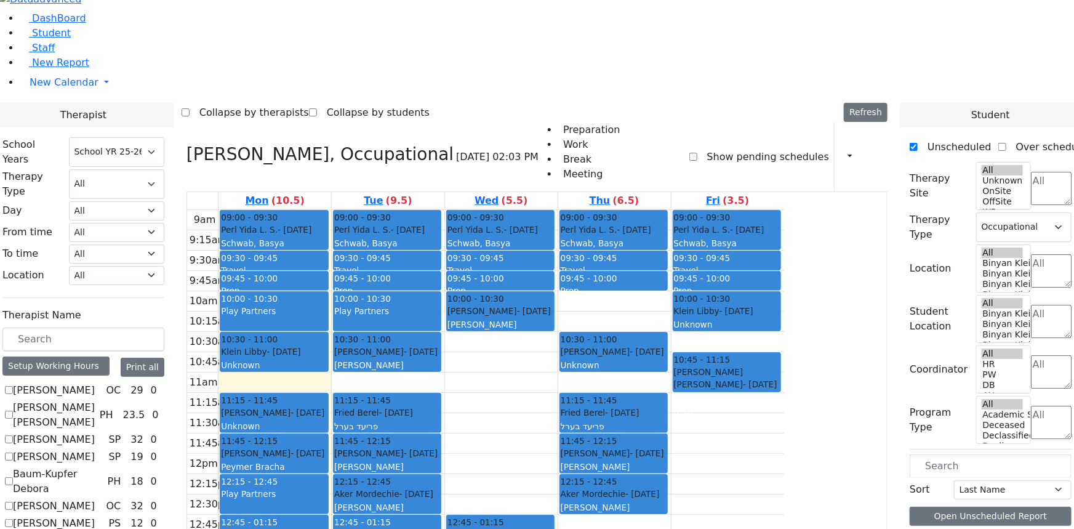
scroll to position [0, 0]
drag, startPoint x: 496, startPoint y: 466, endPoint x: 496, endPoint y: 480, distance: 14.2
click at [496, 480] on div "9am 9:15am 9:30am 9:45am 10am 10:15am 10:30am 10:45am 11am 11:15am 11:30am 11:4…" at bounding box center [485, 454] width 597 height 488
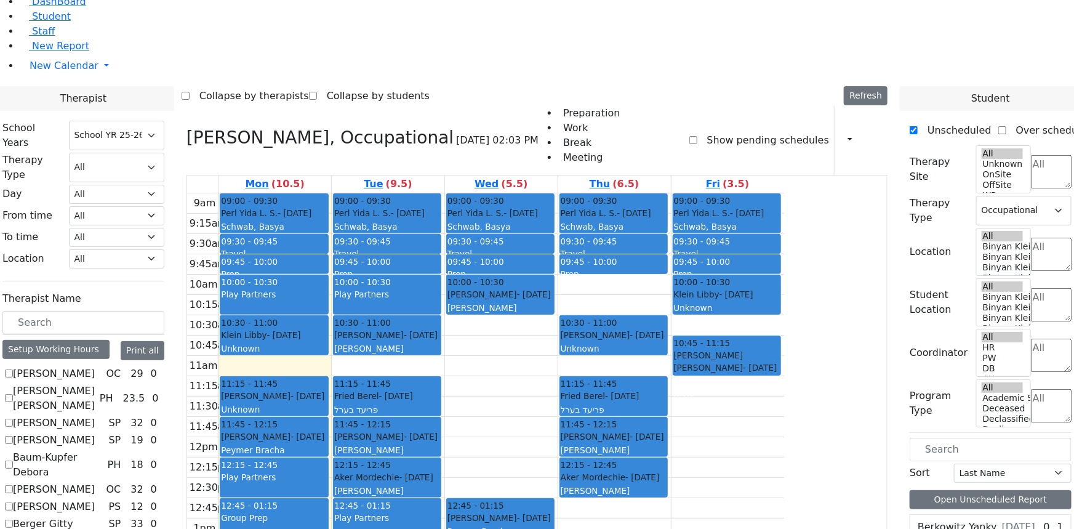
scroll to position [36, 0]
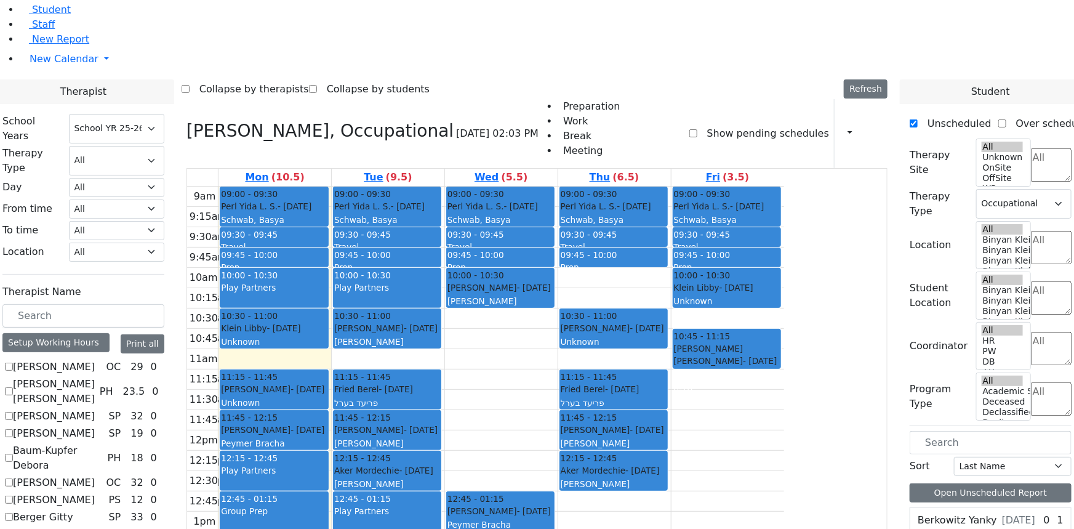
drag, startPoint x: 486, startPoint y: 477, endPoint x: 488, endPoint y: 489, distance: 11.8
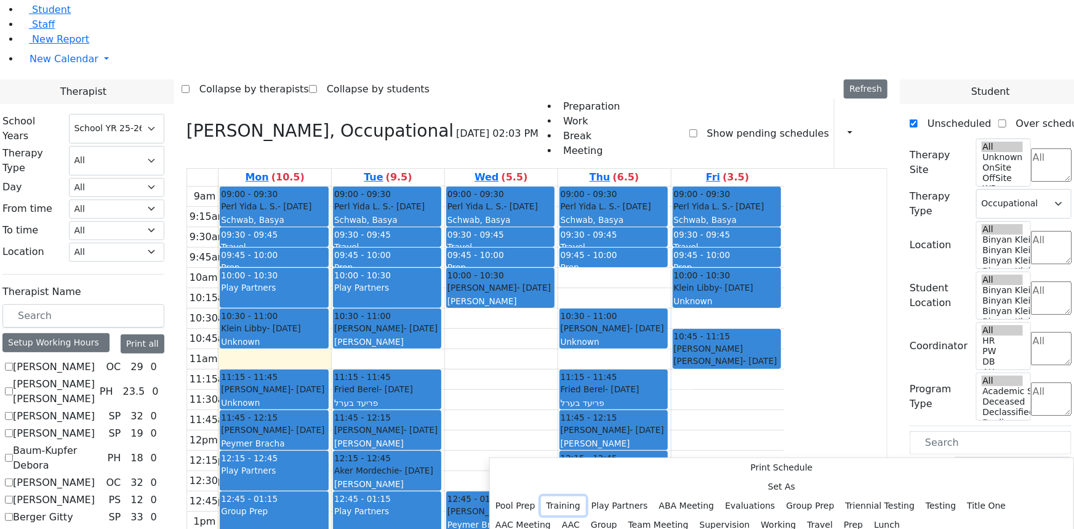
click at [586, 496] on button "Training" at bounding box center [563, 505] width 45 height 19
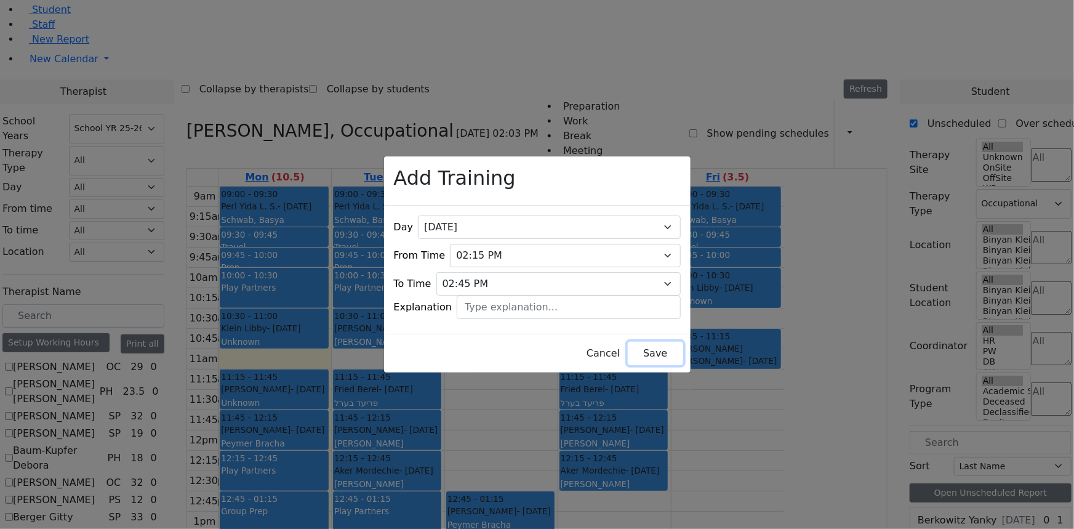
click at [636, 350] on button "Save" at bounding box center [655, 353] width 55 height 23
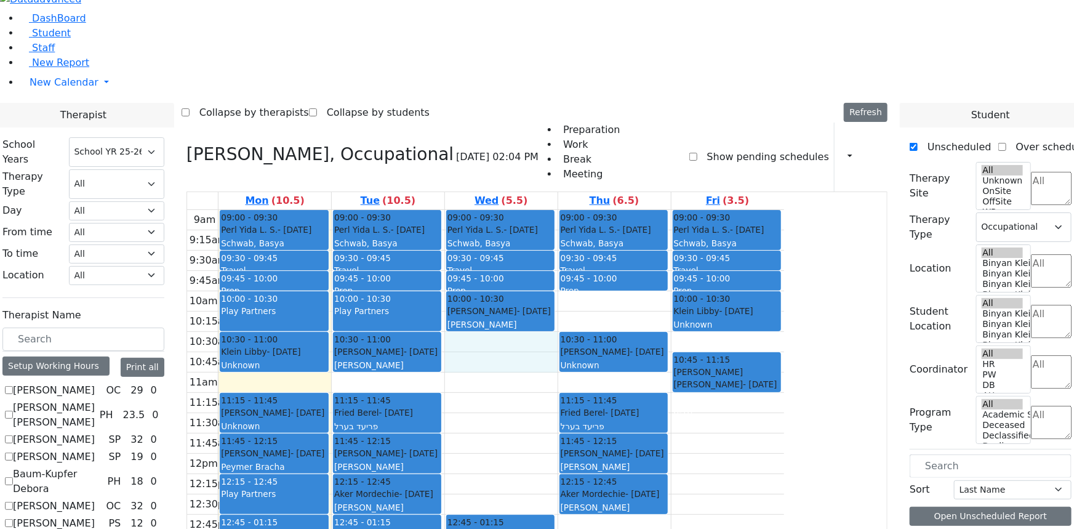
drag, startPoint x: 598, startPoint y: 193, endPoint x: 598, endPoint y: 211, distance: 17.9
click at [598, 211] on div "9am 9:15am 9:30am 9:45am 10am 10:15am 10:30am 10:45am 11am 11:15am 11:30am 11:4…" at bounding box center [485, 454] width 597 height 488
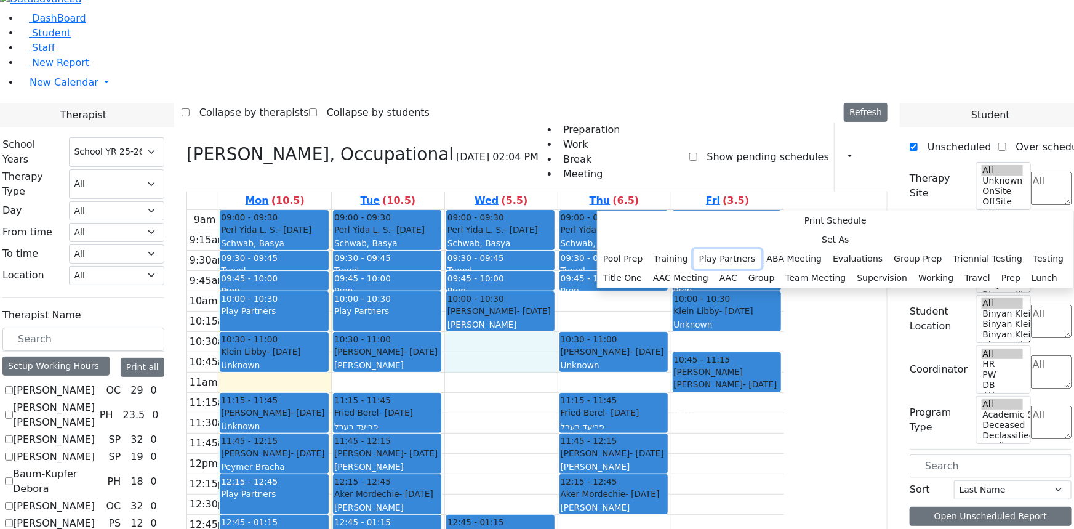
click at [737, 249] on button "Play Partners" at bounding box center [728, 258] width 68 height 19
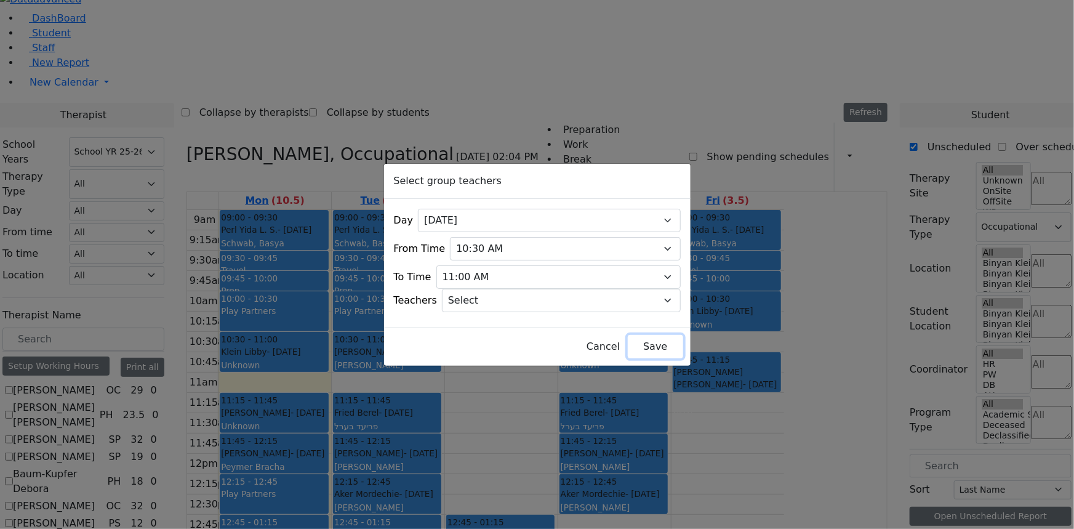
click at [646, 341] on button "Save" at bounding box center [655, 346] width 55 height 23
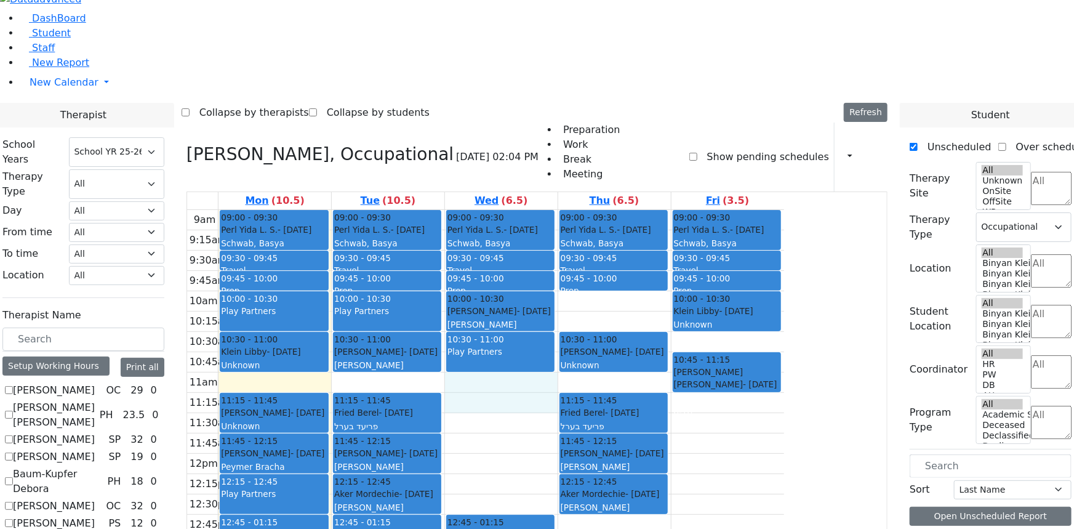
drag, startPoint x: 611, startPoint y: 235, endPoint x: 613, endPoint y: 252, distance: 17.4
click at [613, 252] on div "9am 9:15am 9:30am 9:45am 10am 10:15am 10:30am 10:45am 11am 11:15am 11:30am 11:4…" at bounding box center [485, 454] width 597 height 488
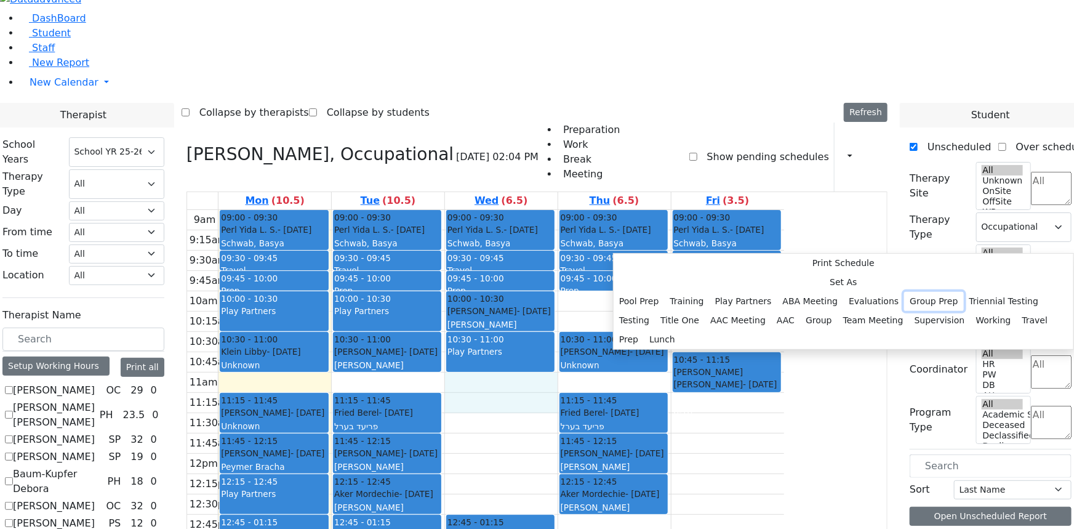
click at [904, 292] on button "Group Prep" at bounding box center [933, 301] width 59 height 19
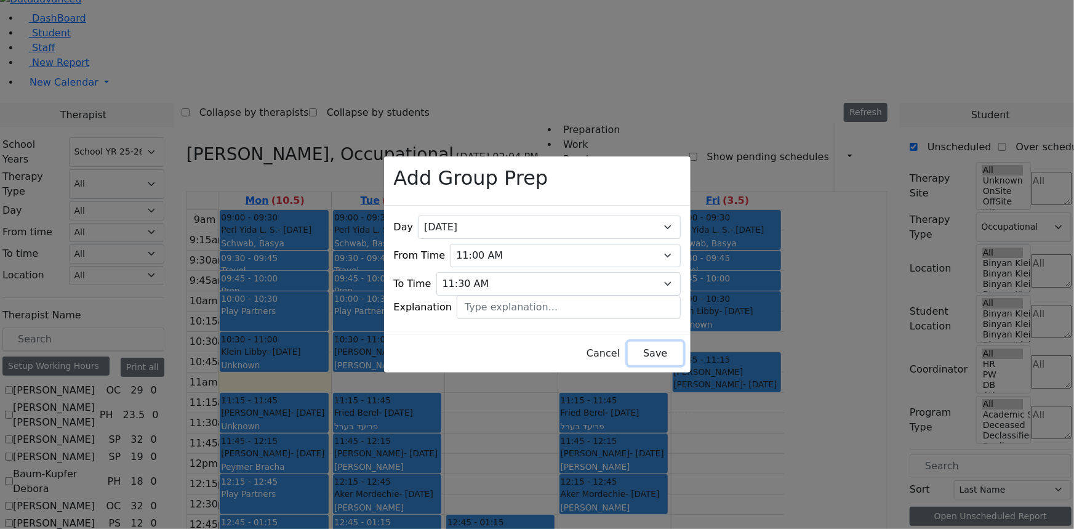
click at [638, 345] on button "Save" at bounding box center [655, 353] width 55 height 23
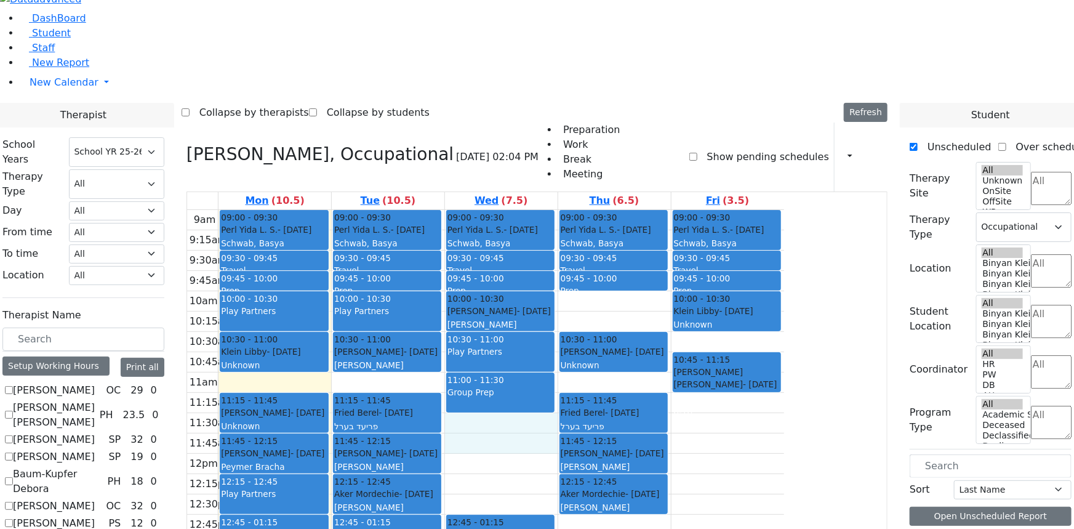
drag, startPoint x: 614, startPoint y: 280, endPoint x: 615, endPoint y: 287, distance: 7.4
click at [616, 291] on div "9am 9:15am 9:30am 9:45am 10am 10:15am 10:30am 10:45am 11am 11:15am 11:30am 11:4…" at bounding box center [485, 454] width 597 height 488
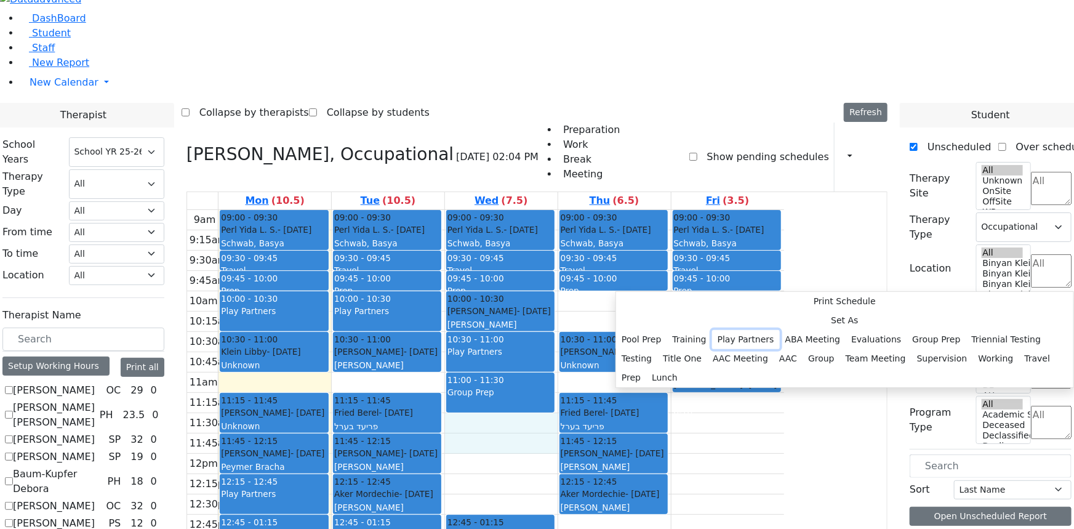
click at [746, 330] on button "Play Partners" at bounding box center [746, 339] width 68 height 19
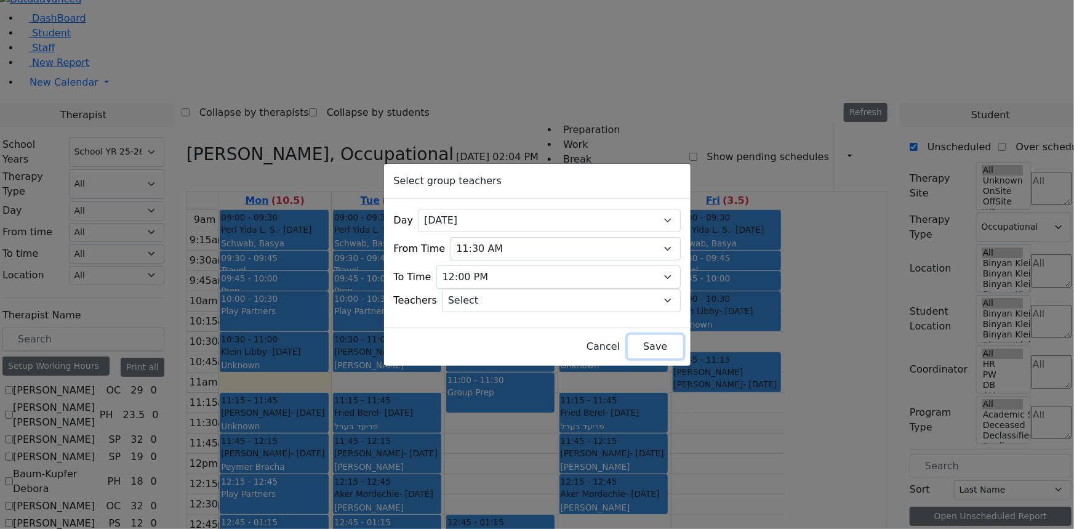
click at [635, 343] on button "Save" at bounding box center [655, 346] width 55 height 23
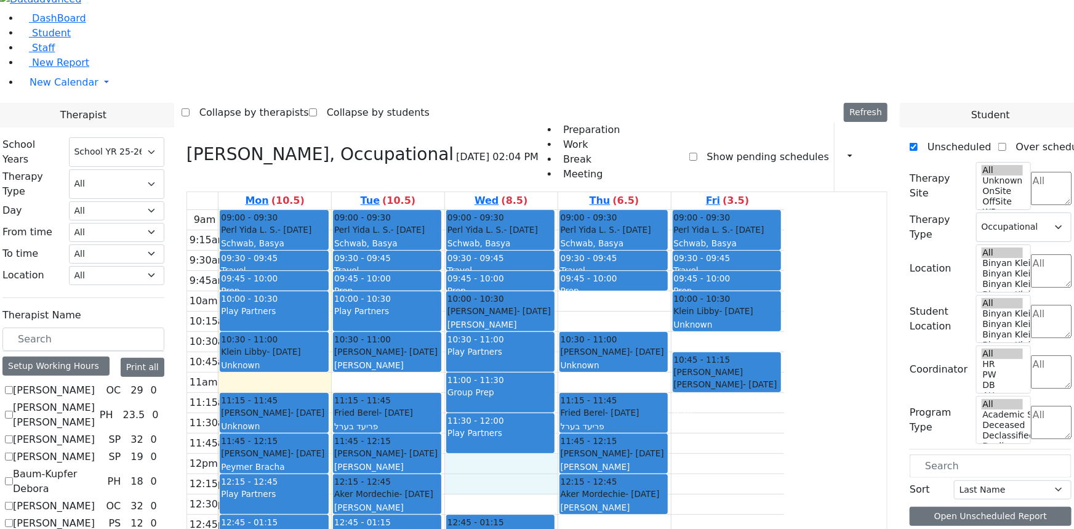
drag, startPoint x: 596, startPoint y: 316, endPoint x: 599, endPoint y: 332, distance: 16.8
click at [599, 332] on div "9am 9:15am 9:30am 9:45am 10am 10:15am 10:30am 10:45am 11am 11:15am 11:30am 11:4…" at bounding box center [485, 454] width 597 height 488
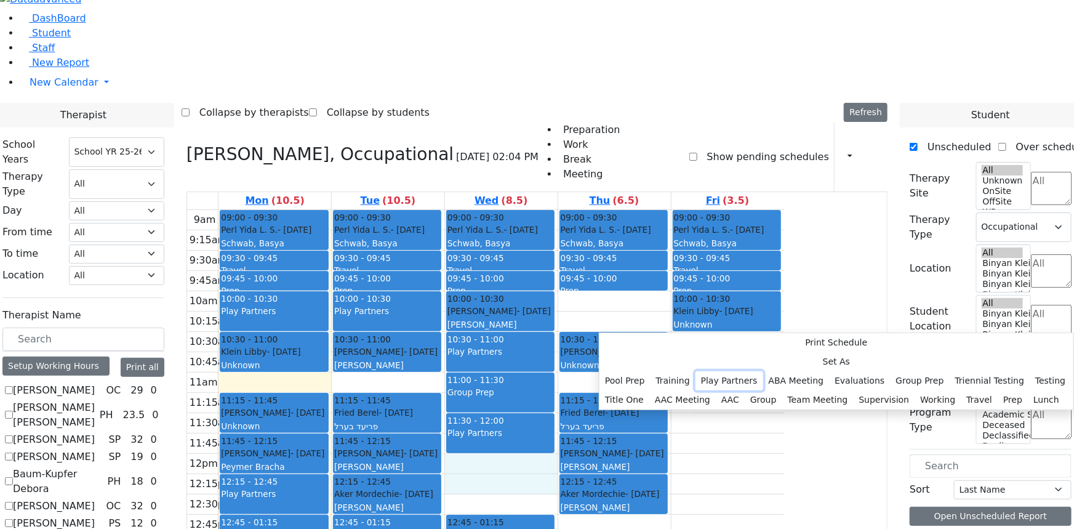
click at [747, 371] on button "Play Partners" at bounding box center [730, 380] width 68 height 19
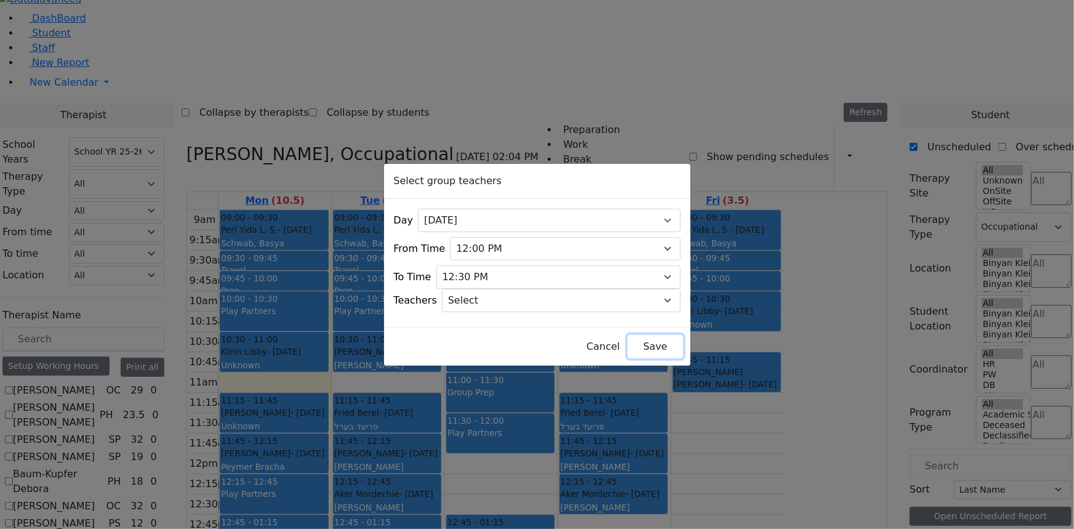
click at [638, 340] on button "Save" at bounding box center [655, 346] width 55 height 23
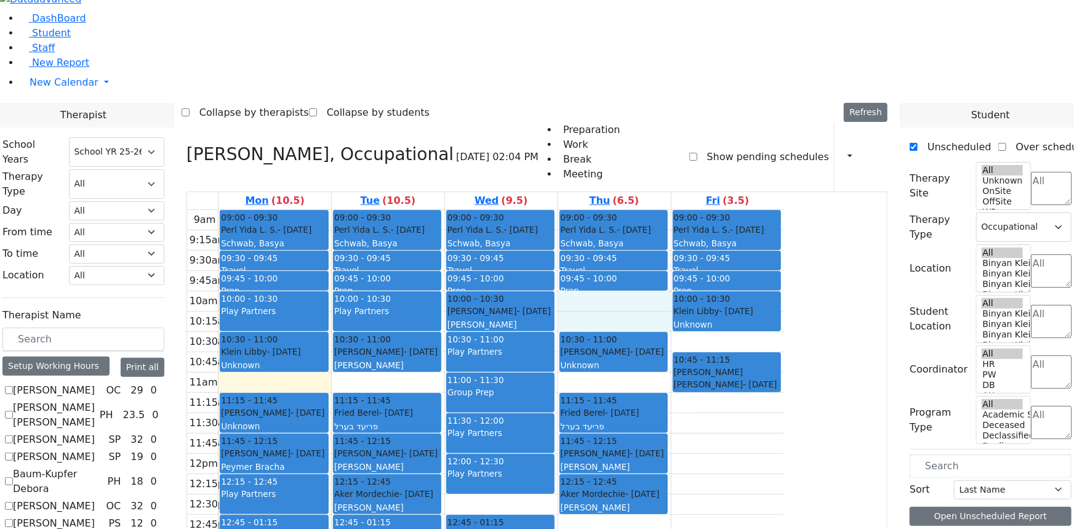
drag, startPoint x: 730, startPoint y: 155, endPoint x: 726, endPoint y: 167, distance: 13.0
click at [726, 210] on div "9am 9:15am 9:30am 9:45am 10am 10:15am 10:30am 10:45am 11am 11:15am 11:30am 11:4…" at bounding box center [485, 454] width 597 height 488
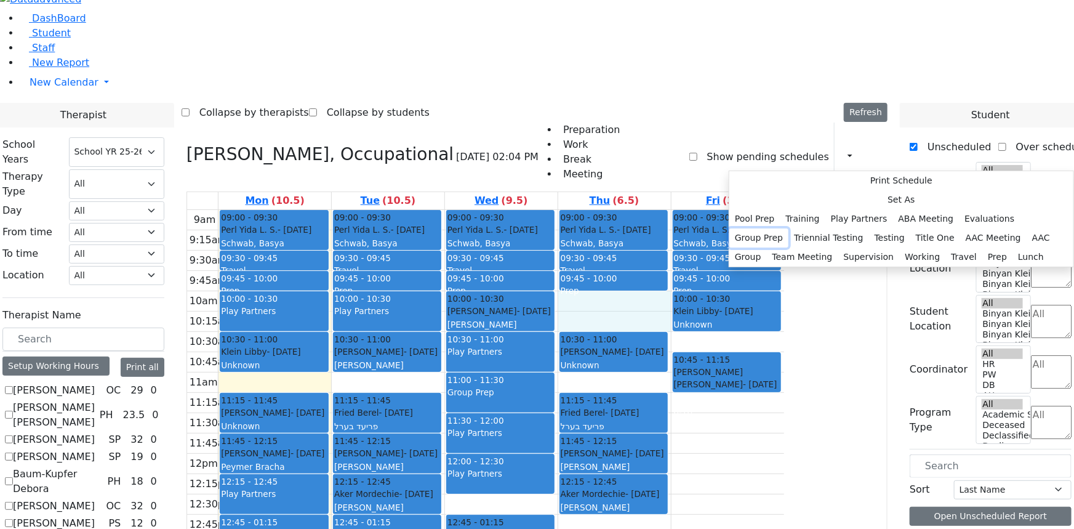
click at [789, 247] on button "Group Prep" at bounding box center [758, 237] width 59 height 19
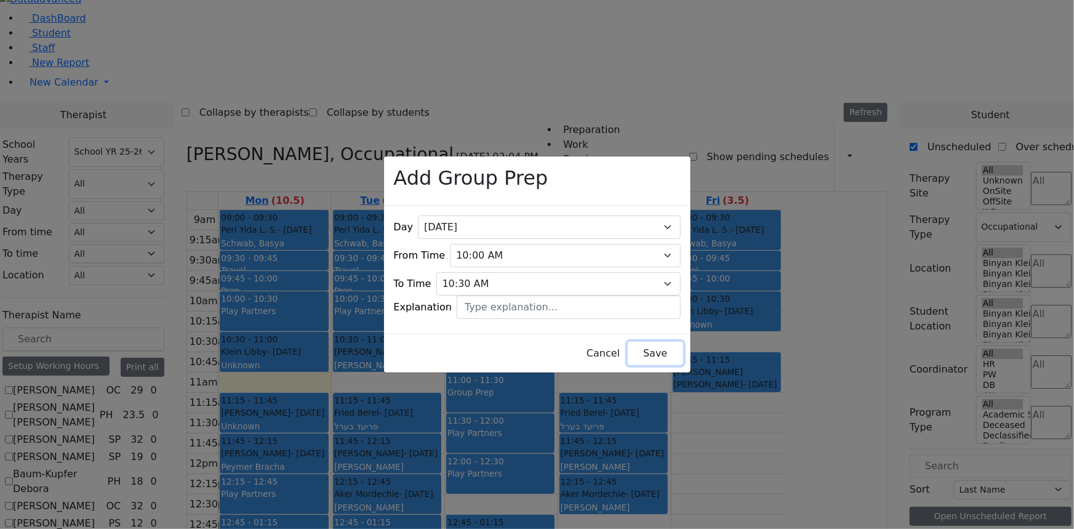
click at [638, 347] on button "Save" at bounding box center [655, 353] width 55 height 23
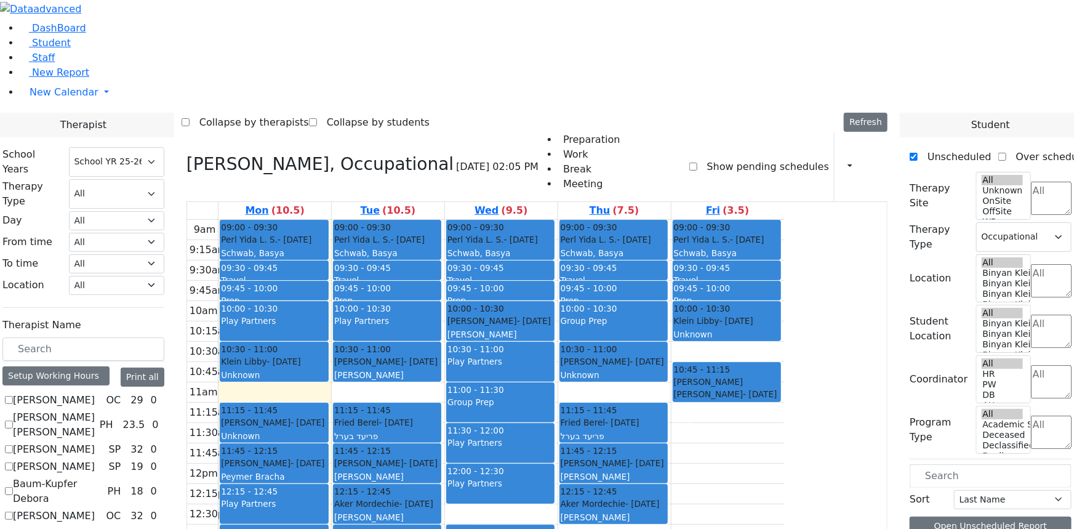
scroll to position [0, 0]
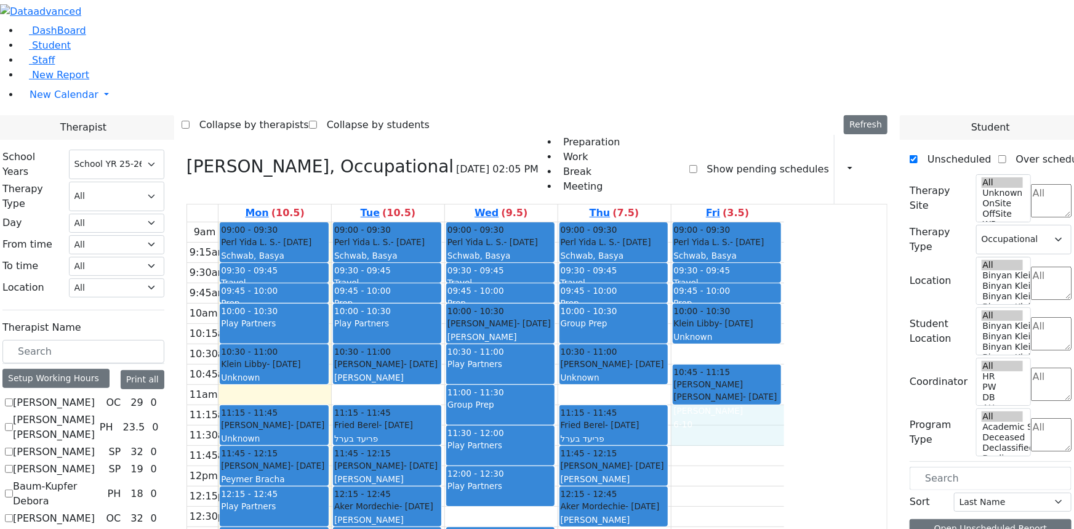
drag, startPoint x: 831, startPoint y: 272, endPoint x: 835, endPoint y: 288, distance: 16.6
click at [784, 288] on div "9am 9:15am 9:30am 9:45am 10am 10:15am 10:30am 10:45am 11am 11:15am 11:30am 11:4…" at bounding box center [485, 466] width 597 height 488
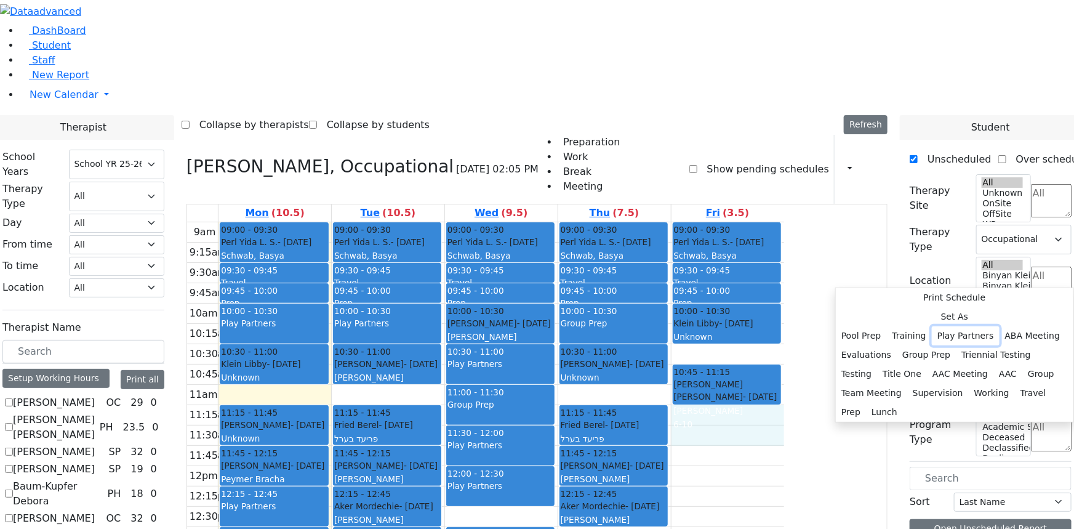
click at [968, 326] on button "Play Partners" at bounding box center [966, 335] width 68 height 19
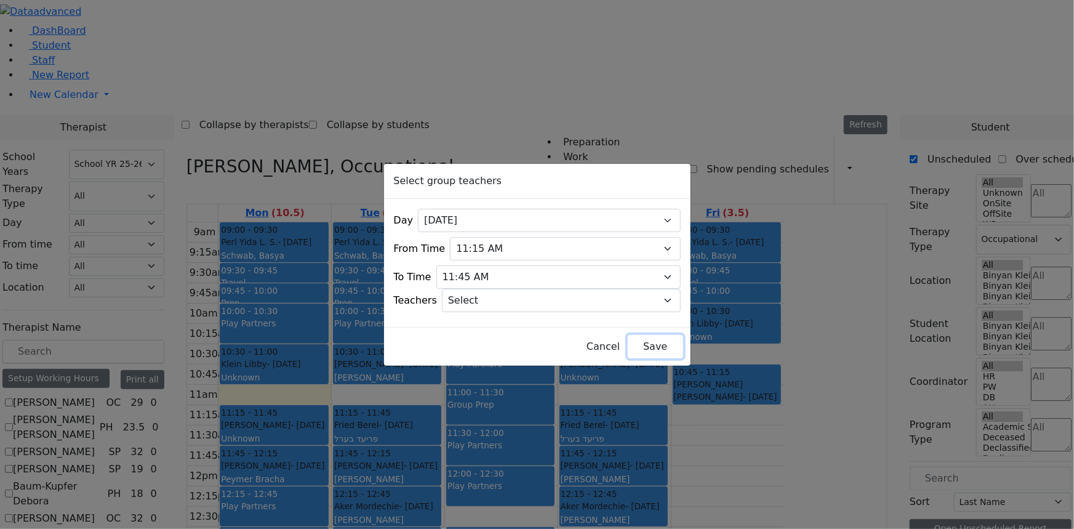
click at [628, 343] on button "Save" at bounding box center [655, 346] width 55 height 23
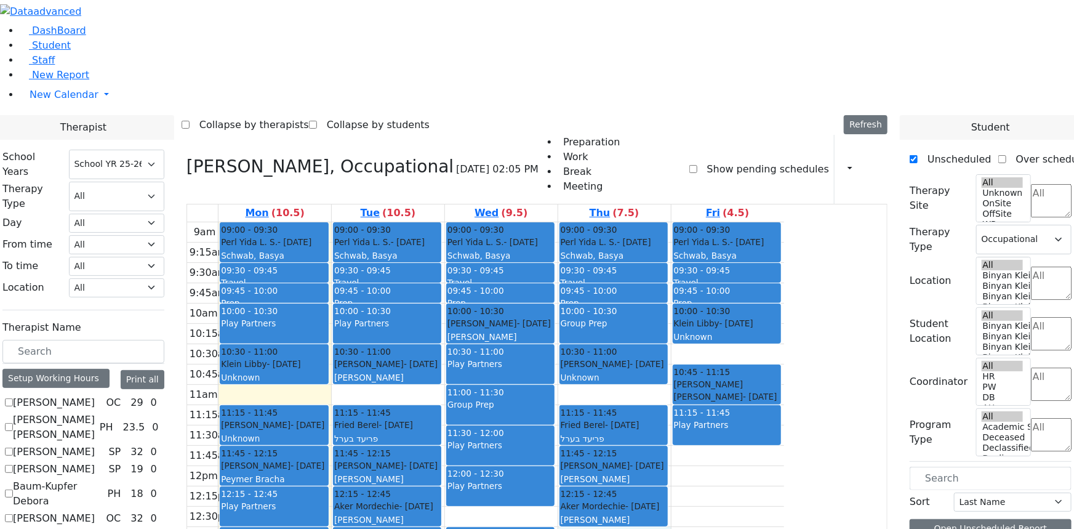
drag, startPoint x: 733, startPoint y: 392, endPoint x: 733, endPoint y: 402, distance: 9.8
click at [734, 404] on div "9am 9:15am 9:30am 9:45am 10am 10:15am 10:30am 10:45am 11am 11:15am 11:30am 11:4…" at bounding box center [485, 466] width 597 height 488
click at [784, 315] on div "9am 9:15am 9:30am 9:45am 10am 10:15am 10:30am 10:45am 11am 11:15am 11:30am 11:4…" at bounding box center [485, 466] width 597 height 488
drag, startPoint x: 814, startPoint y: 310, endPoint x: 817, endPoint y: 324, distance: 14.5
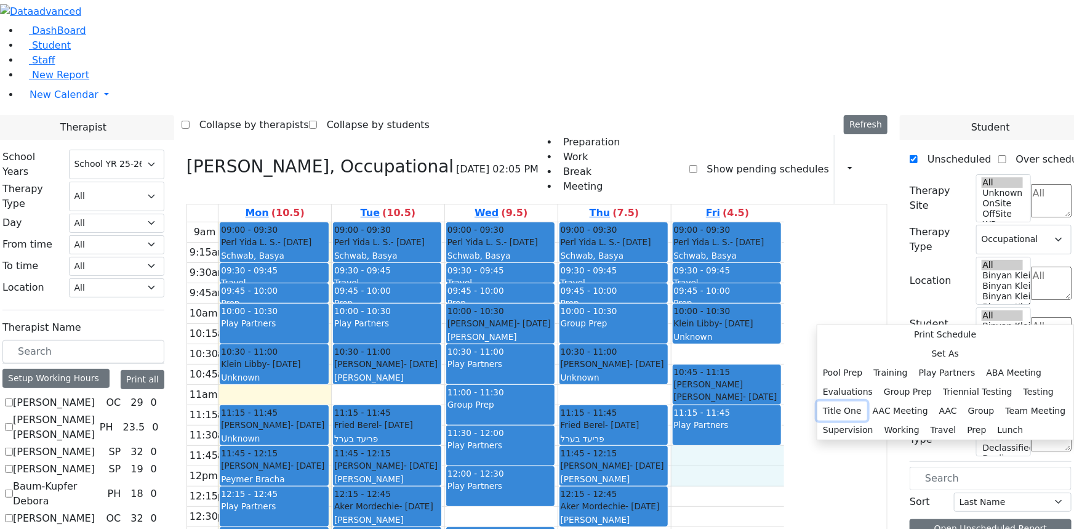
click at [867, 401] on button "Title One" at bounding box center [842, 410] width 50 height 19
select select "5"
select select "11:45:00"
select select "12:15:00"
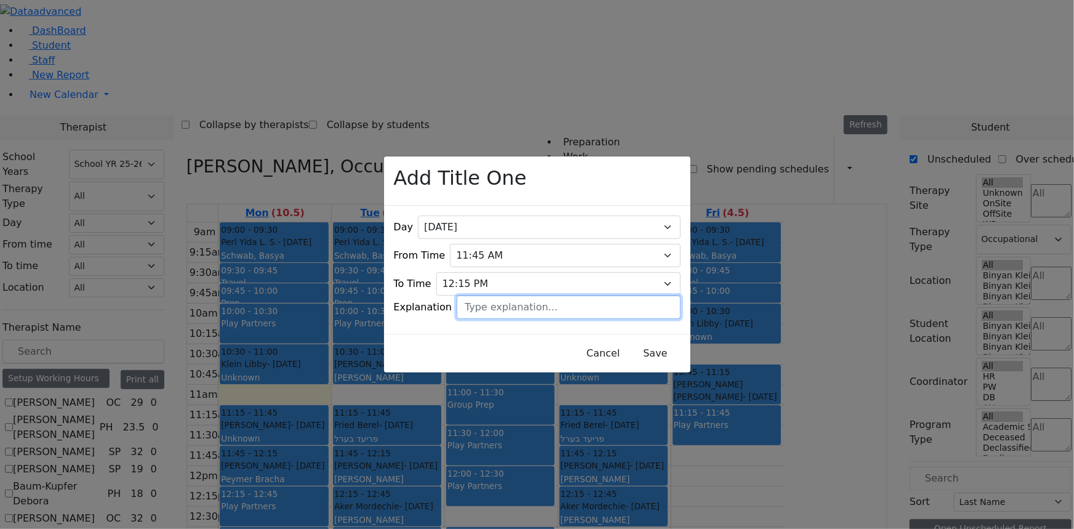
click at [506, 295] on input "text" at bounding box center [568, 306] width 223 height 23
type input "PP Collatoration"
click at [649, 350] on button "Save" at bounding box center [655, 353] width 55 height 23
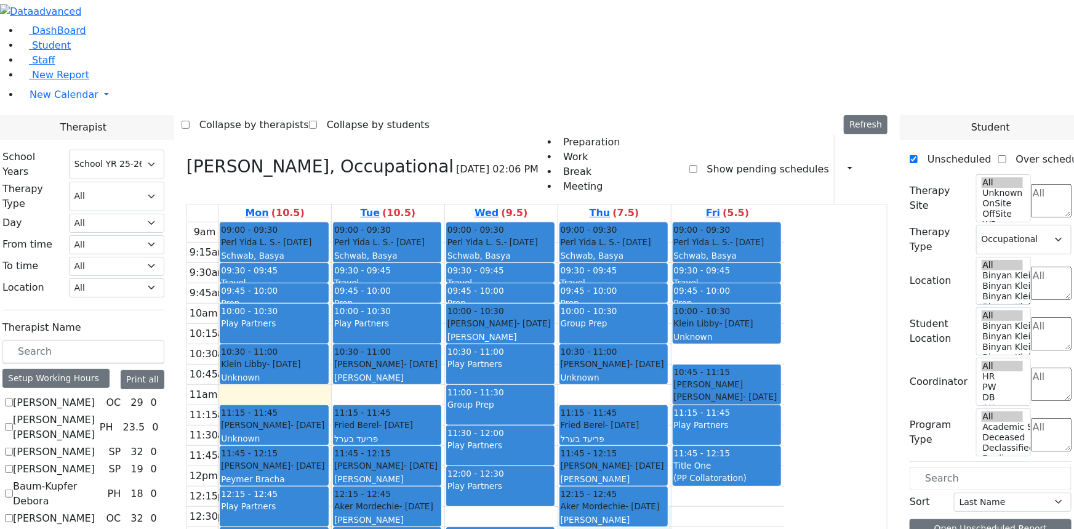
drag, startPoint x: 710, startPoint y: 357, endPoint x: 710, endPoint y: 373, distance: 16.0
click at [710, 373] on div "9am 9:15am 9:30am 9:45am 10am 10:15am 10:30am 10:45am 11am 11:15am 11:30am 11:4…" at bounding box center [485, 466] width 597 height 488
drag, startPoint x: 707, startPoint y: 394, endPoint x: 708, endPoint y: 411, distance: 17.3
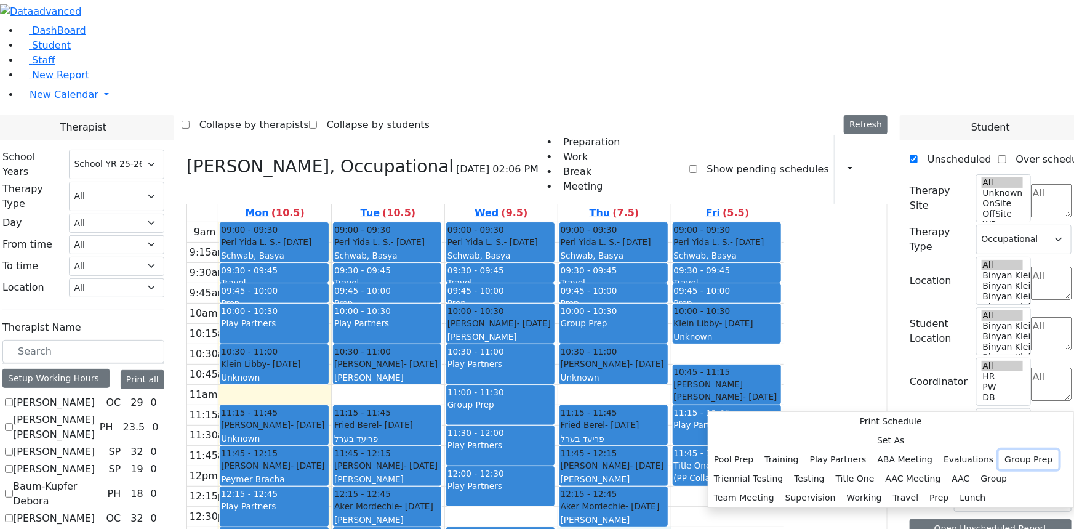
click at [999, 450] on button "Group Prep" at bounding box center [1028, 459] width 59 height 19
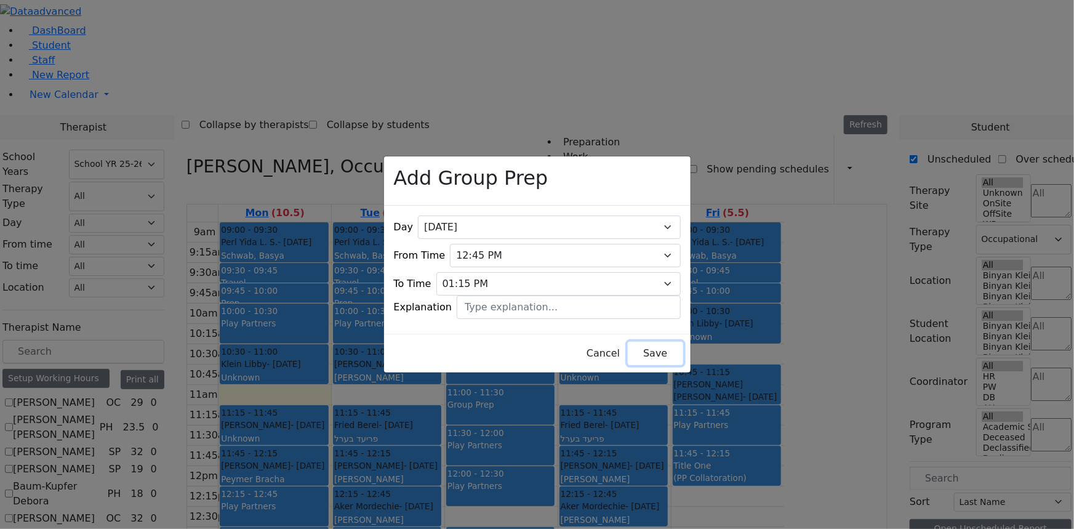
click at [651, 345] on button "Save" at bounding box center [655, 353] width 55 height 23
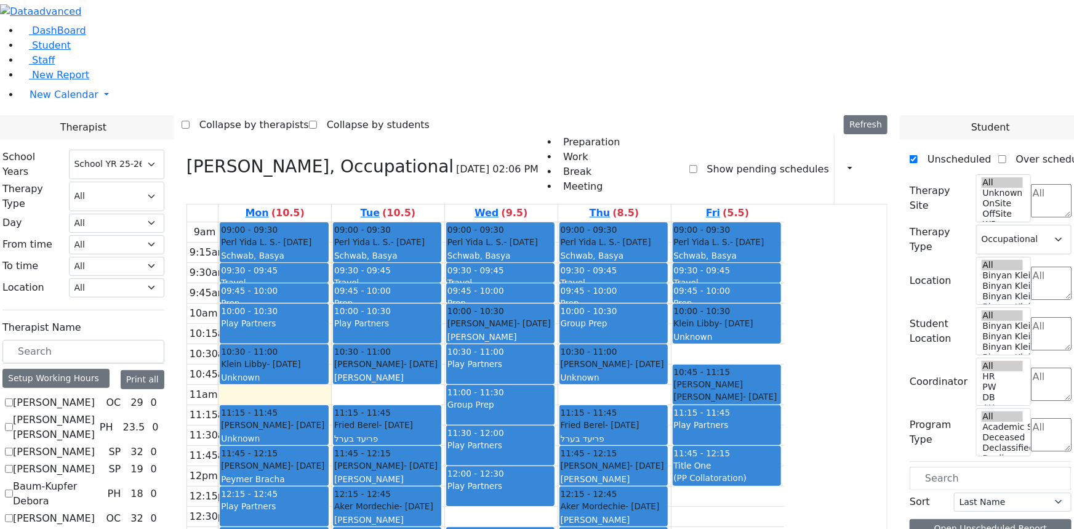
checkbox input "false"
select select
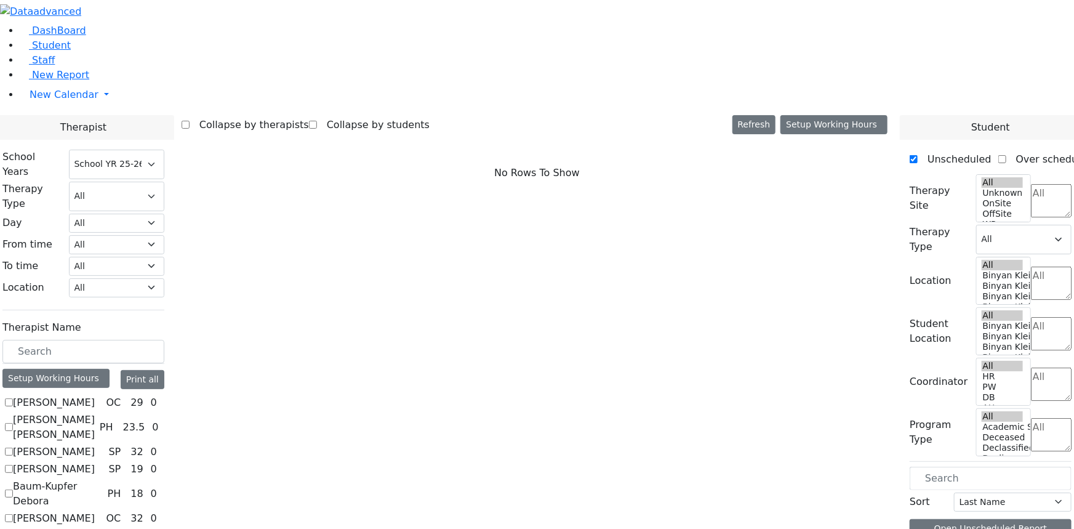
scroll to position [951, 0]
checkbox input "true"
select select "1"
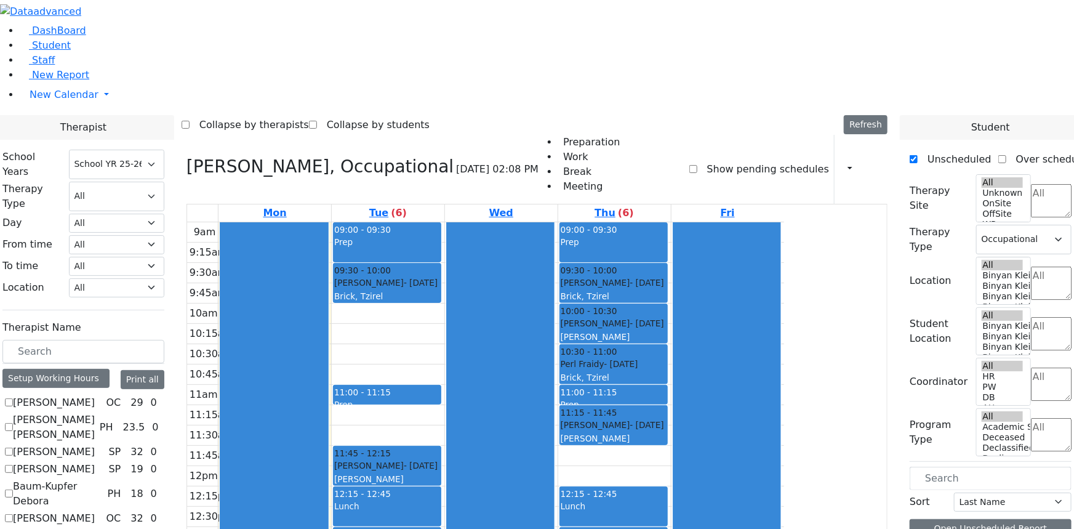
scroll to position [1119, 0]
checkbox input "true"
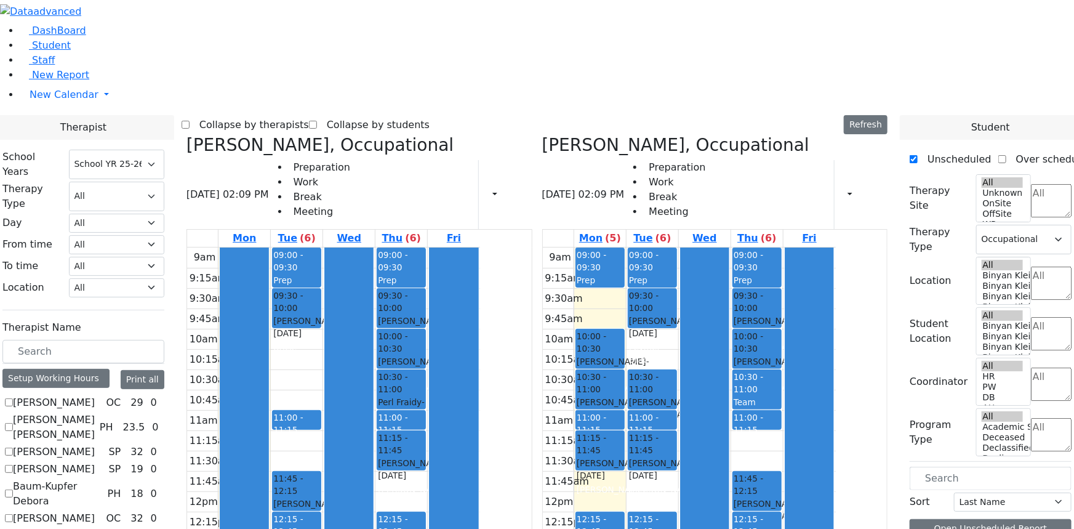
scroll to position [1494, 0]
checkbox input "true"
select select
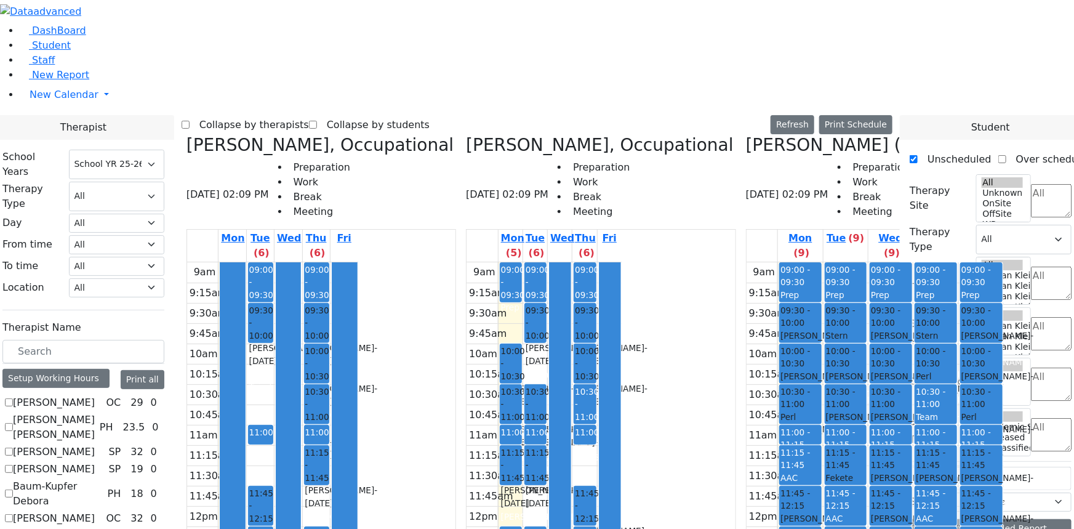
checkbox input "false"
select select "1"
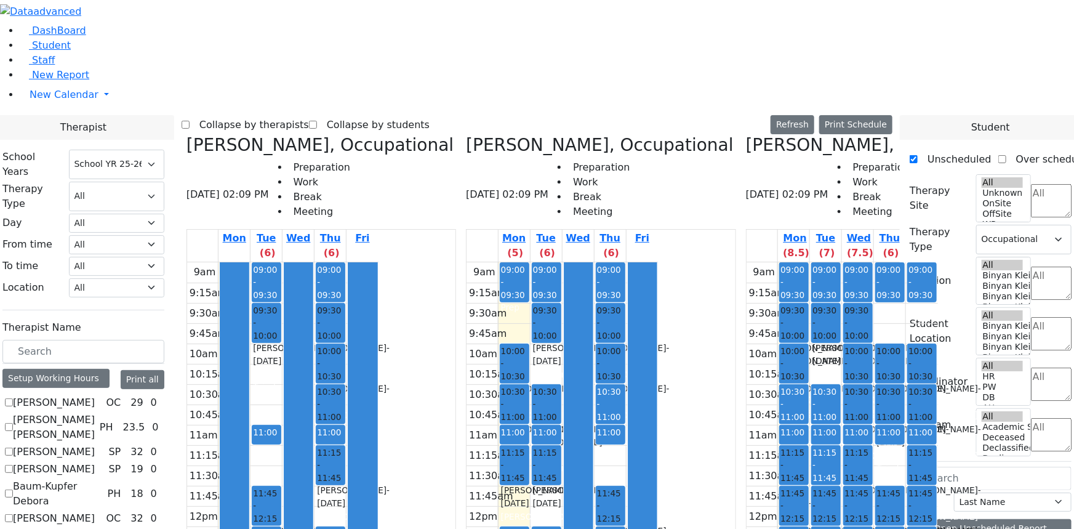
scroll to position [49, 0]
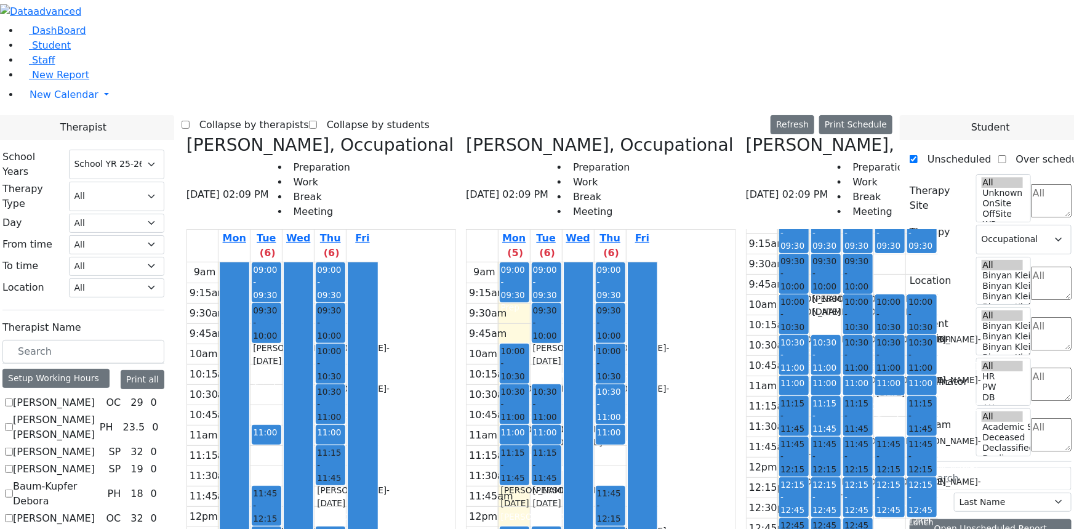
checkbox input "false"
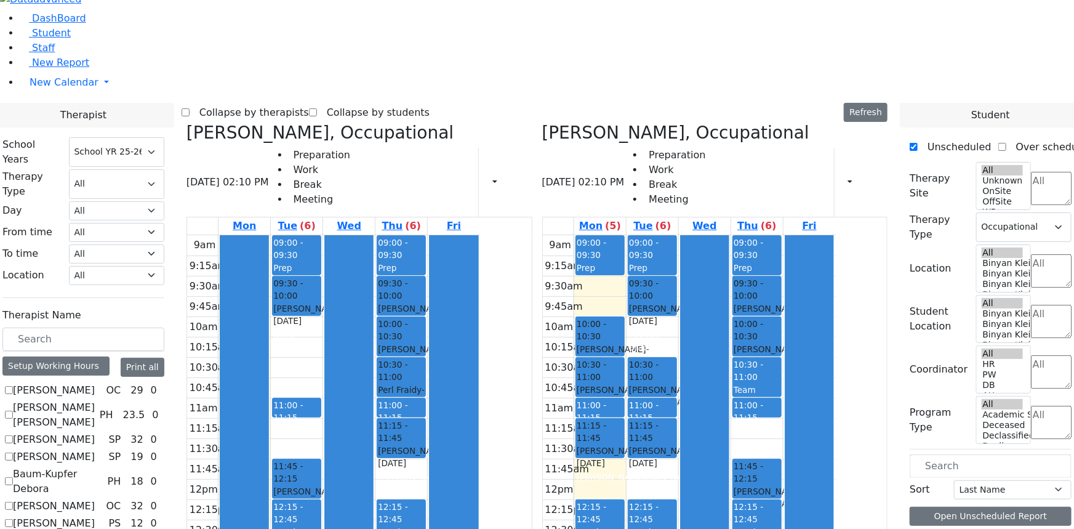
scroll to position [1326, 0]
click at [876, 103] on button "Refresh" at bounding box center [866, 112] width 44 height 19
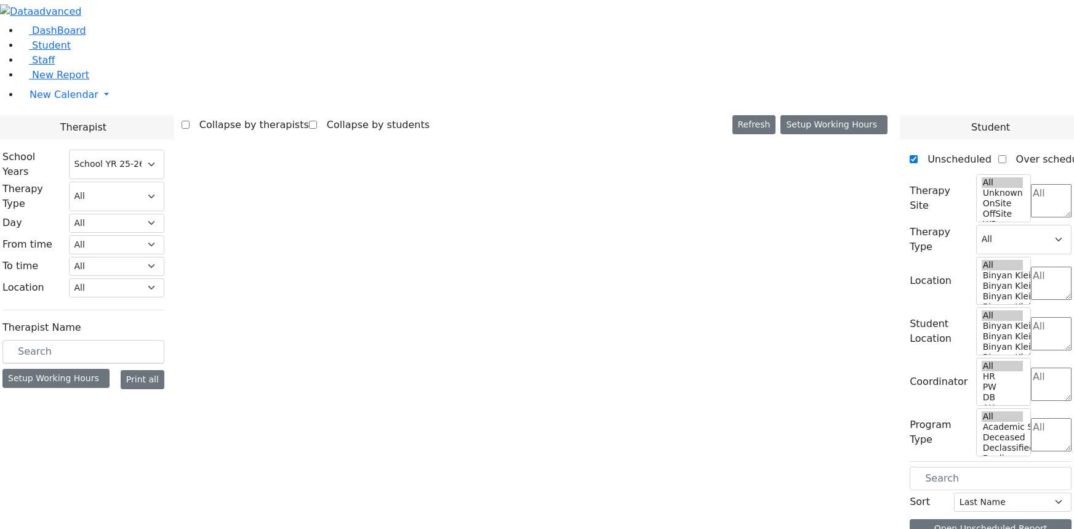
select select "212"
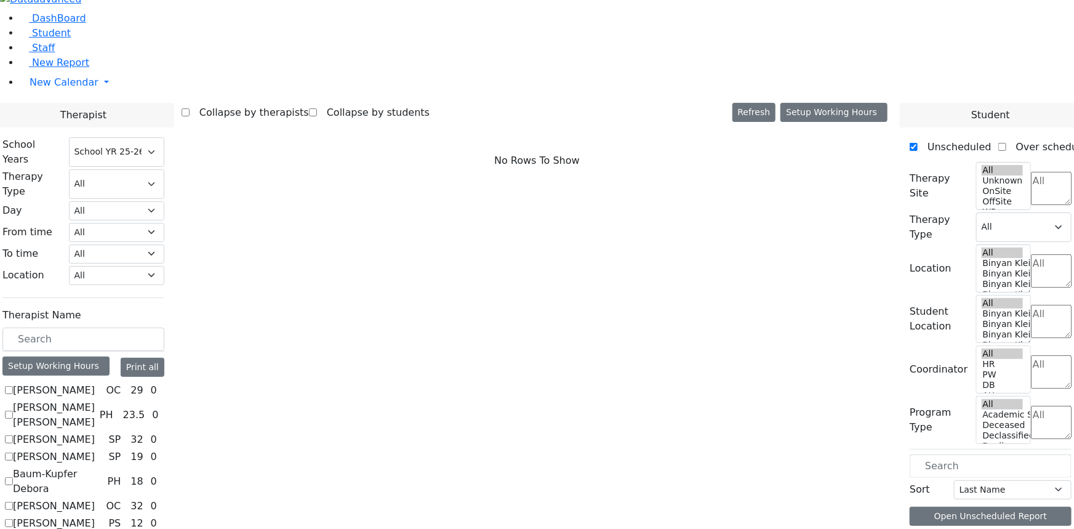
scroll to position [727, 0]
checkbox input "true"
select select "1"
